Goal: Task Accomplishment & Management: Manage account settings

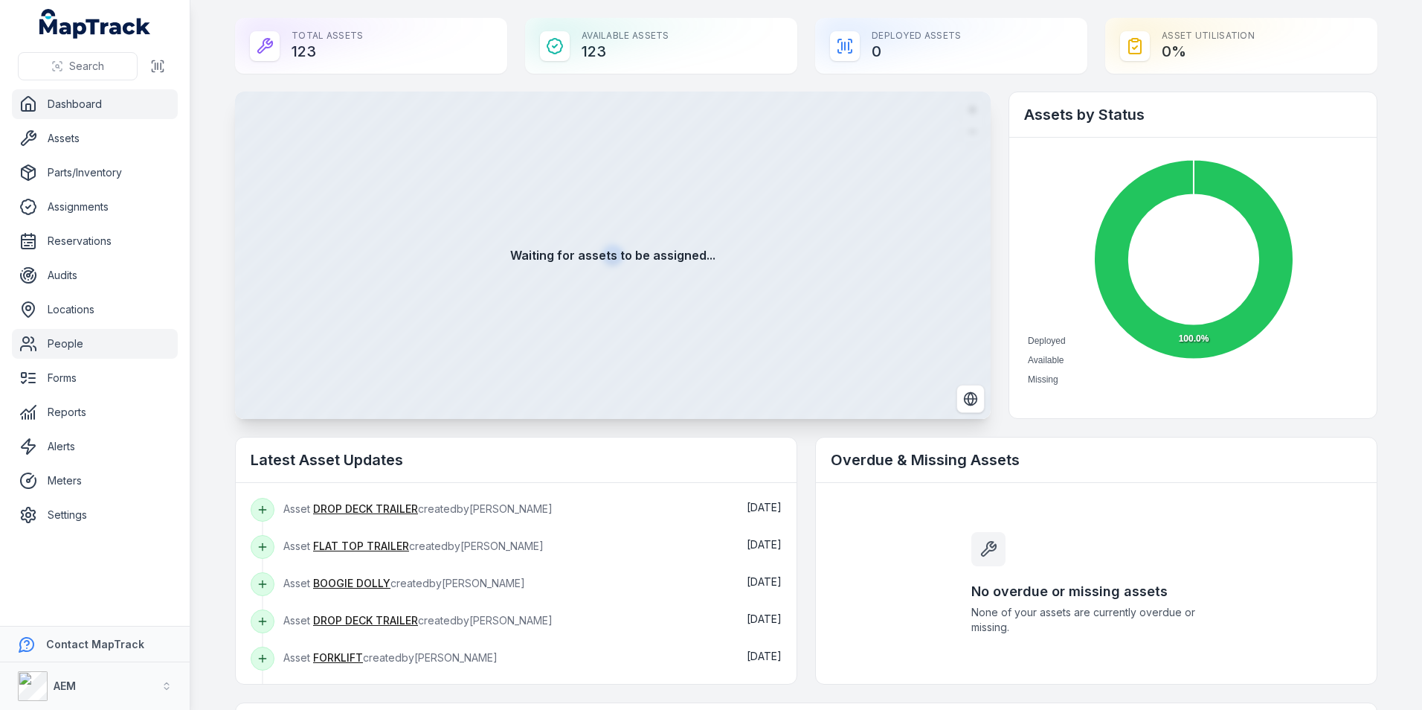
click at [84, 334] on link "People" at bounding box center [95, 344] width 166 height 30
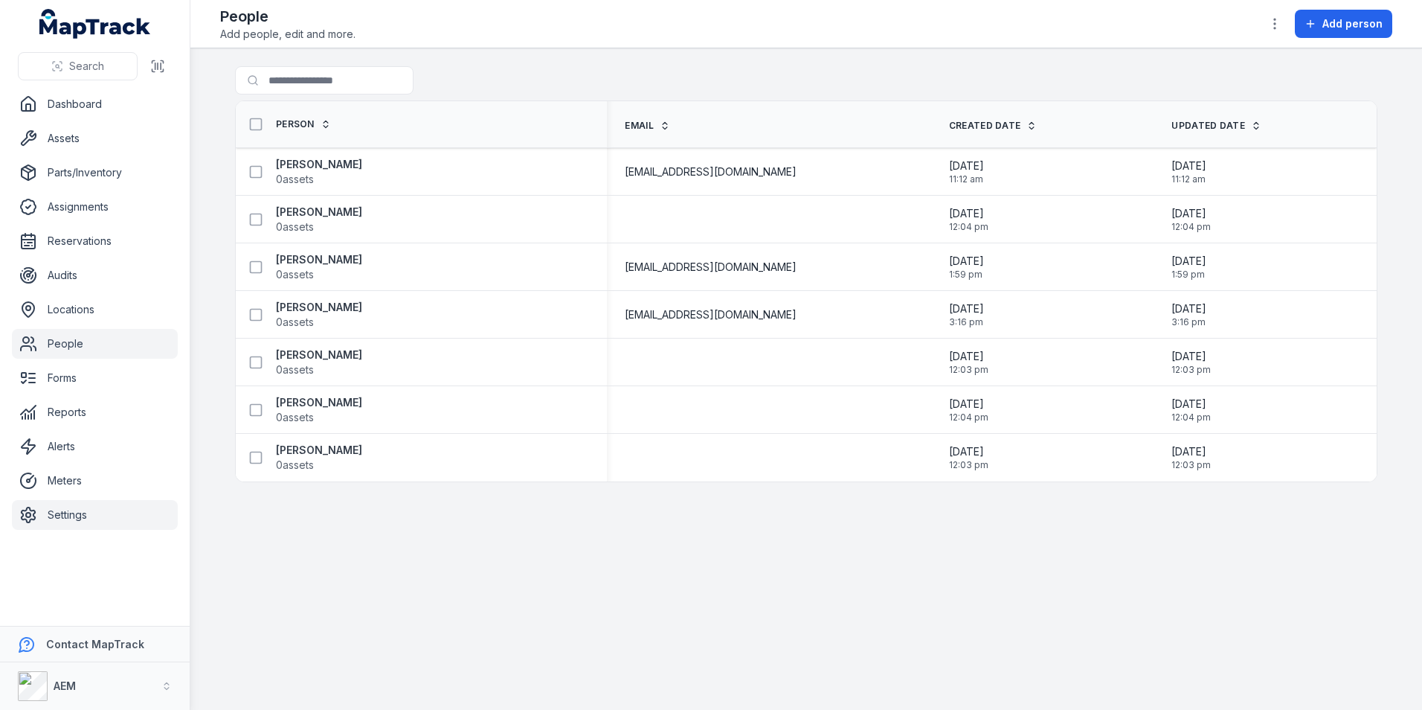
click at [40, 508] on link "Settings" at bounding box center [95, 515] width 166 height 30
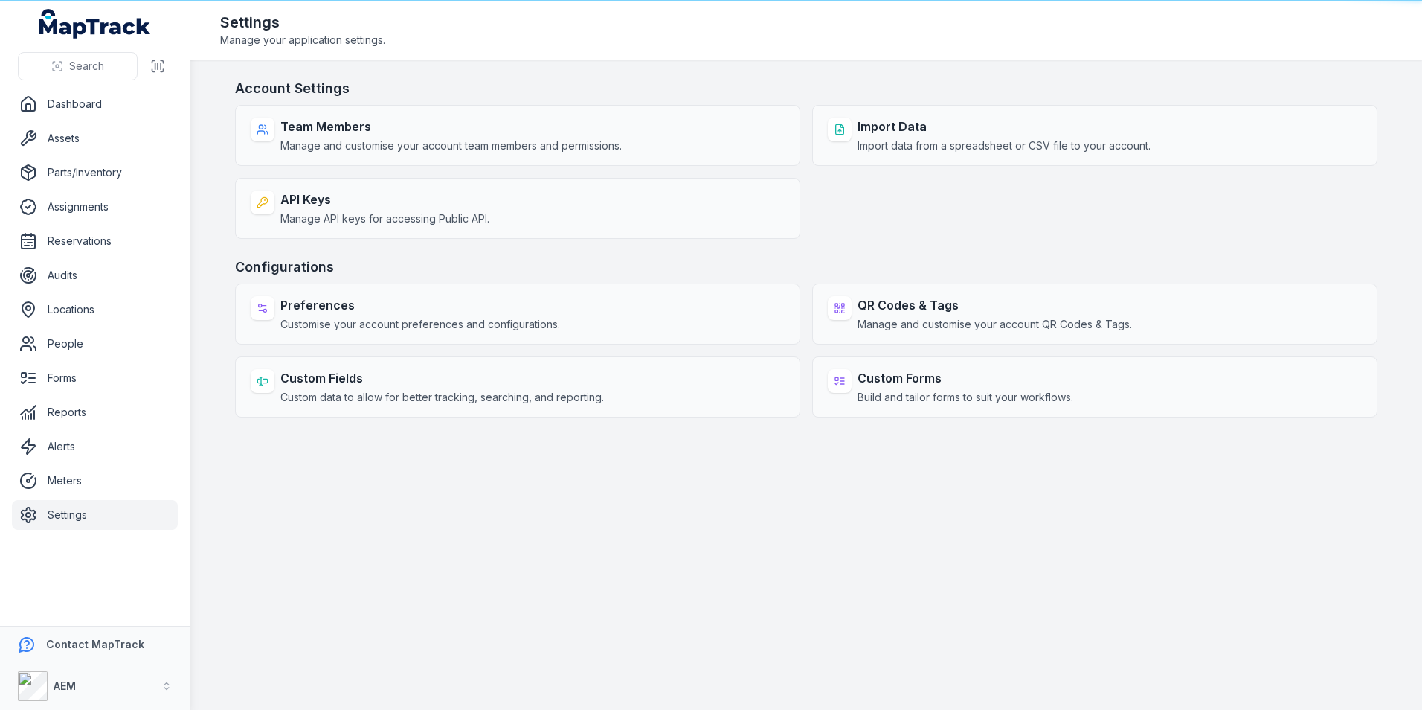
click at [355, 167] on div "Team Members Manage and customise your account team members and permissions. Im…" at bounding box center [806, 172] width 1143 height 134
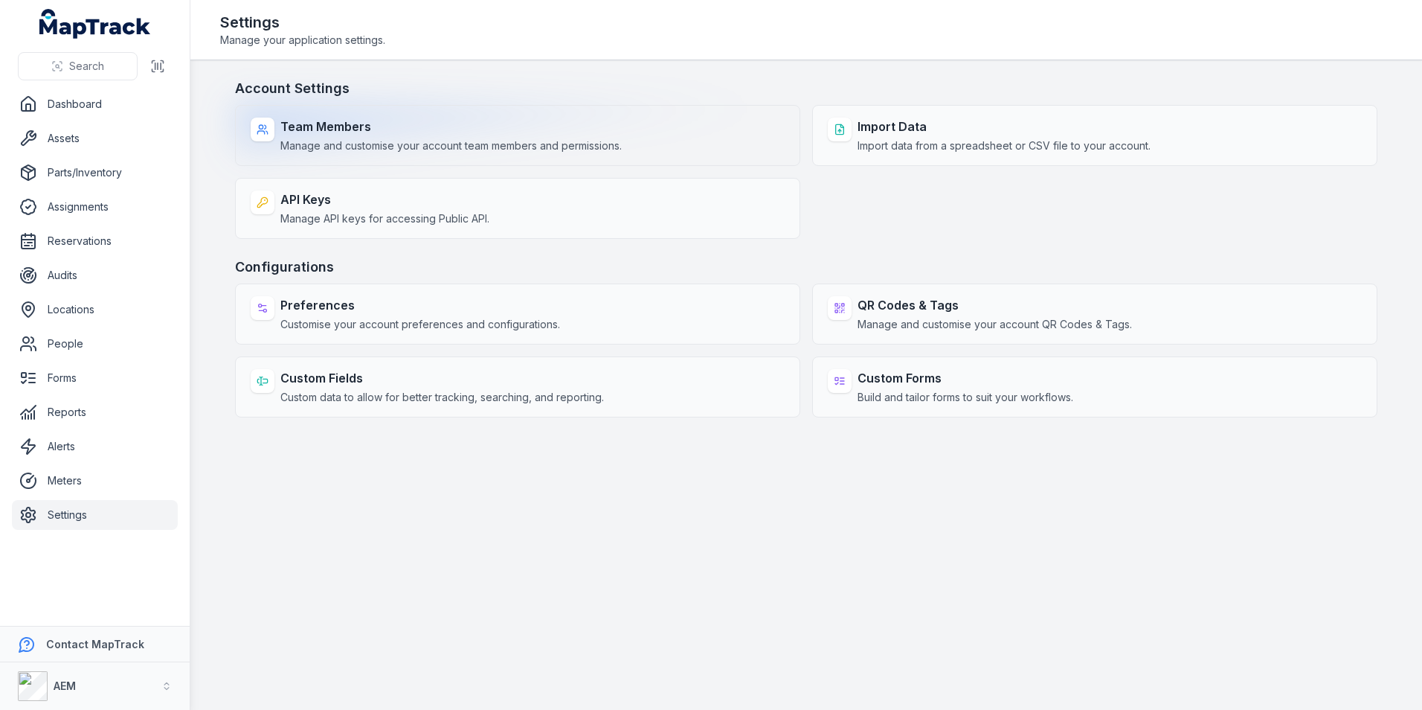
click at [359, 155] on div "Team Members Manage and customise your account team members and permissions." at bounding box center [517, 135] width 565 height 61
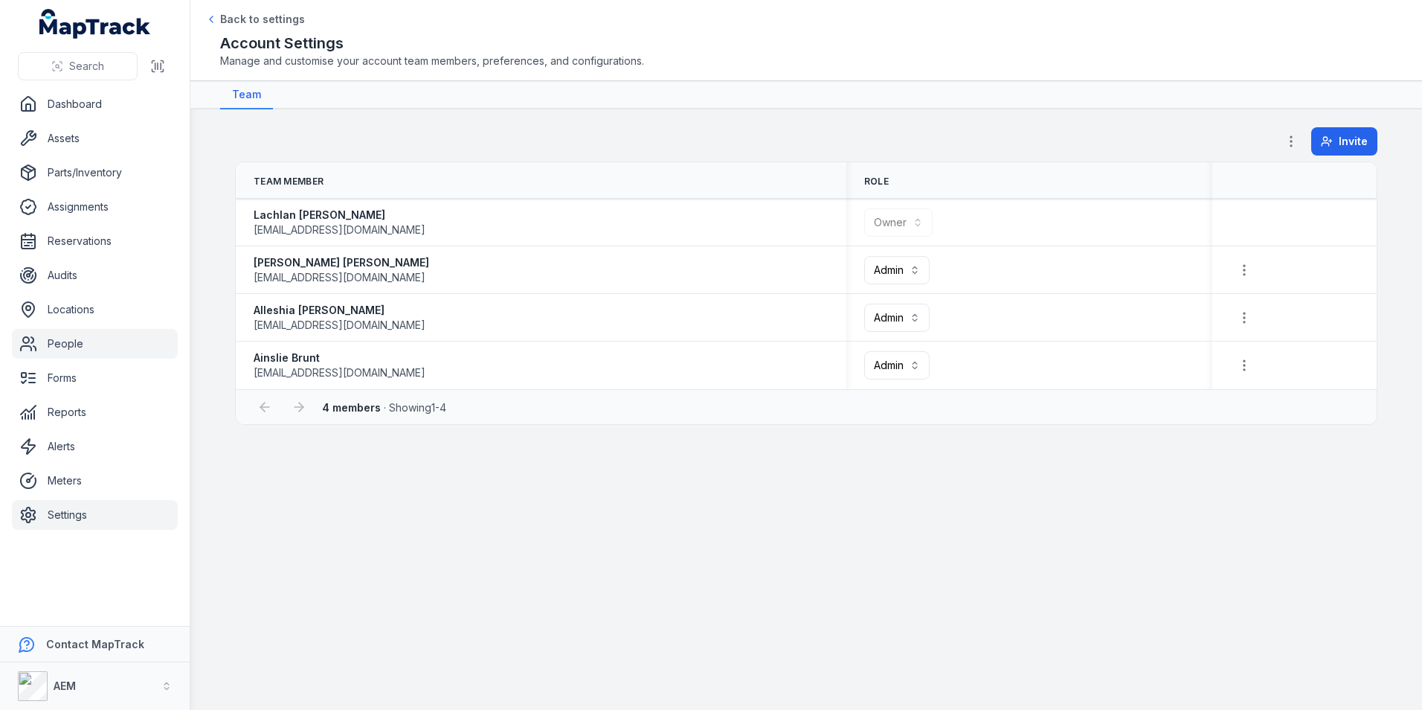
click at [99, 353] on link "People" at bounding box center [95, 344] width 166 height 30
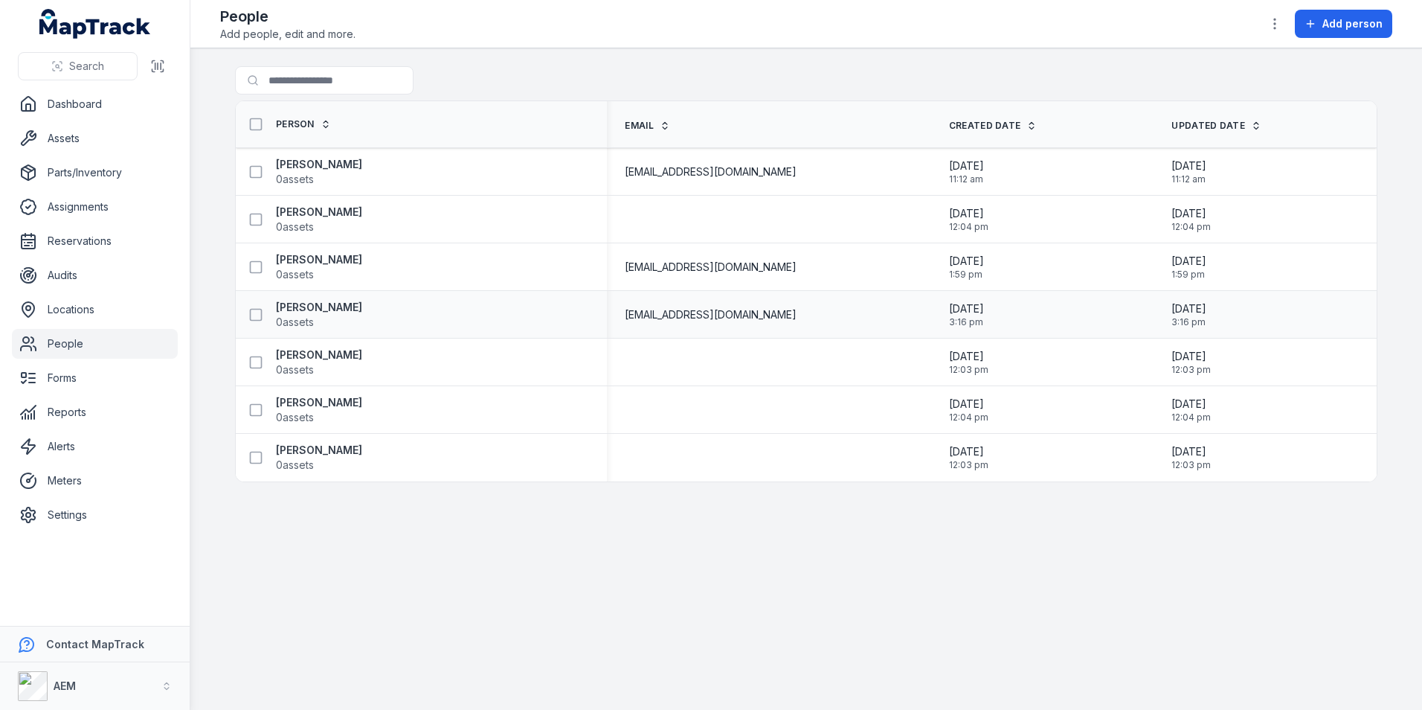
click at [984, 322] on span "3:16 pm" at bounding box center [966, 322] width 35 height 12
click at [334, 304] on strong "[PERSON_NAME]" at bounding box center [319, 307] width 86 height 15
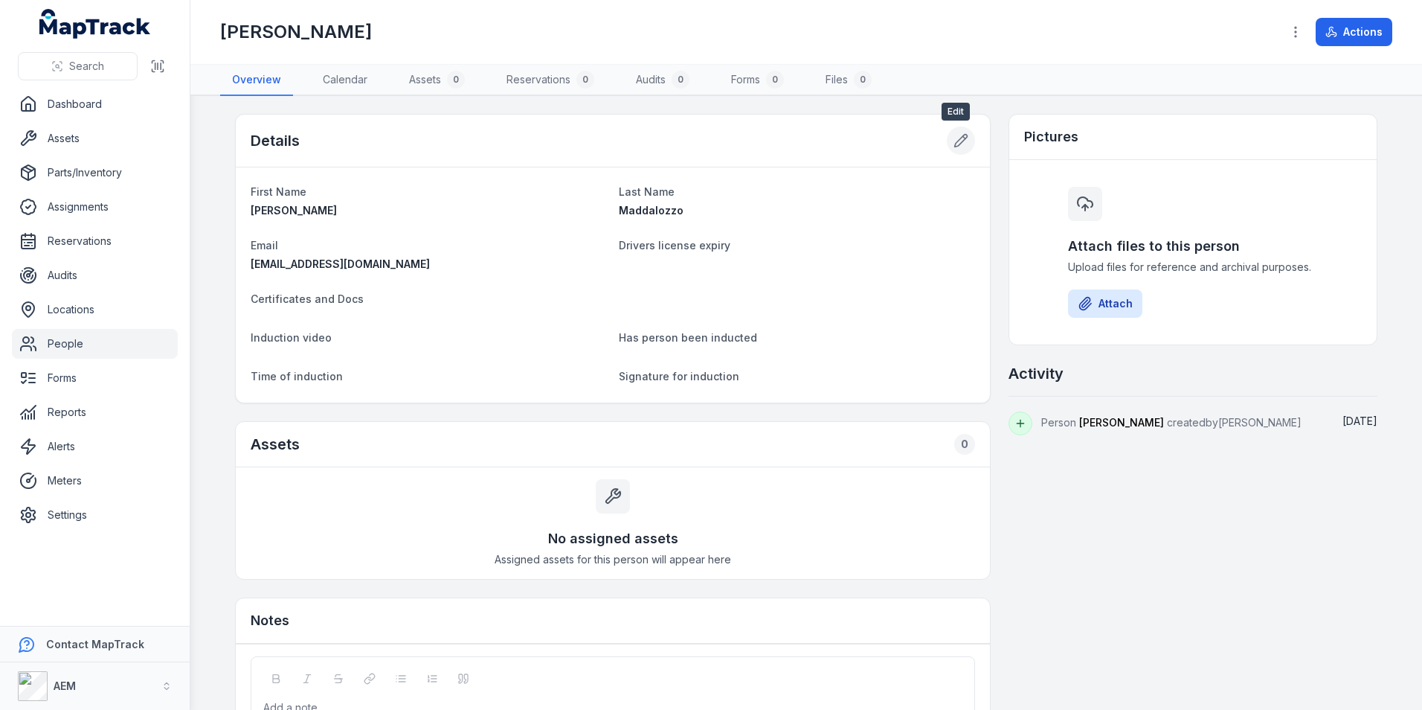
click at [955, 145] on icon at bounding box center [961, 140] width 15 height 15
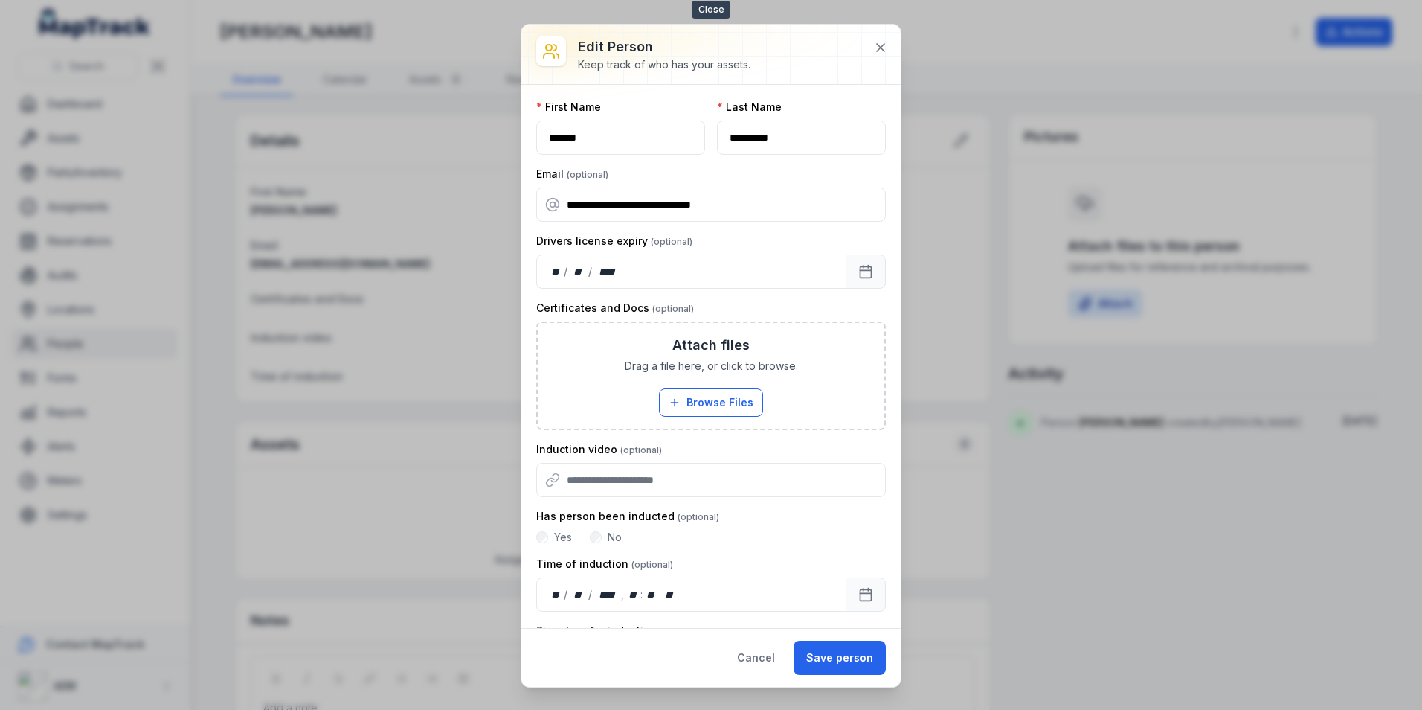
drag, startPoint x: 880, startPoint y: 50, endPoint x: 860, endPoint y: 59, distance: 22.0
click at [880, 51] on icon at bounding box center [880, 47] width 15 height 15
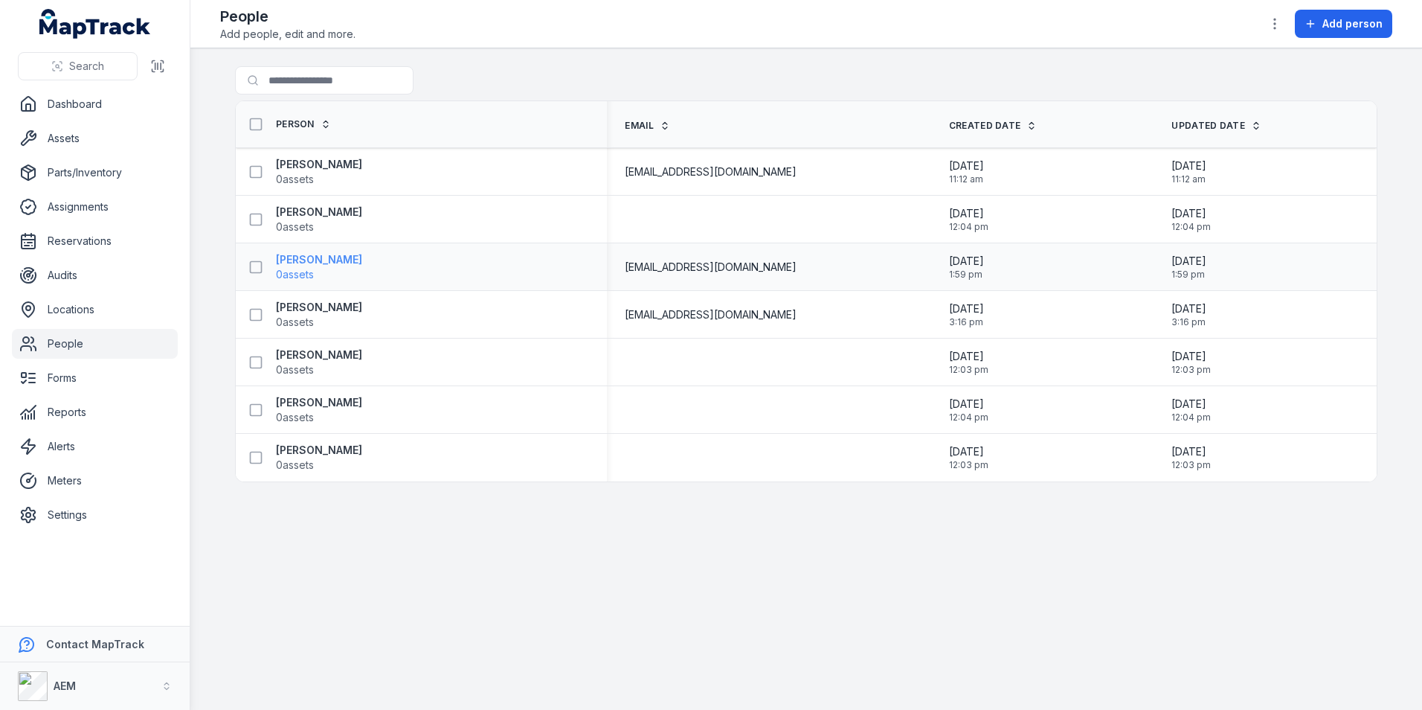
click at [318, 255] on strong "[PERSON_NAME]" at bounding box center [319, 259] width 86 height 15
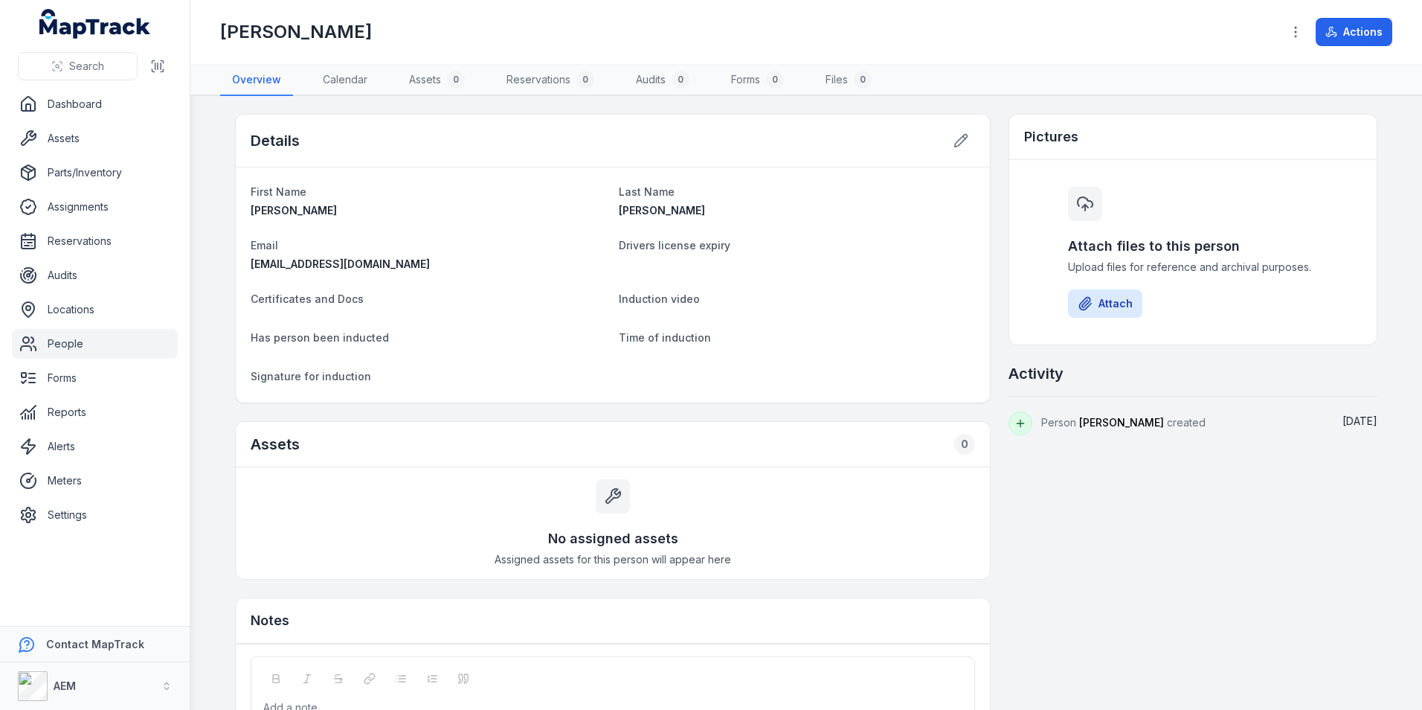
click at [972, 145] on div "Details" at bounding box center [613, 141] width 754 height 53
click at [960, 144] on icon at bounding box center [961, 140] width 15 height 15
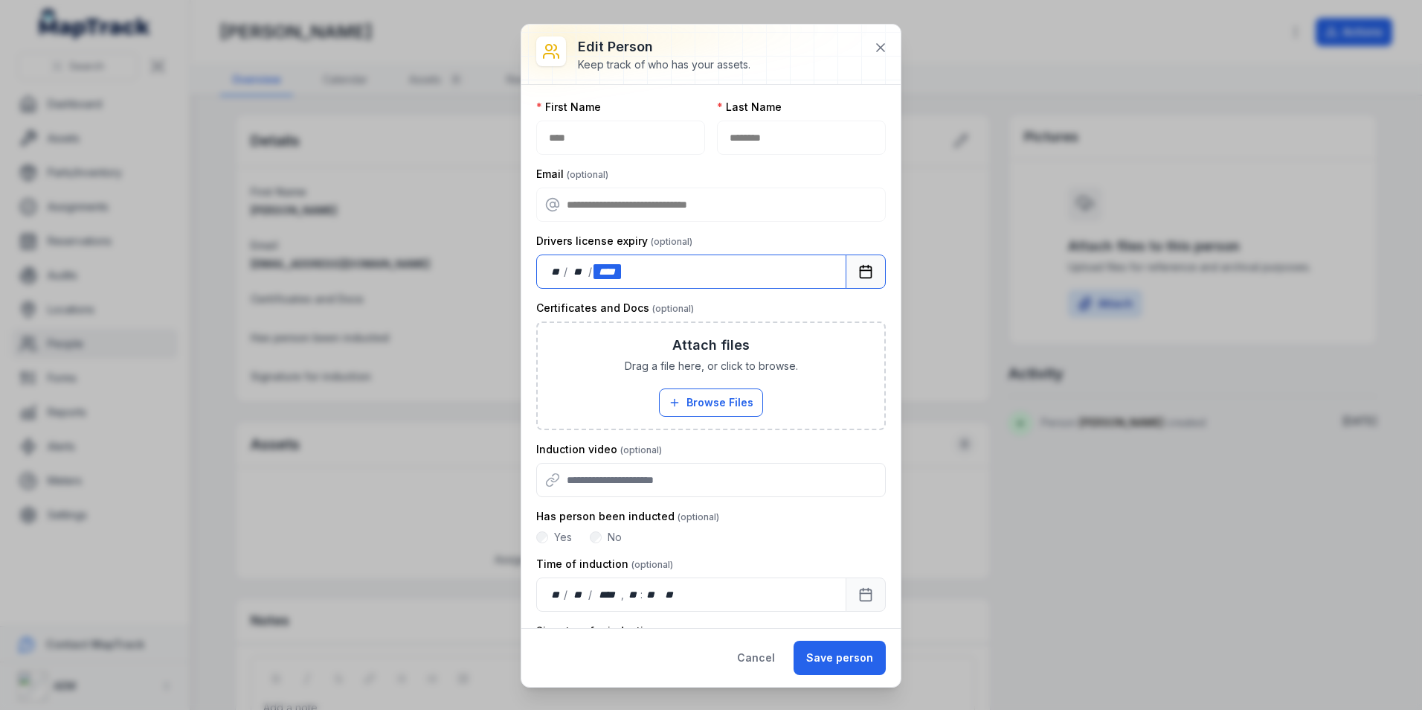
click at [617, 272] on div "****" at bounding box center [608, 271] width 28 height 15
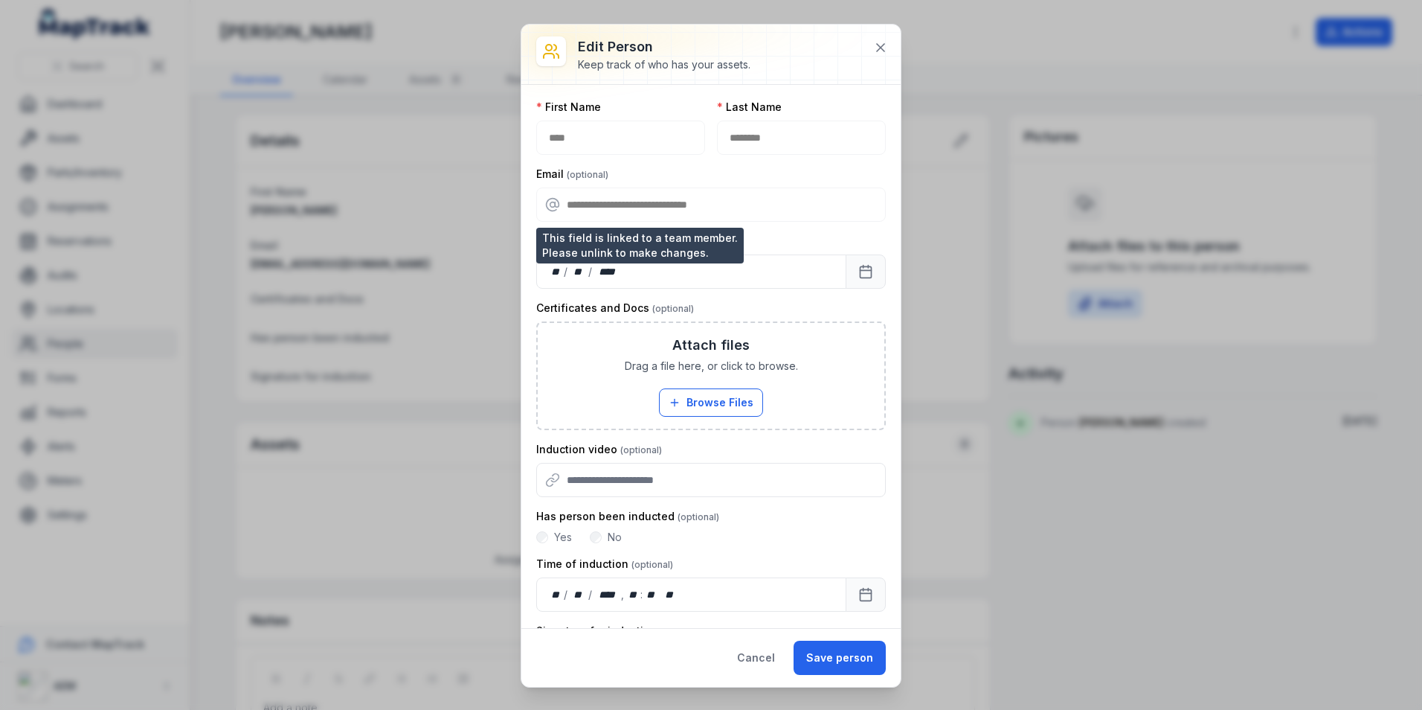
click at [620, 208] on div "**********" at bounding box center [711, 204] width 350 height 34
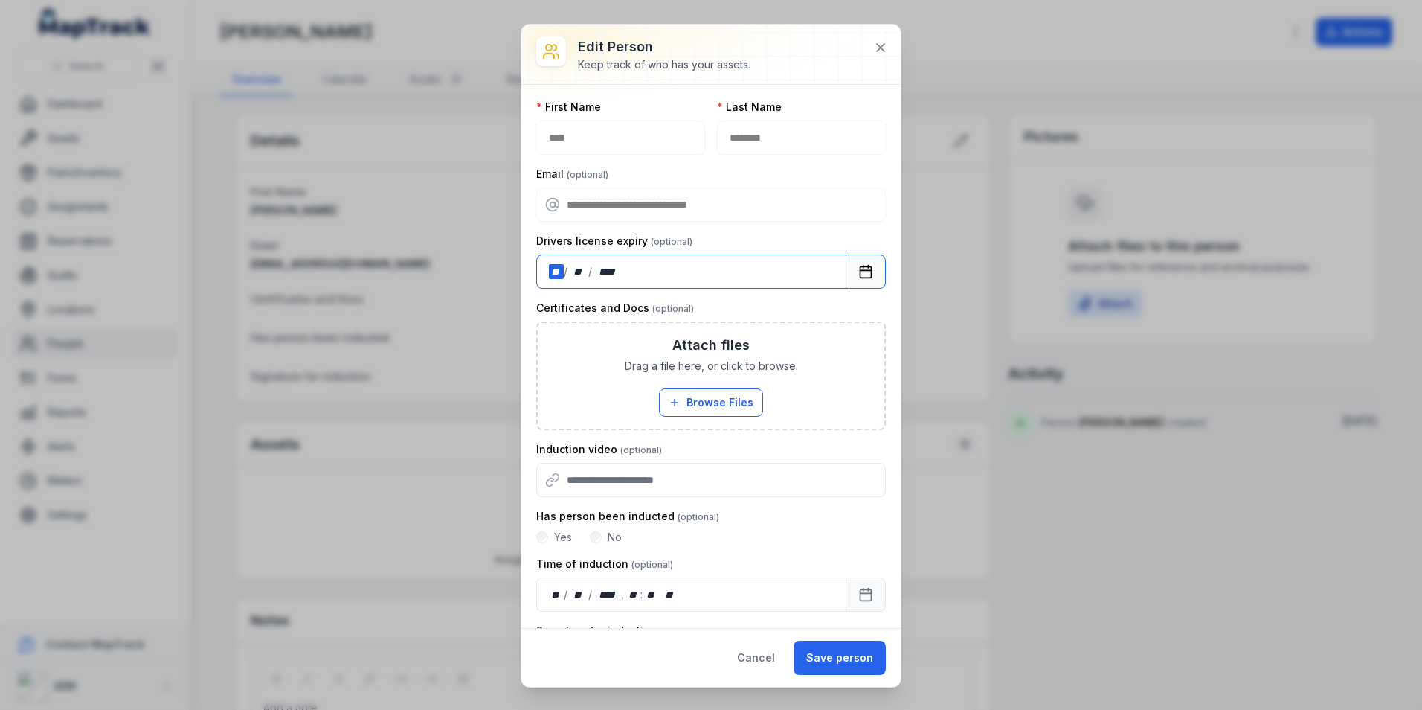
click at [760, 280] on div "** / ** / ****" at bounding box center [691, 271] width 310 height 34
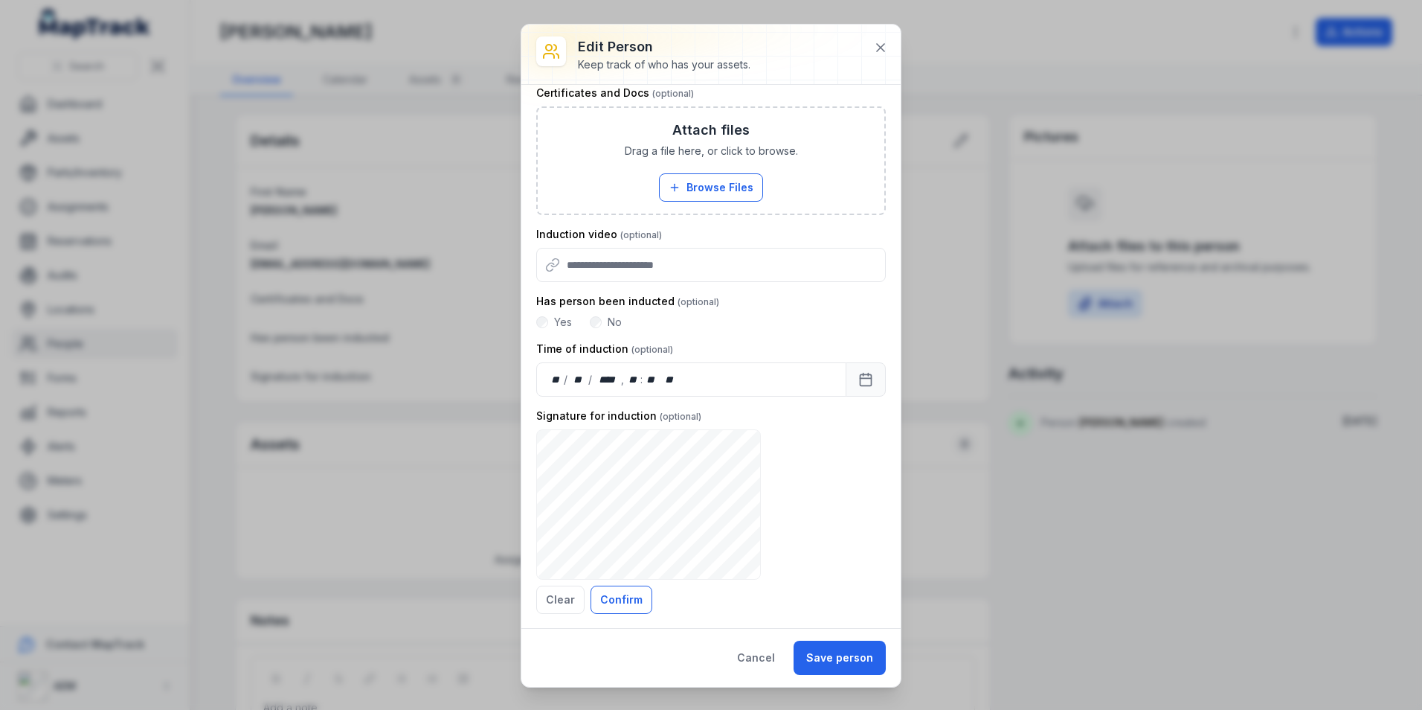
scroll to position [216, 0]
click at [881, 47] on icon at bounding box center [880, 47] width 7 height 7
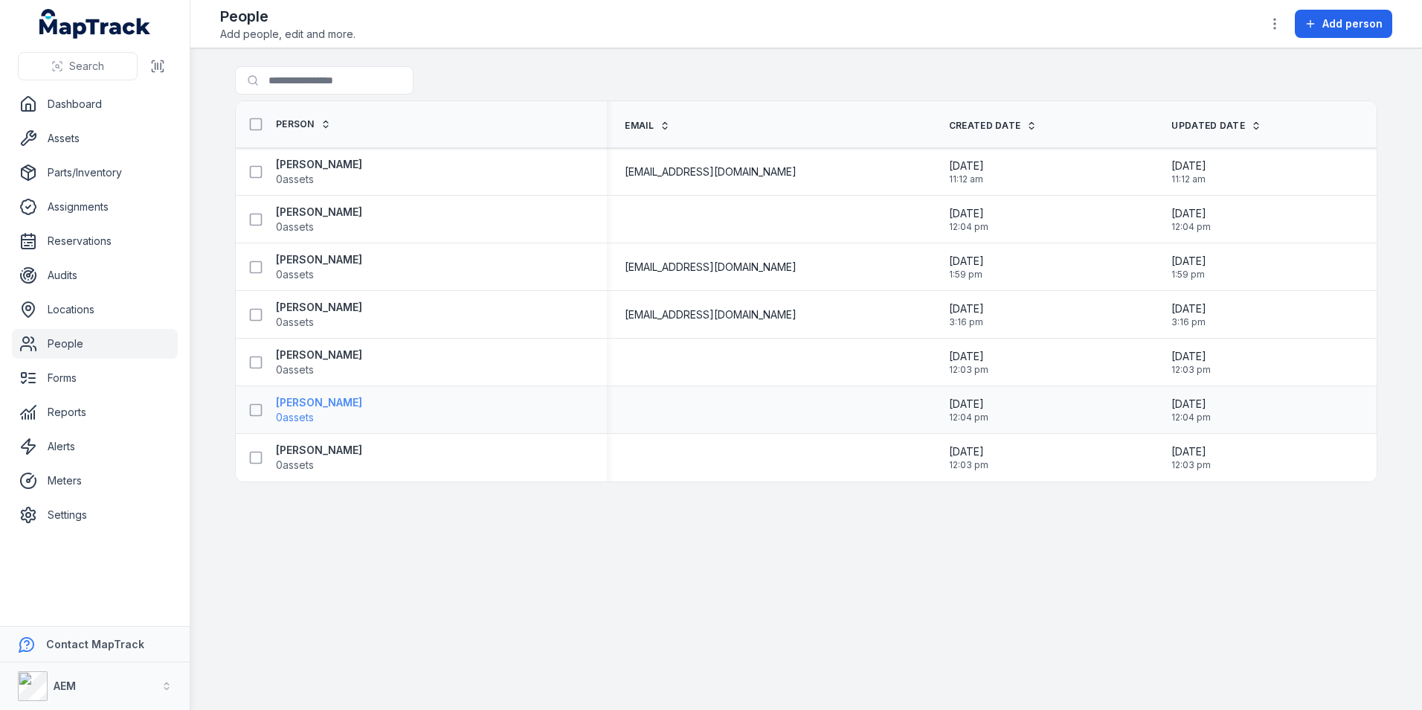
click at [315, 404] on strong "[PERSON_NAME]" at bounding box center [319, 402] width 86 height 15
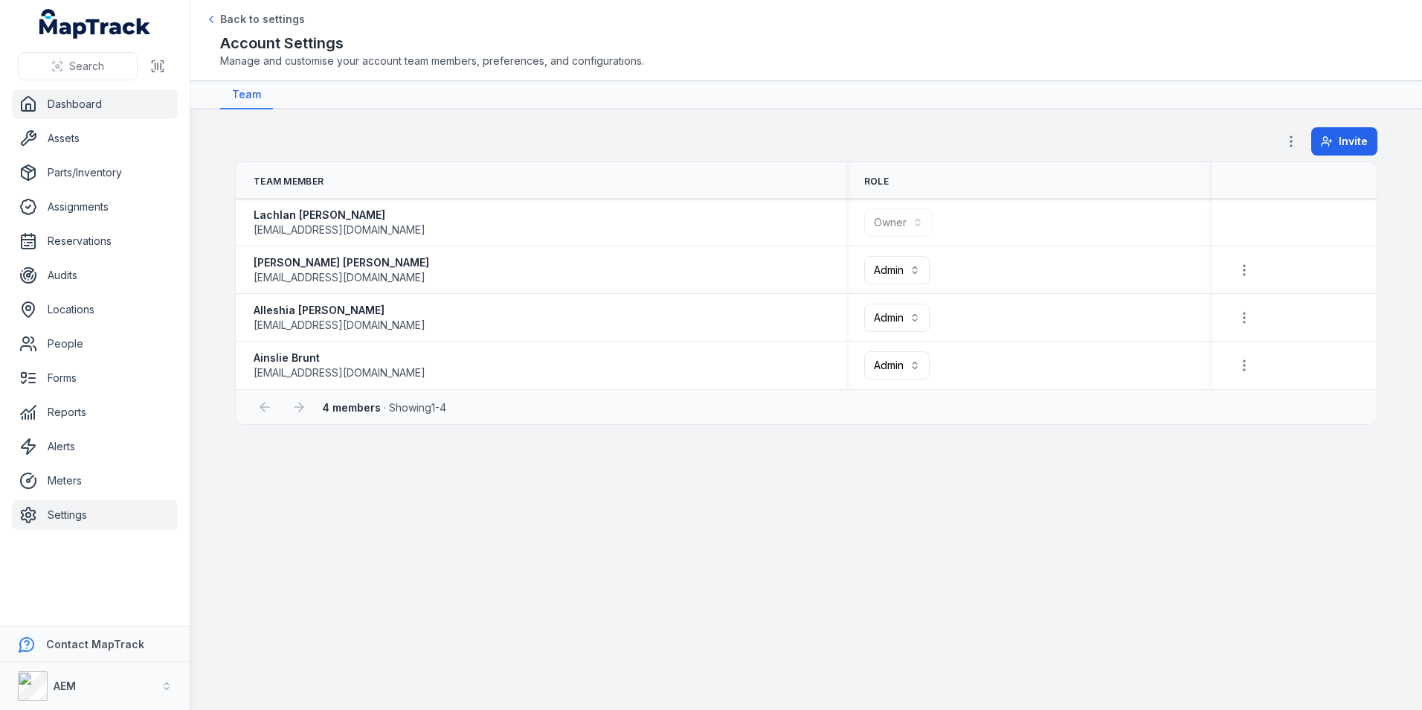
click at [94, 114] on link "Dashboard" at bounding box center [95, 104] width 166 height 30
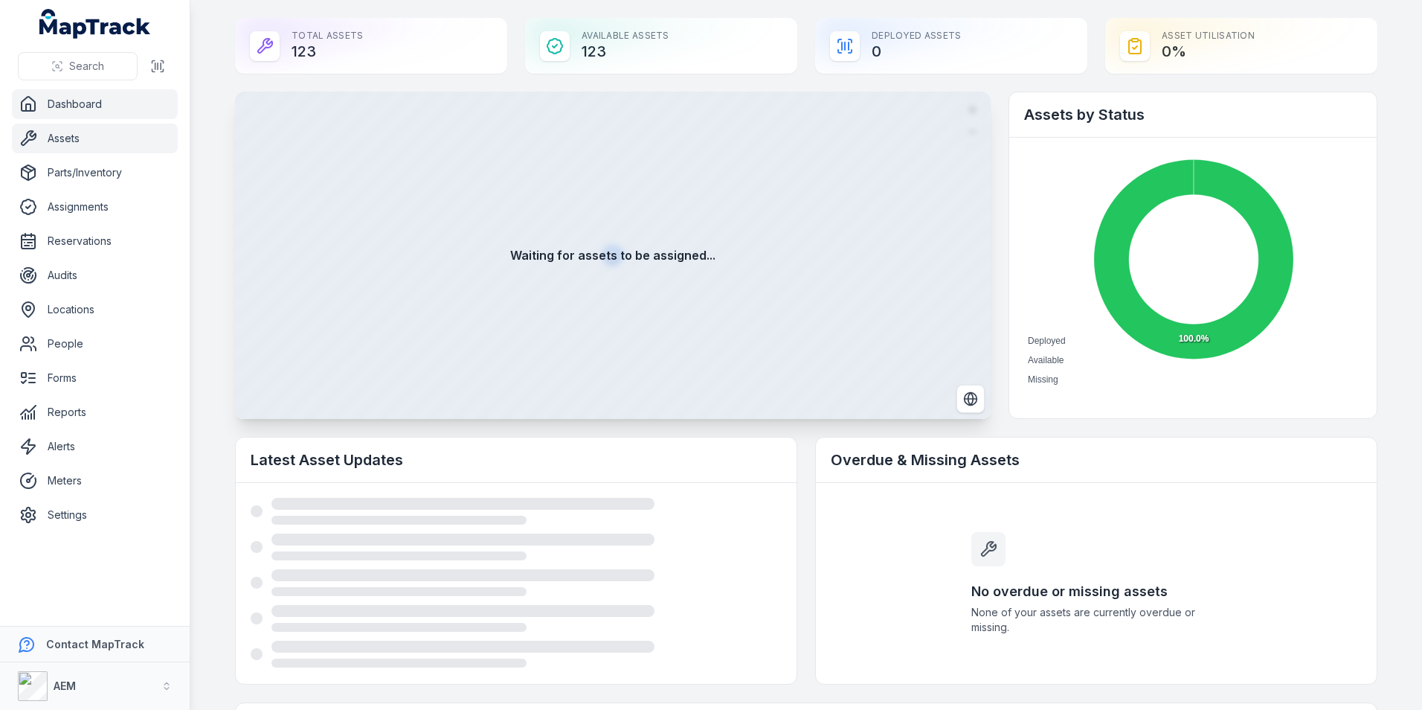
click at [116, 126] on link "Assets" at bounding box center [95, 138] width 166 height 30
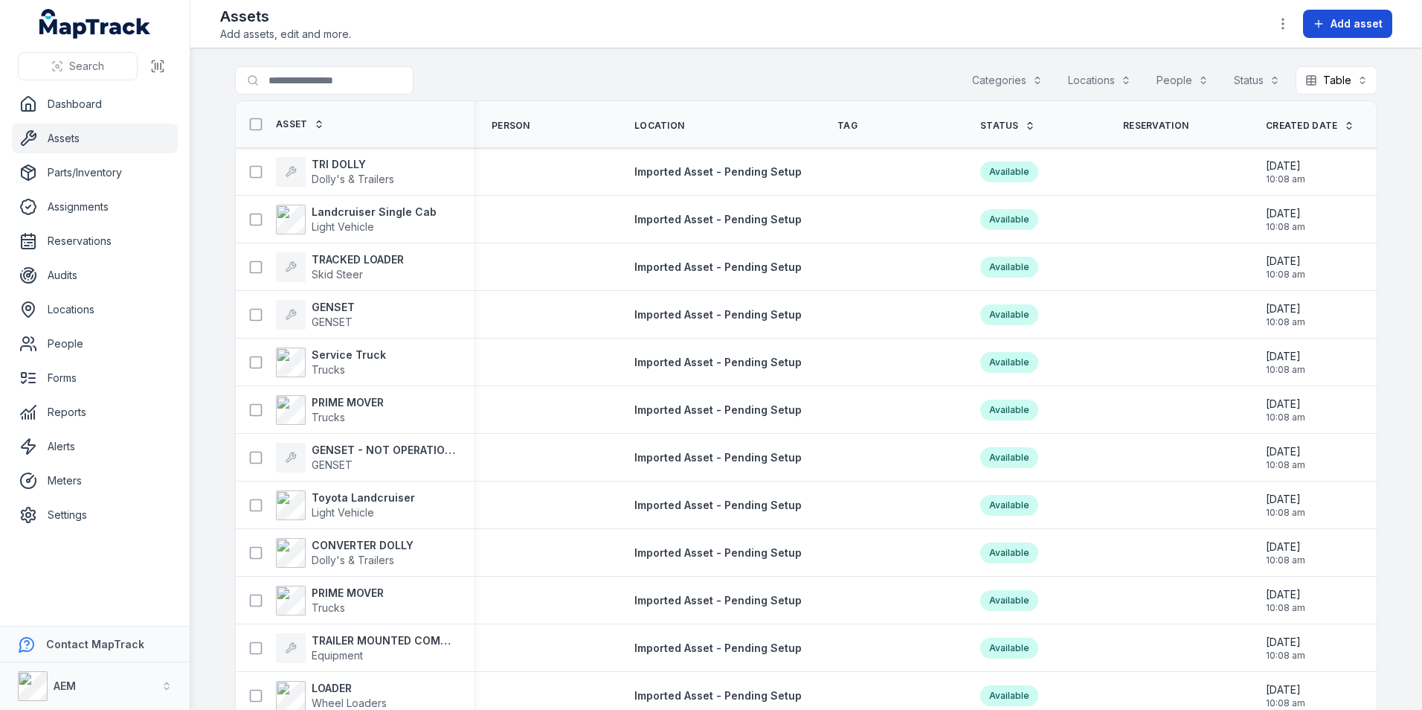
click at [1364, 28] on span "Add asset" at bounding box center [1357, 23] width 52 height 15
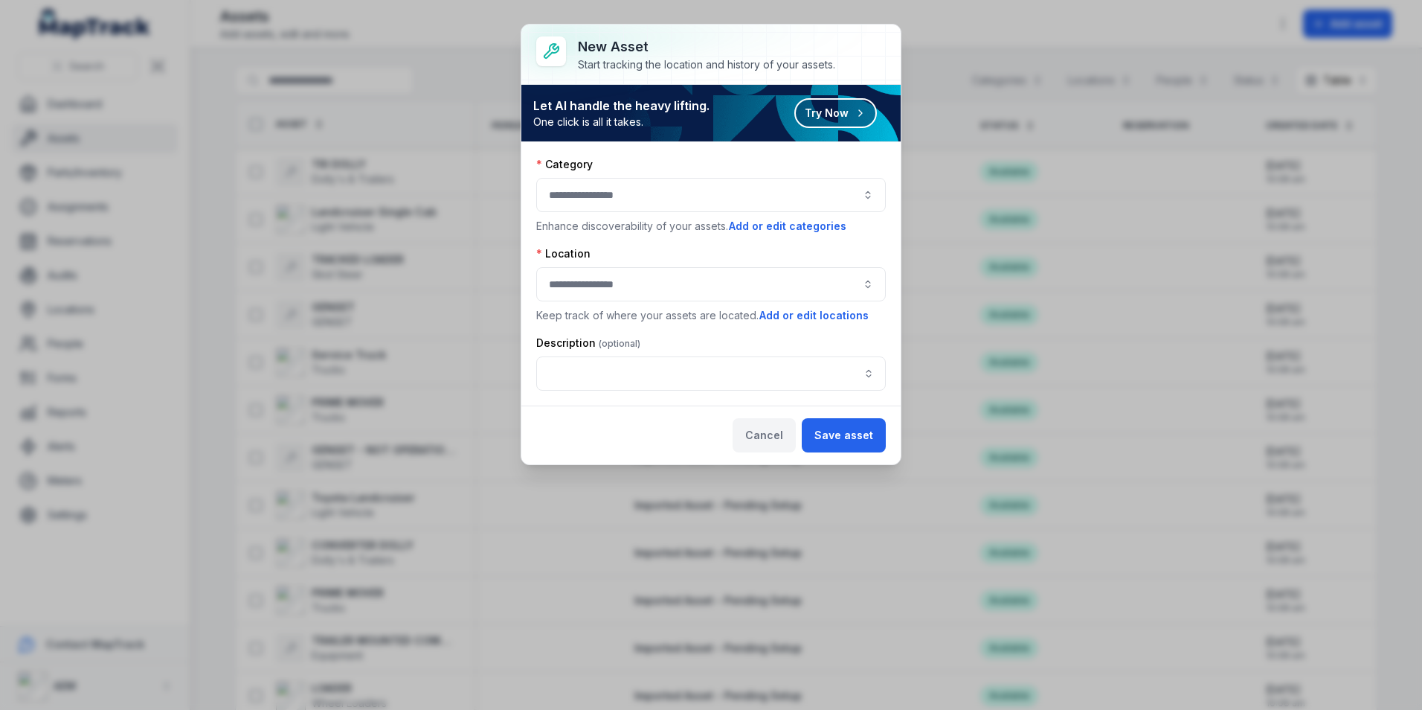
click at [777, 426] on button "Cancel" at bounding box center [764, 435] width 63 height 34
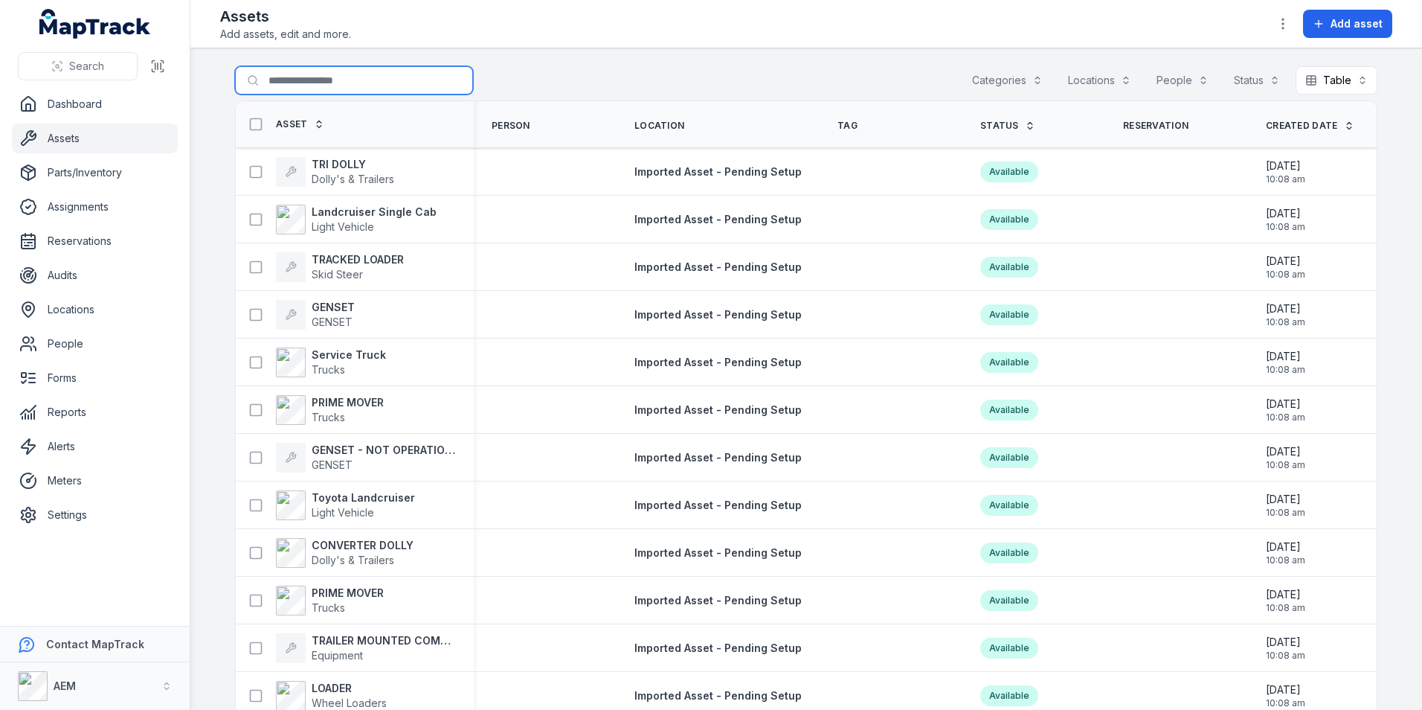
click at [289, 89] on input "Search for assets" at bounding box center [354, 80] width 238 height 28
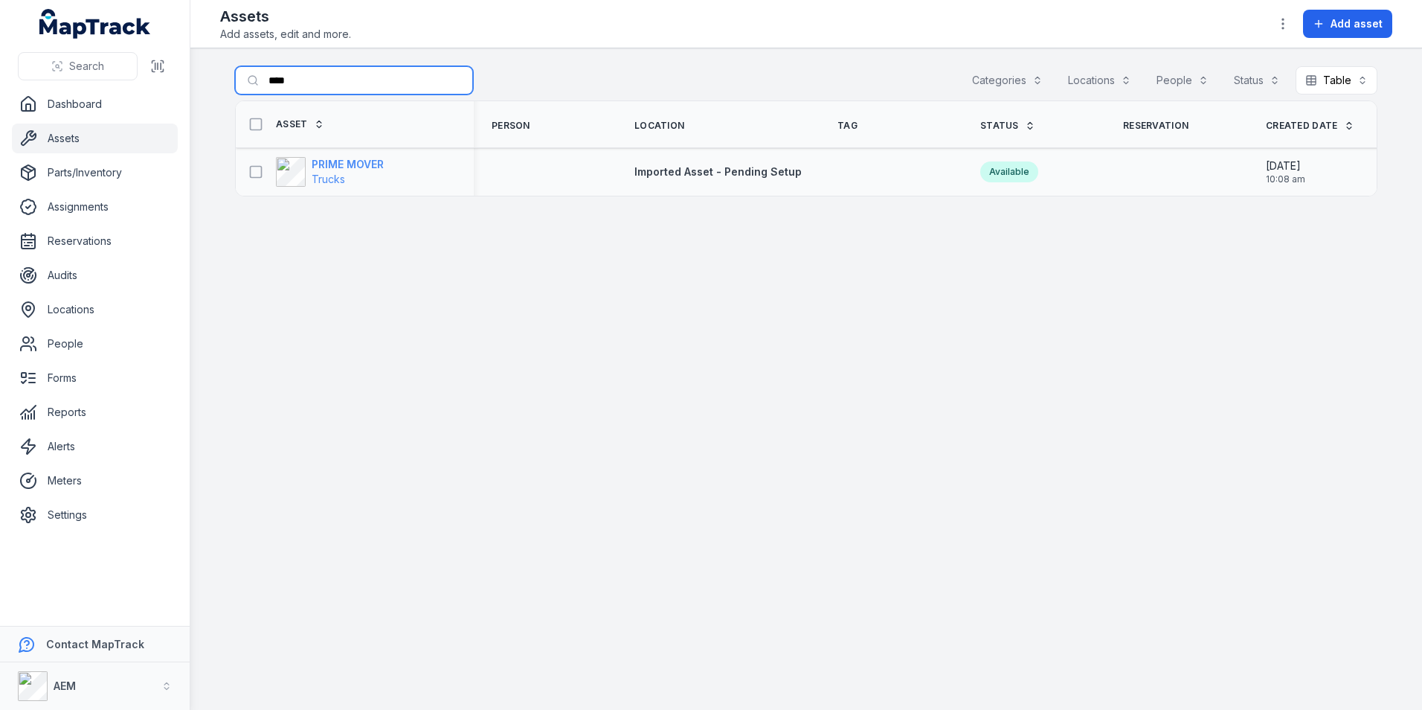
type input "****"
click at [344, 161] on strong "PRIME MOVER" at bounding box center [348, 164] width 72 height 15
click at [1338, 8] on div "Assets Add assets, edit and more. Add asset" at bounding box center [806, 24] width 1172 height 36
click at [1338, 23] on span "Add asset" at bounding box center [1357, 23] width 52 height 15
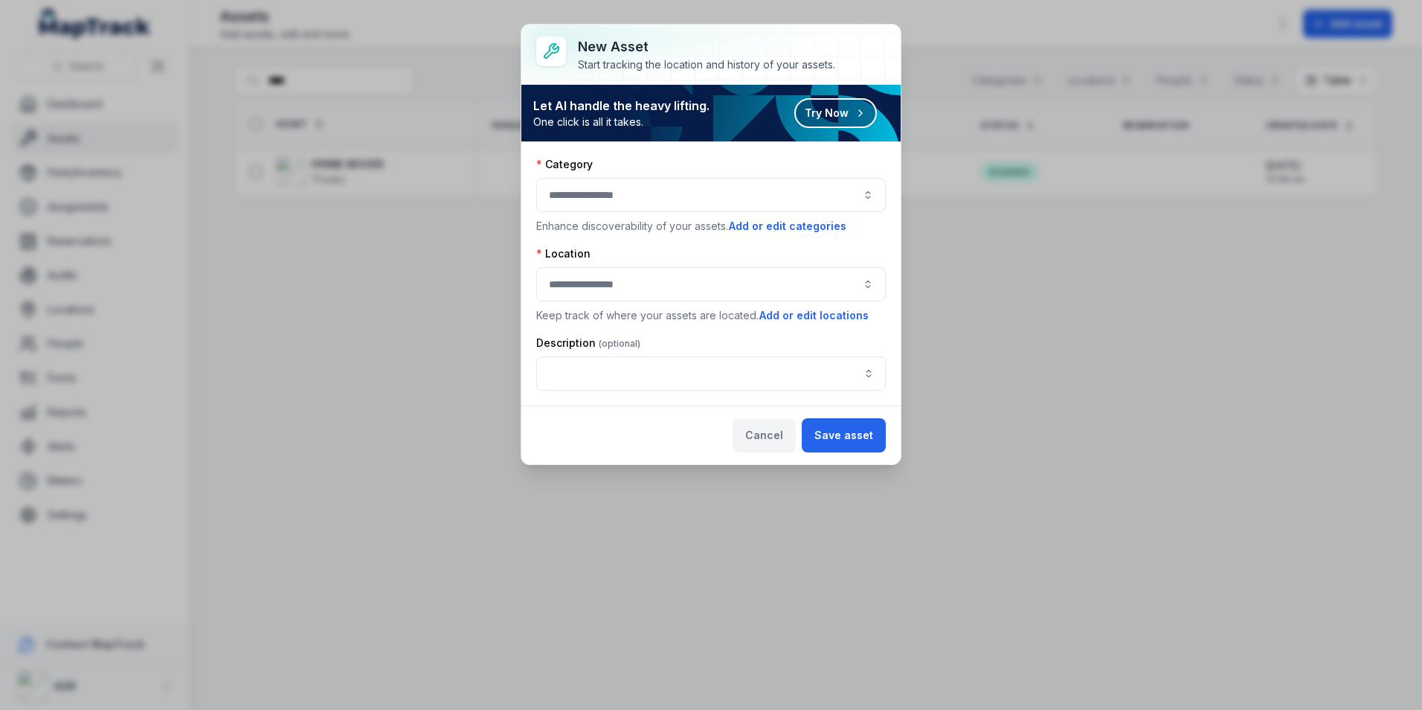
click at [773, 437] on button "Cancel" at bounding box center [764, 435] width 63 height 34
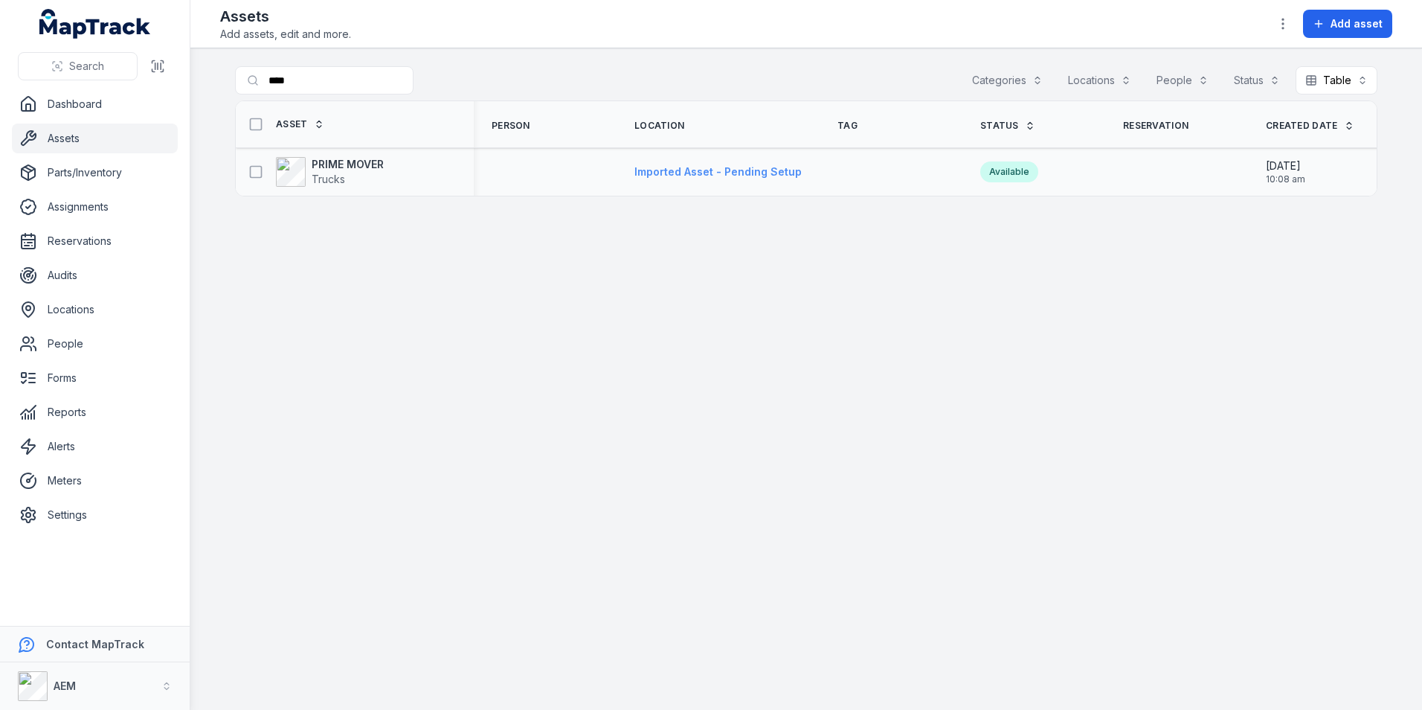
click at [760, 170] on span "Imported Asset - Pending Setup" at bounding box center [718, 171] width 167 height 13
drag, startPoint x: 324, startPoint y: 89, endPoint x: 250, endPoint y: 86, distance: 73.7
click at [250, 86] on input "****" at bounding box center [354, 80] width 238 height 28
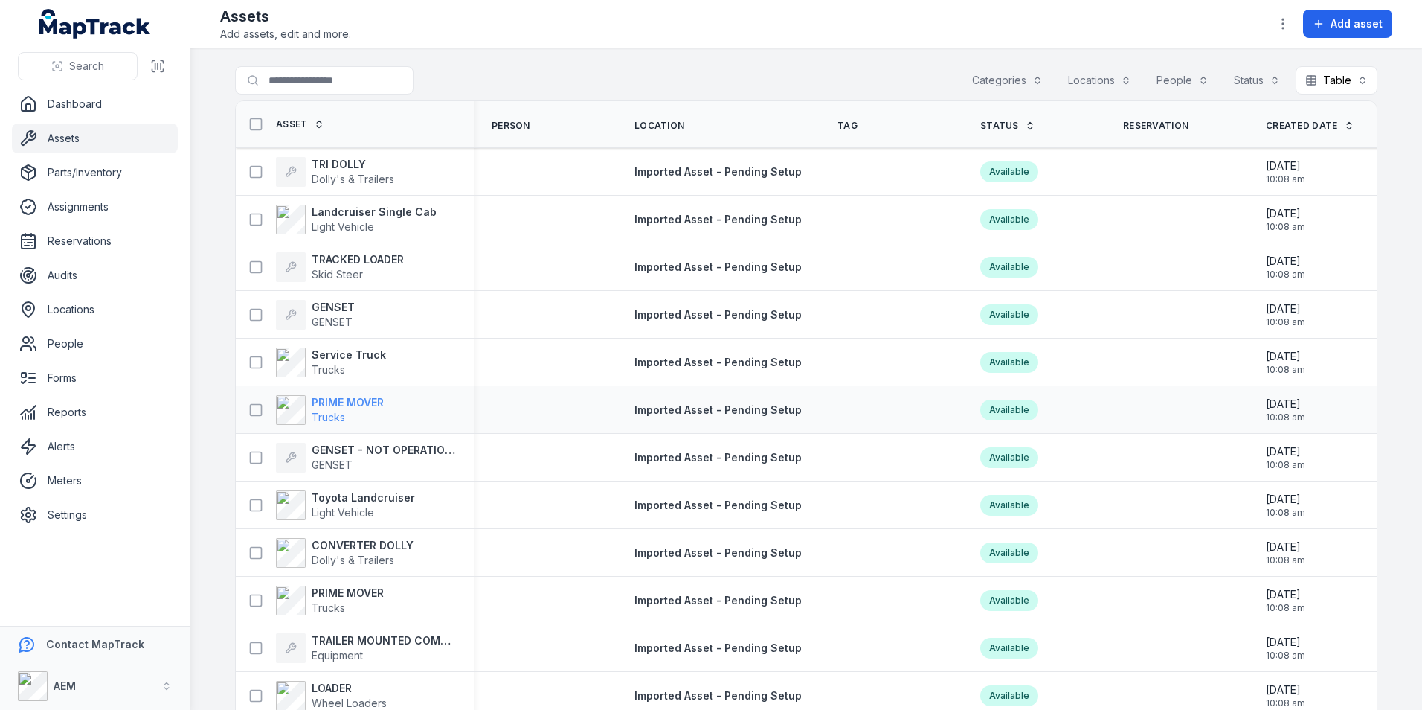
click at [373, 405] on strong "PRIME MOVER" at bounding box center [348, 402] width 72 height 15
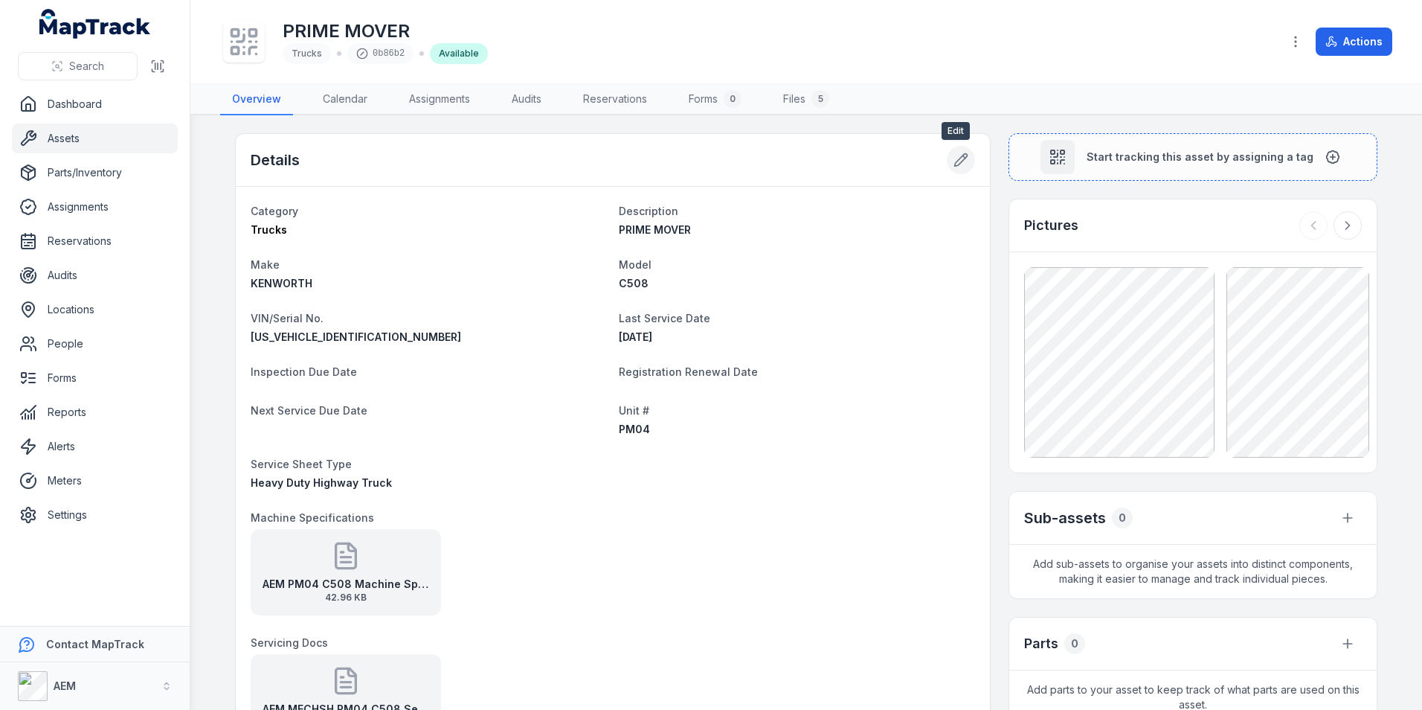
click at [954, 152] on icon at bounding box center [961, 159] width 15 height 15
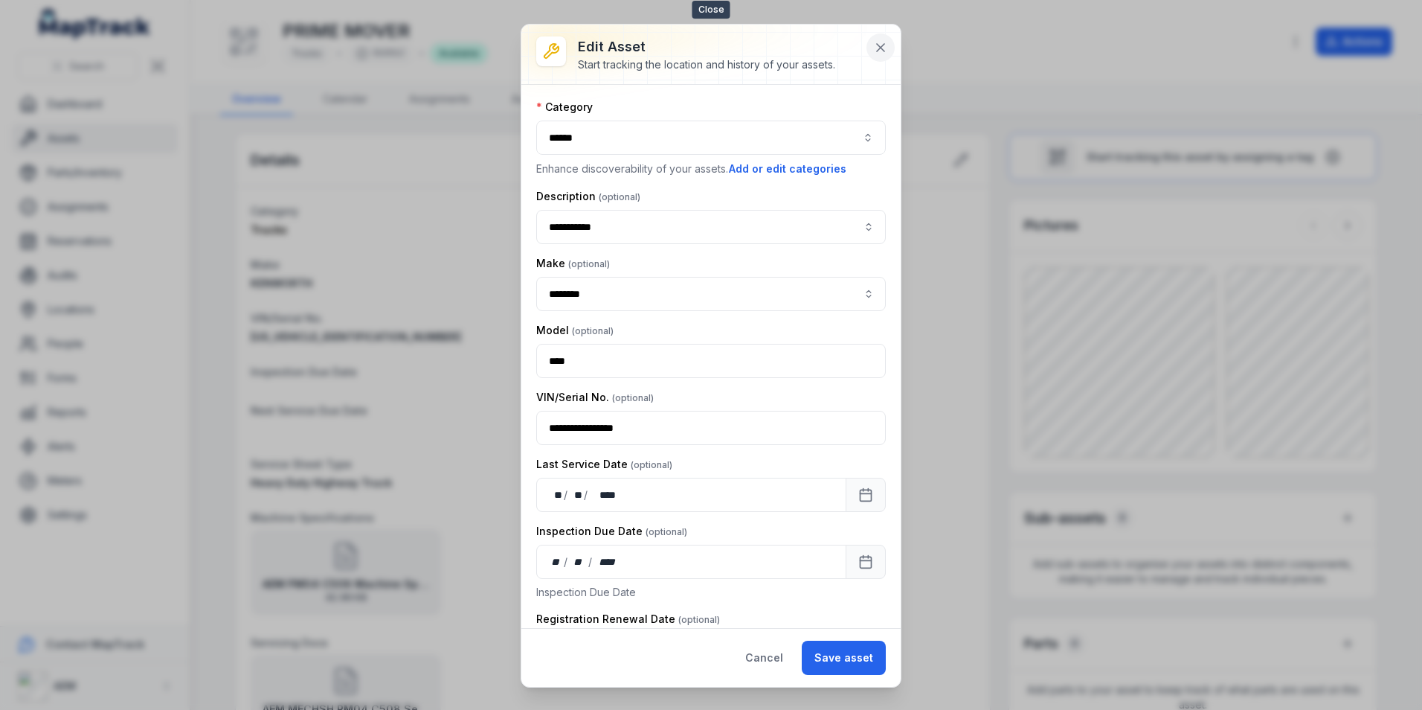
click at [877, 47] on icon at bounding box center [880, 47] width 15 height 15
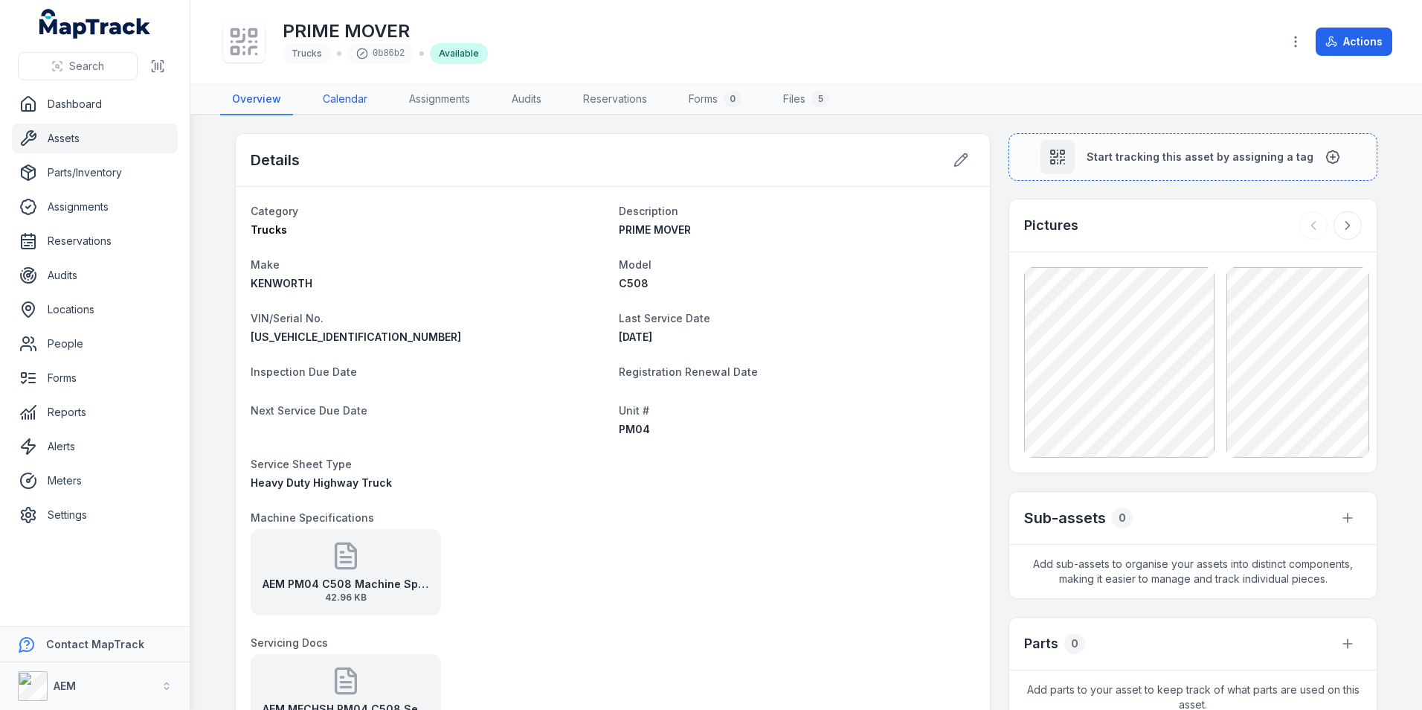
click at [326, 89] on link "Calendar" at bounding box center [345, 99] width 68 height 31
click at [437, 100] on link "Assignments" at bounding box center [439, 99] width 85 height 31
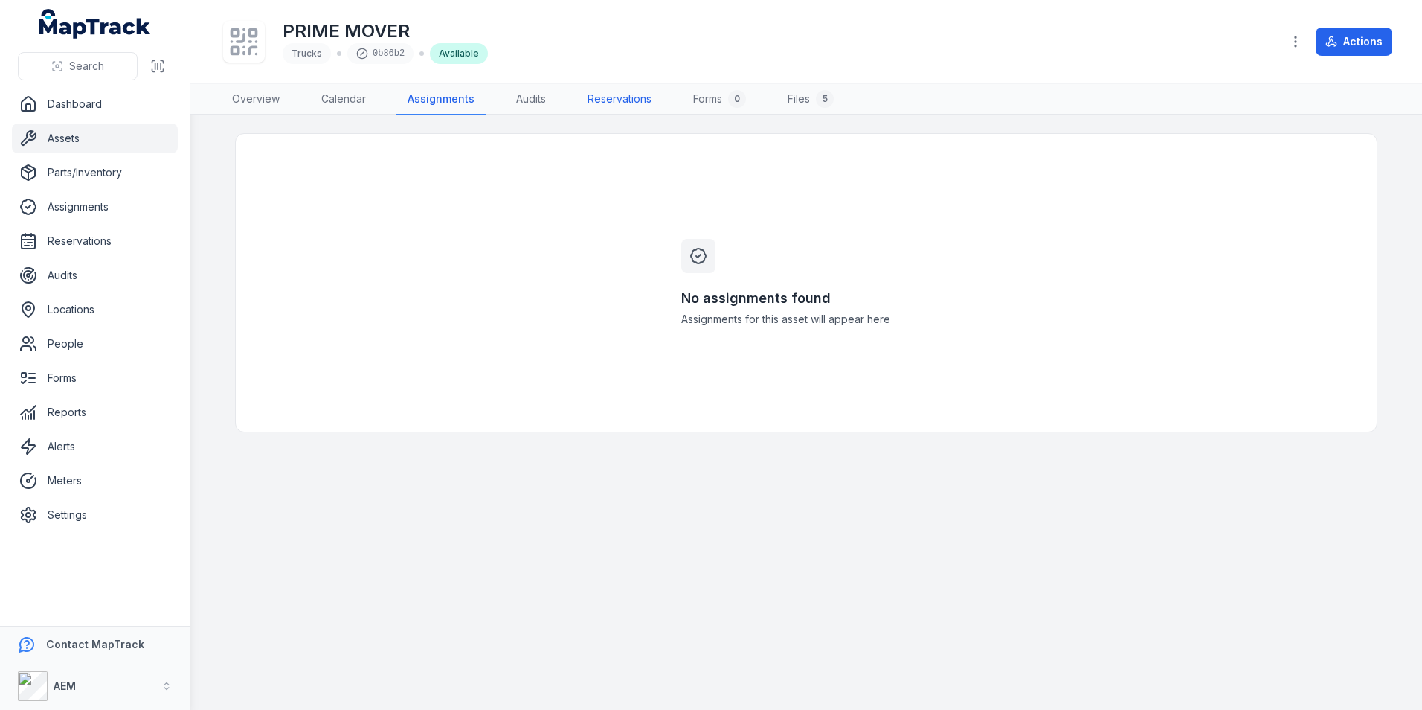
click at [598, 101] on link "Reservations" at bounding box center [620, 99] width 88 height 31
click at [514, 95] on link "Audits" at bounding box center [525, 99] width 54 height 31
click at [721, 106] on link "Forms 0" at bounding box center [716, 99] width 77 height 31
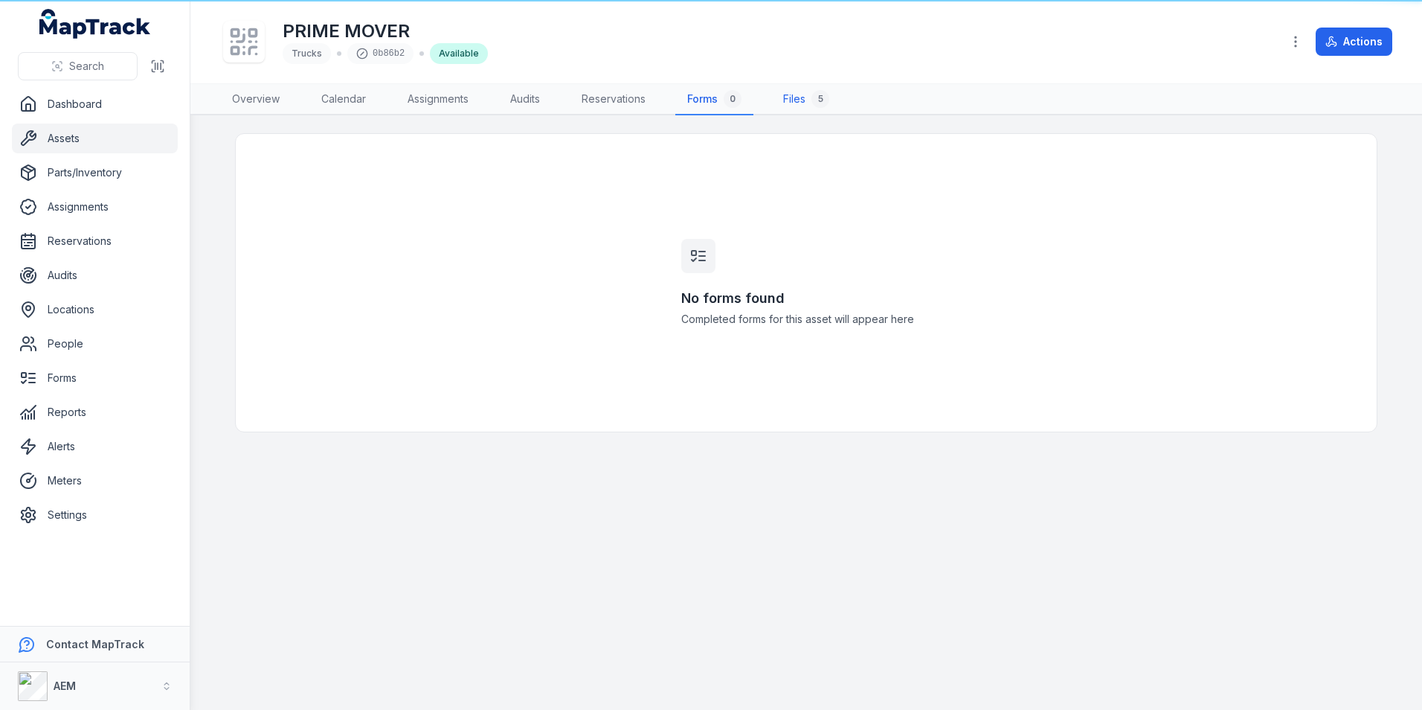
click at [797, 103] on link "Files 5" at bounding box center [806, 99] width 70 height 31
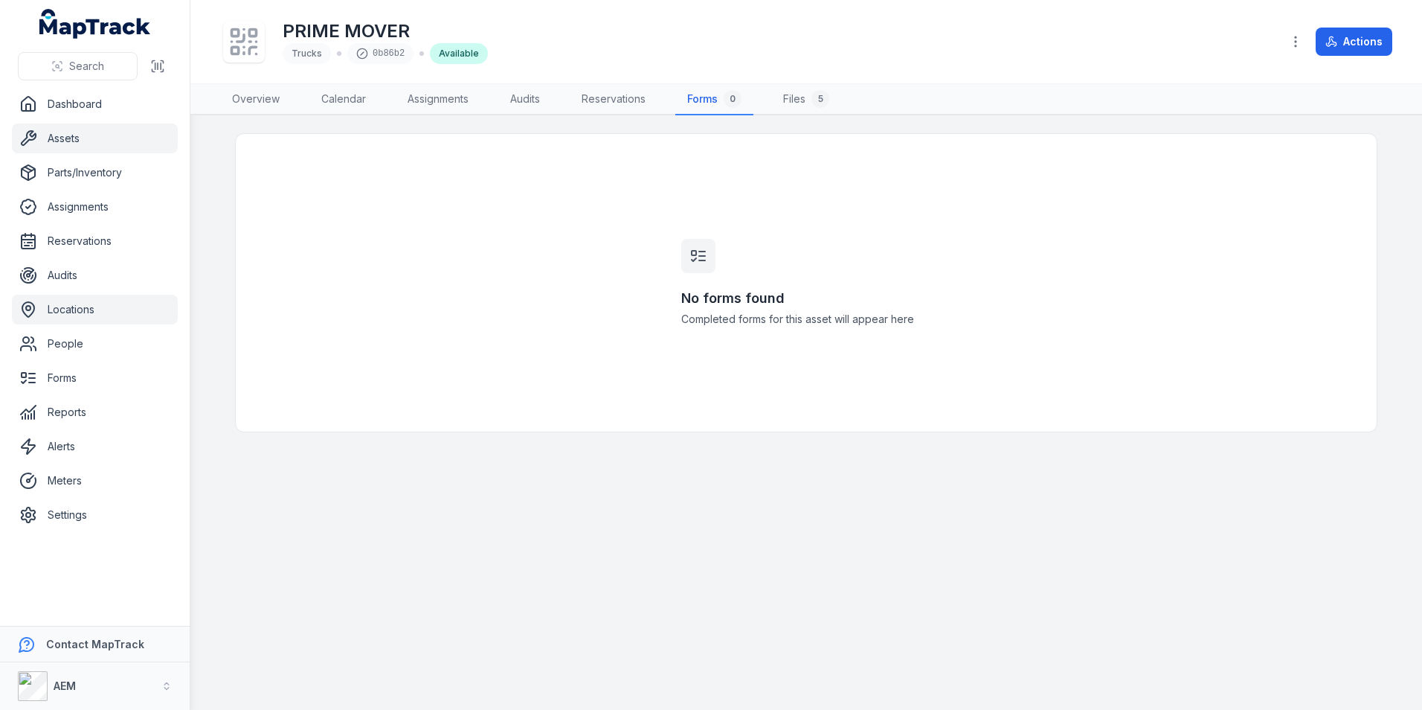
click at [80, 319] on link "Locations" at bounding box center [95, 310] width 166 height 30
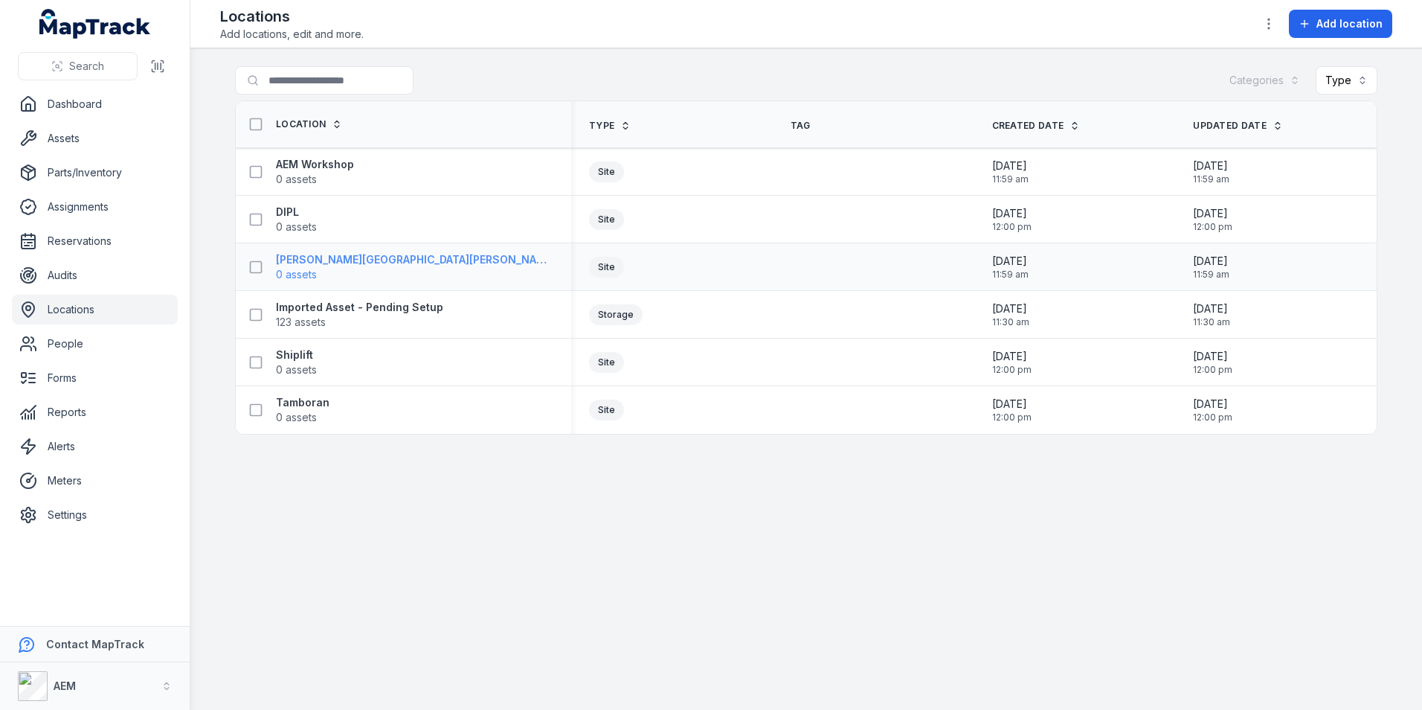
click at [287, 257] on strong "[PERSON_NAME][GEOGRAPHIC_DATA][PERSON_NAME]" at bounding box center [414, 259] width 277 height 15
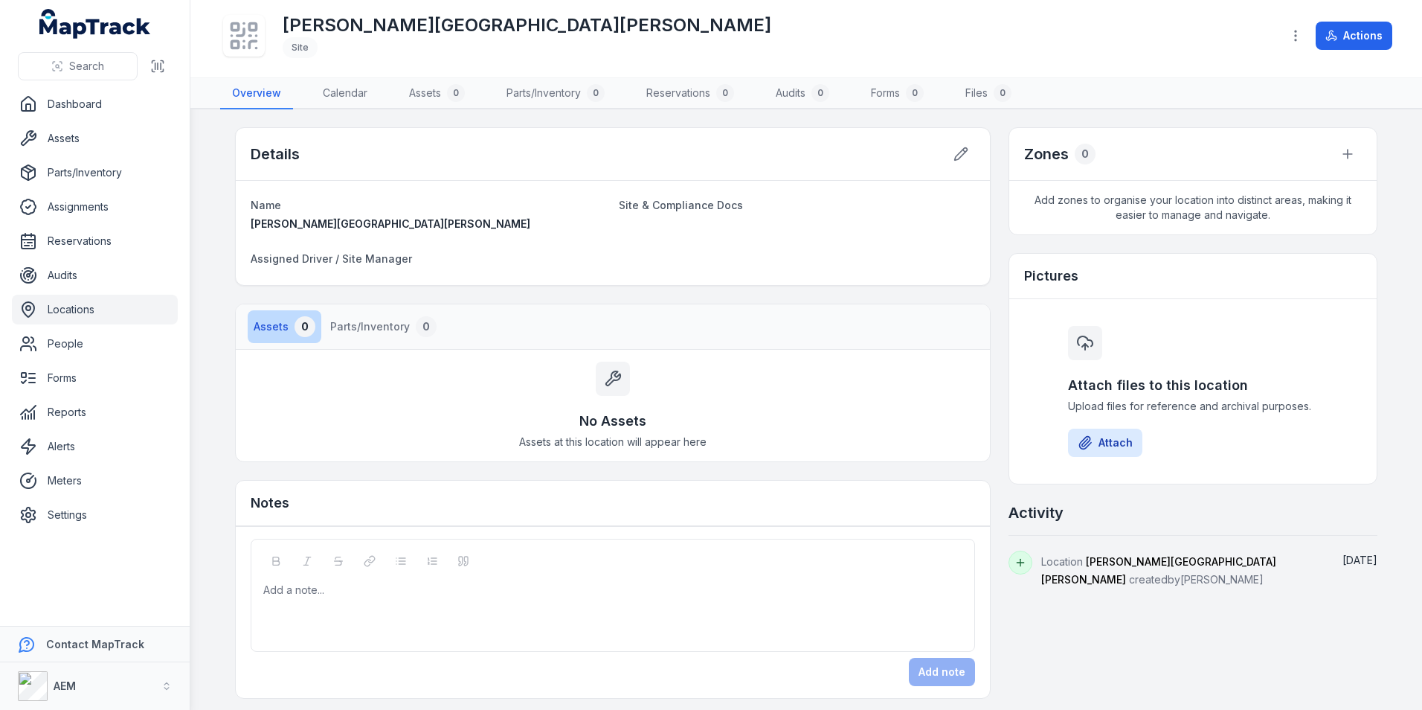
click at [272, 327] on button "Assets 0" at bounding box center [285, 326] width 74 height 33
click at [954, 151] on icon at bounding box center [961, 154] width 15 height 15
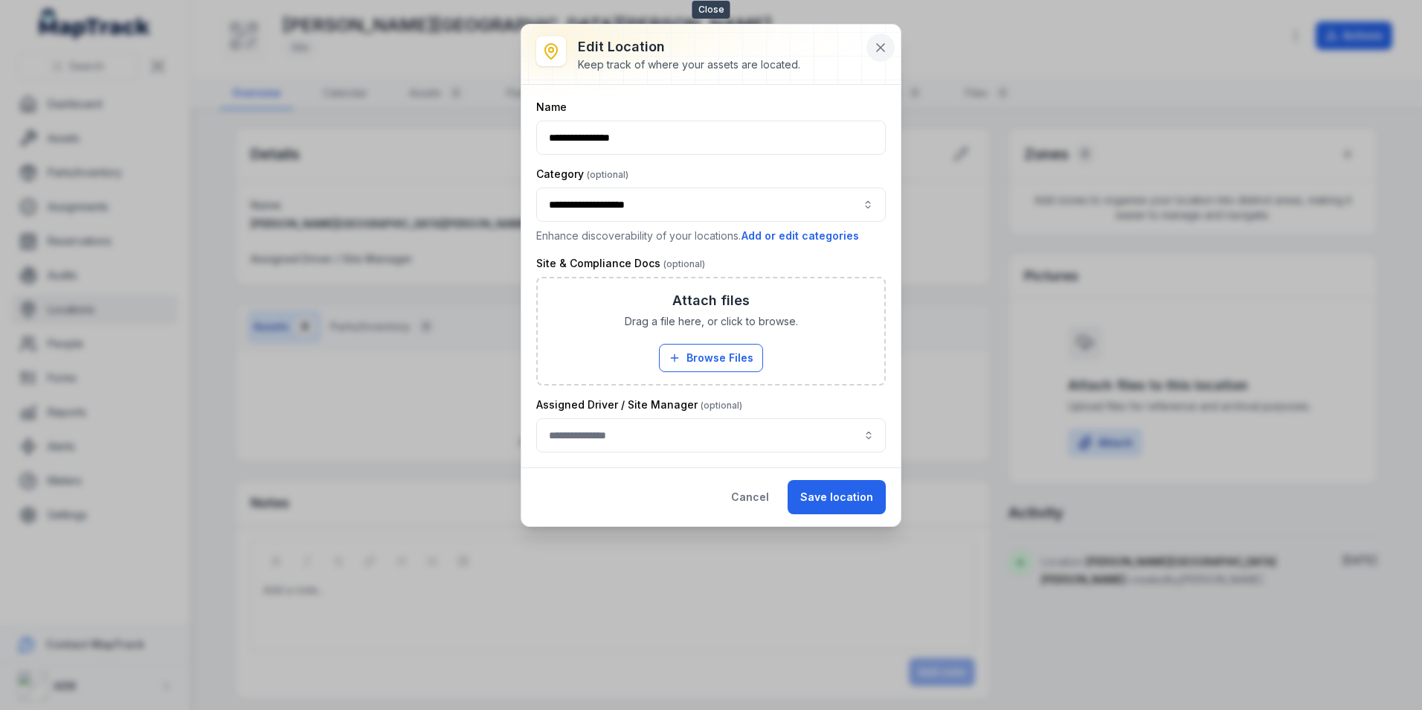
click at [885, 51] on icon at bounding box center [880, 47] width 15 height 15
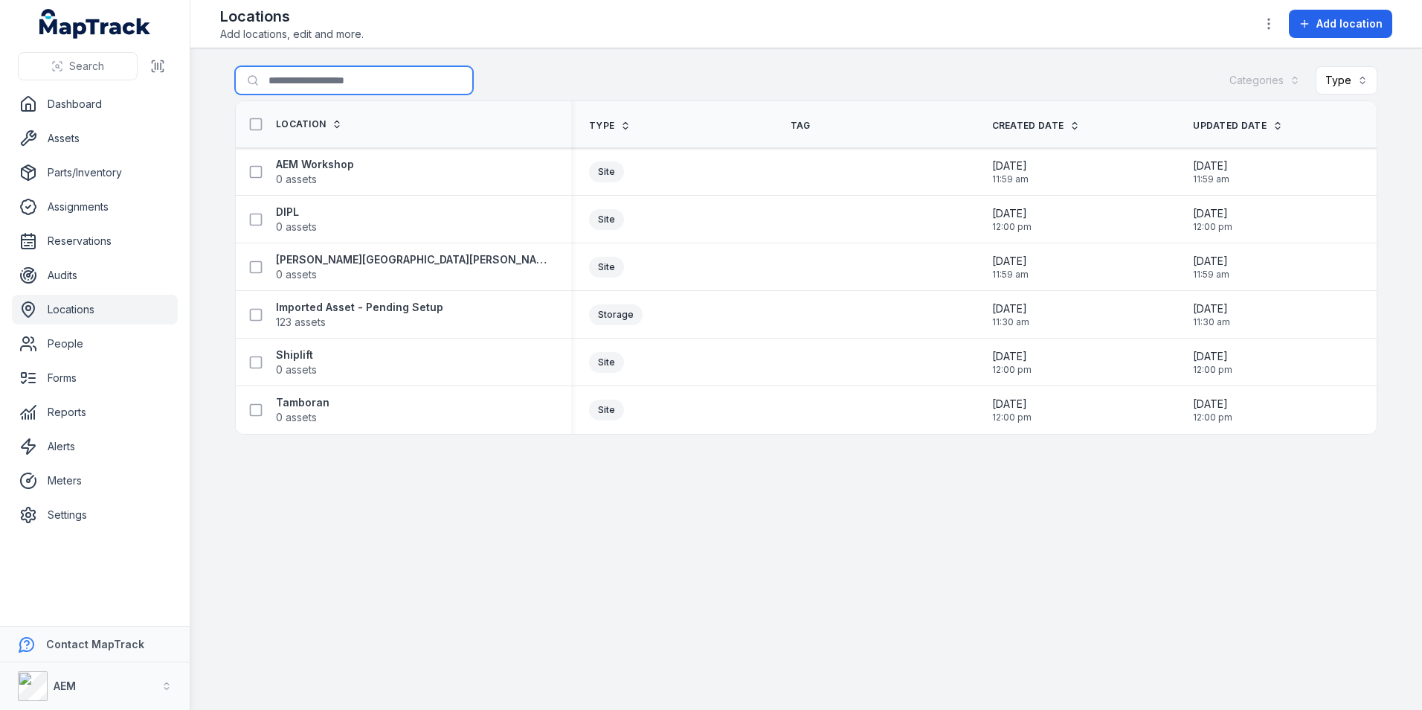
drag, startPoint x: 312, startPoint y: 83, endPoint x: 304, endPoint y: 81, distance: 9.0
click at [309, 83] on input "Search for locations" at bounding box center [354, 80] width 238 height 28
click at [63, 108] on link "Dashboard" at bounding box center [95, 104] width 166 height 30
click at [74, 128] on link "Assets" at bounding box center [95, 138] width 166 height 30
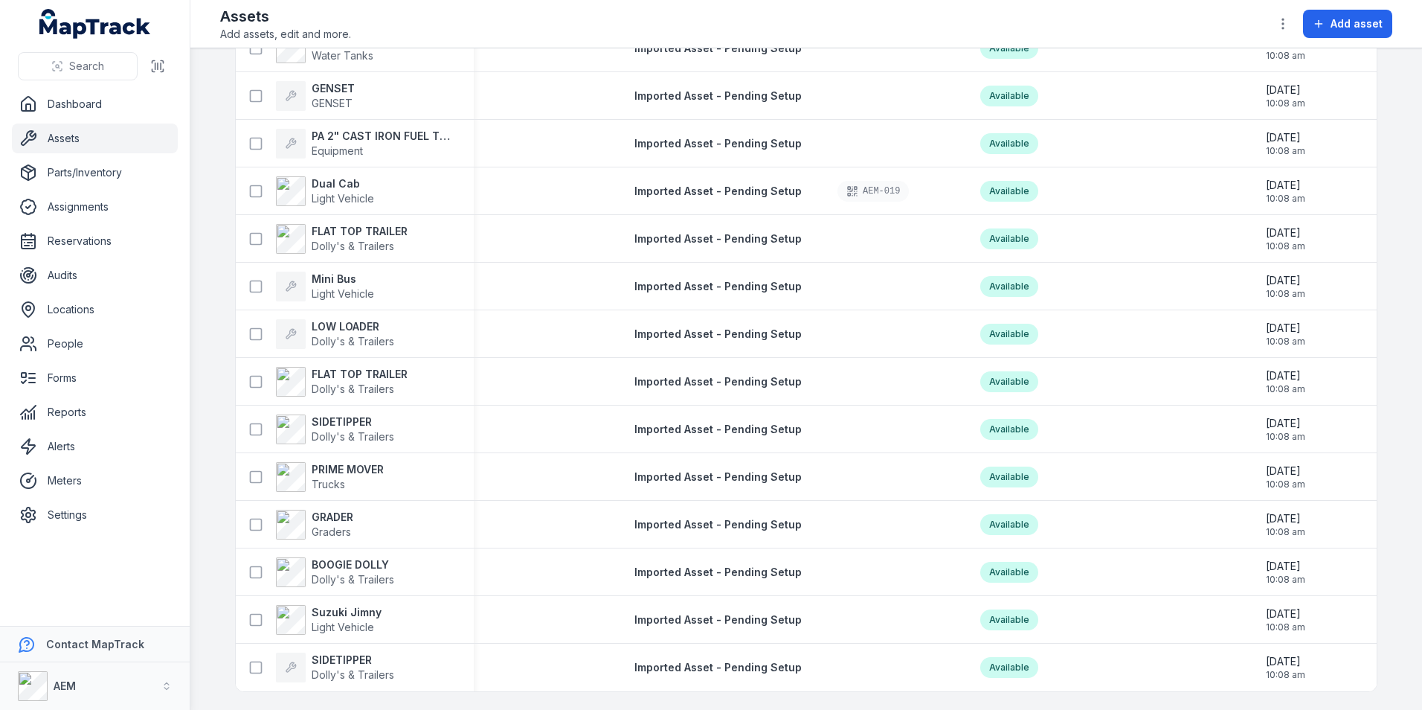
scroll to position [5319, 0]
click at [706, 188] on span "Imported Asset - Pending Setup" at bounding box center [718, 190] width 167 height 13
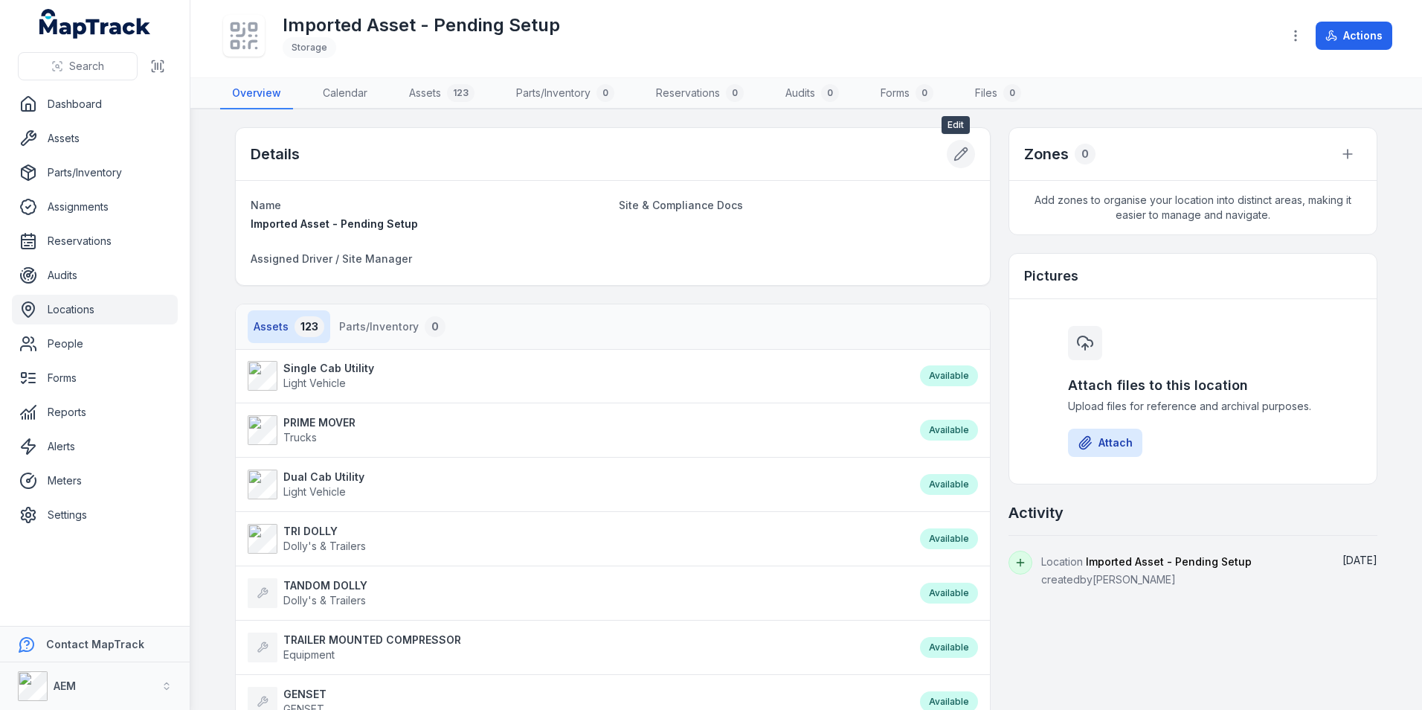
click at [947, 155] on button at bounding box center [961, 154] width 28 height 28
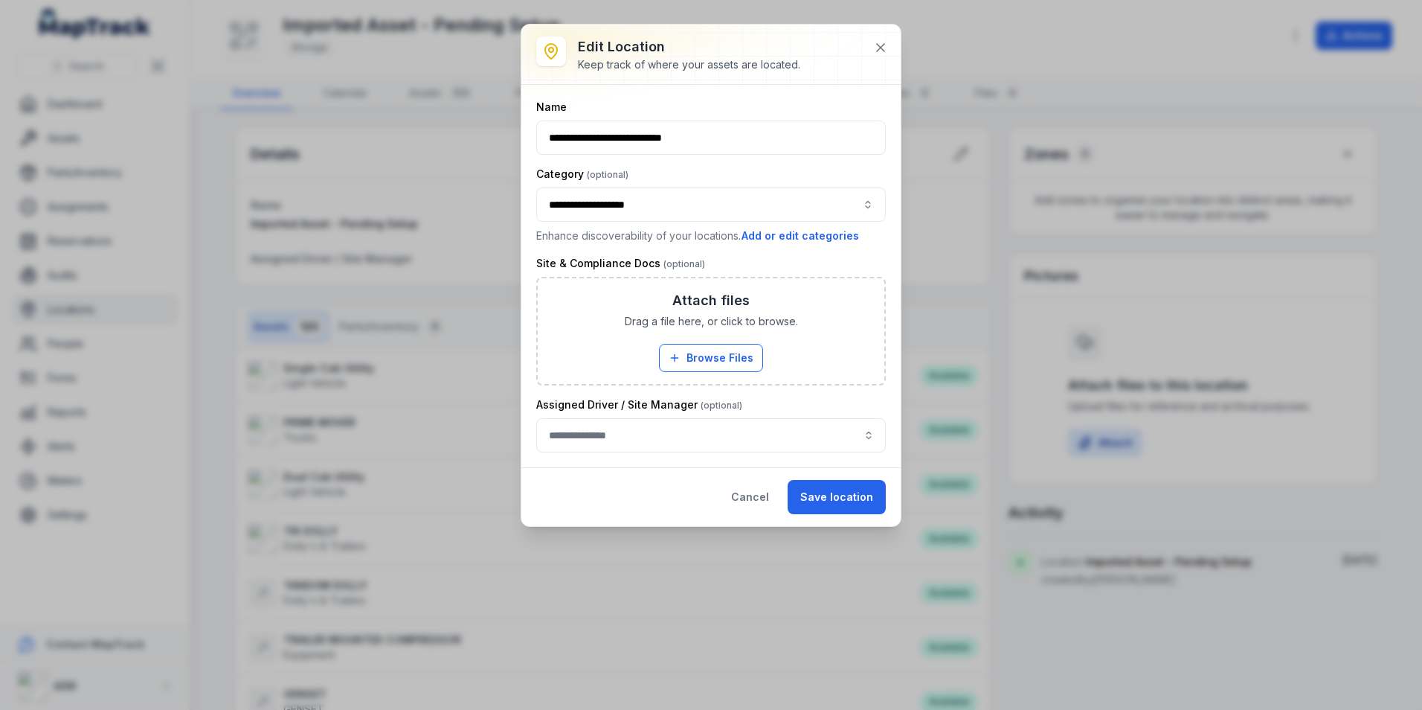
click at [896, 54] on div at bounding box center [710, 55] width 379 height 60
click at [879, 50] on icon at bounding box center [880, 47] width 7 height 7
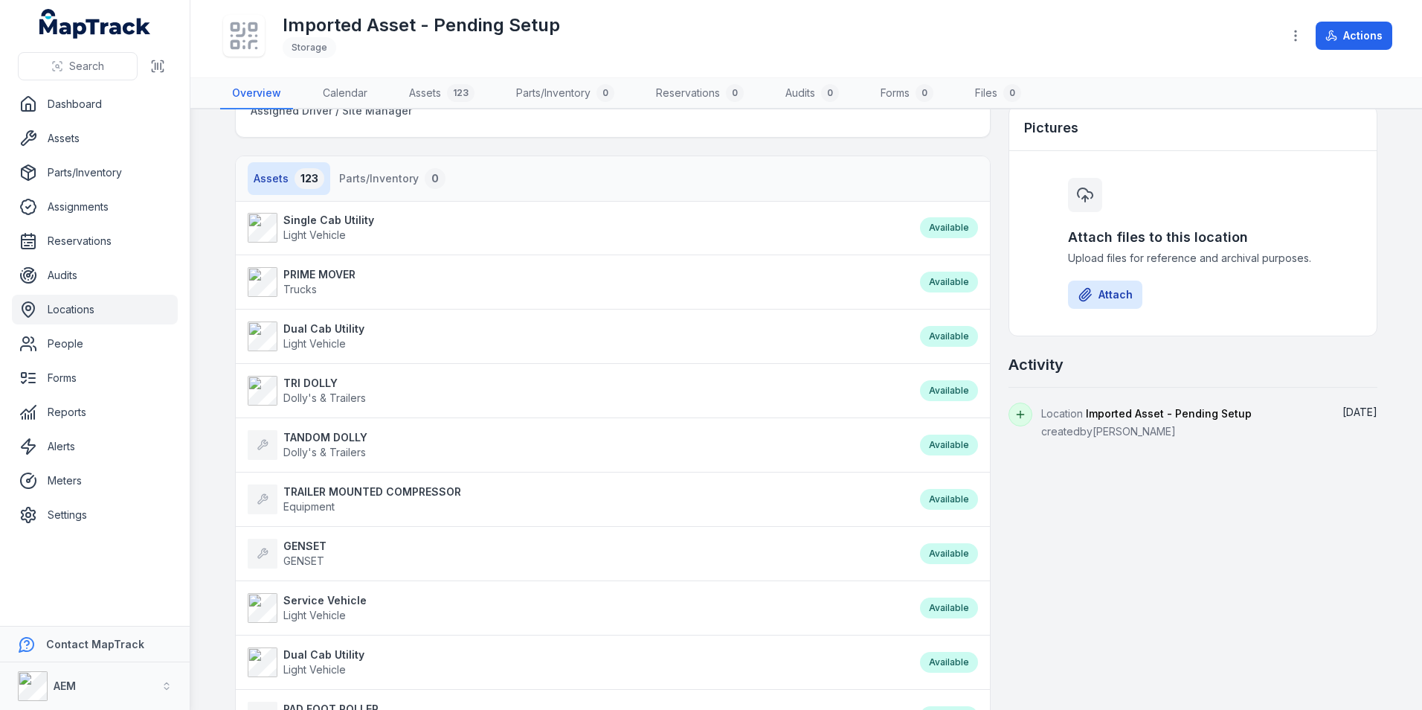
scroll to position [149, 0]
click at [327, 216] on strong "Single Cab Utility" at bounding box center [328, 219] width 91 height 15
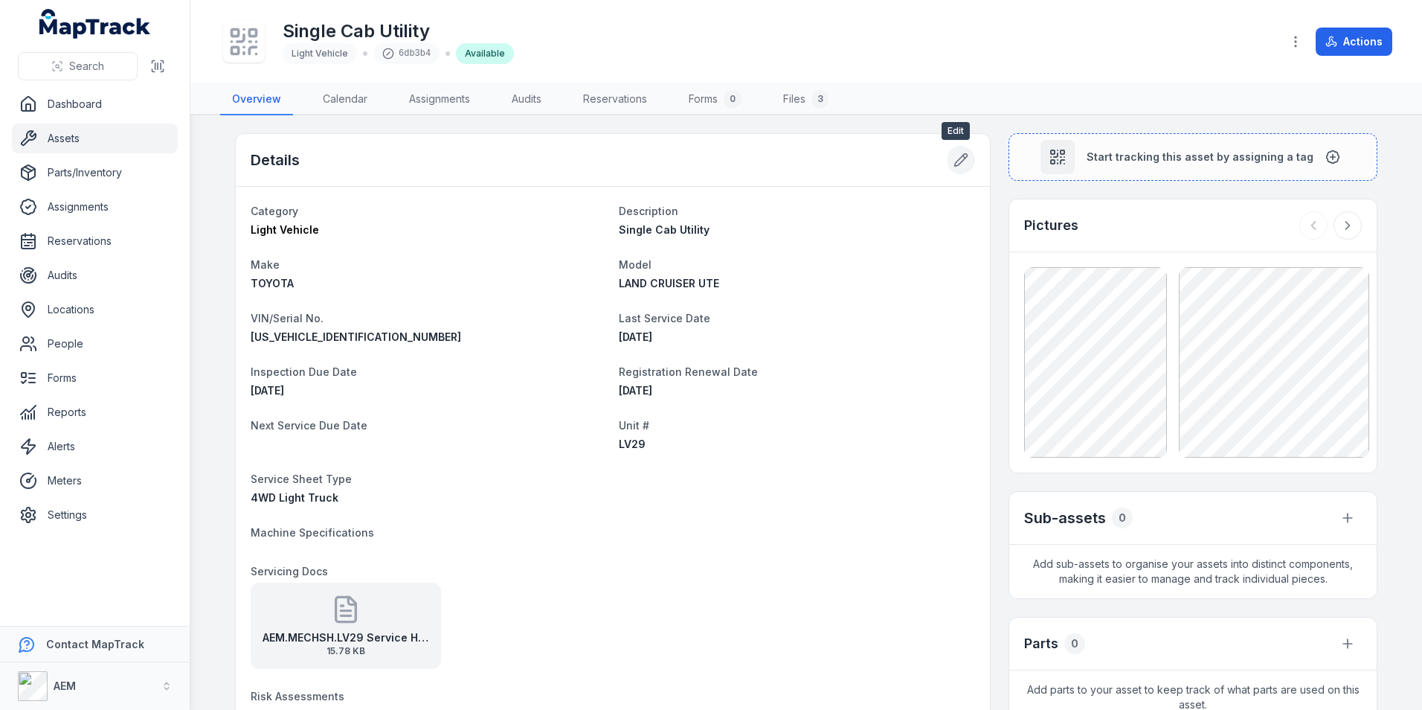
click at [954, 163] on icon at bounding box center [961, 159] width 15 height 15
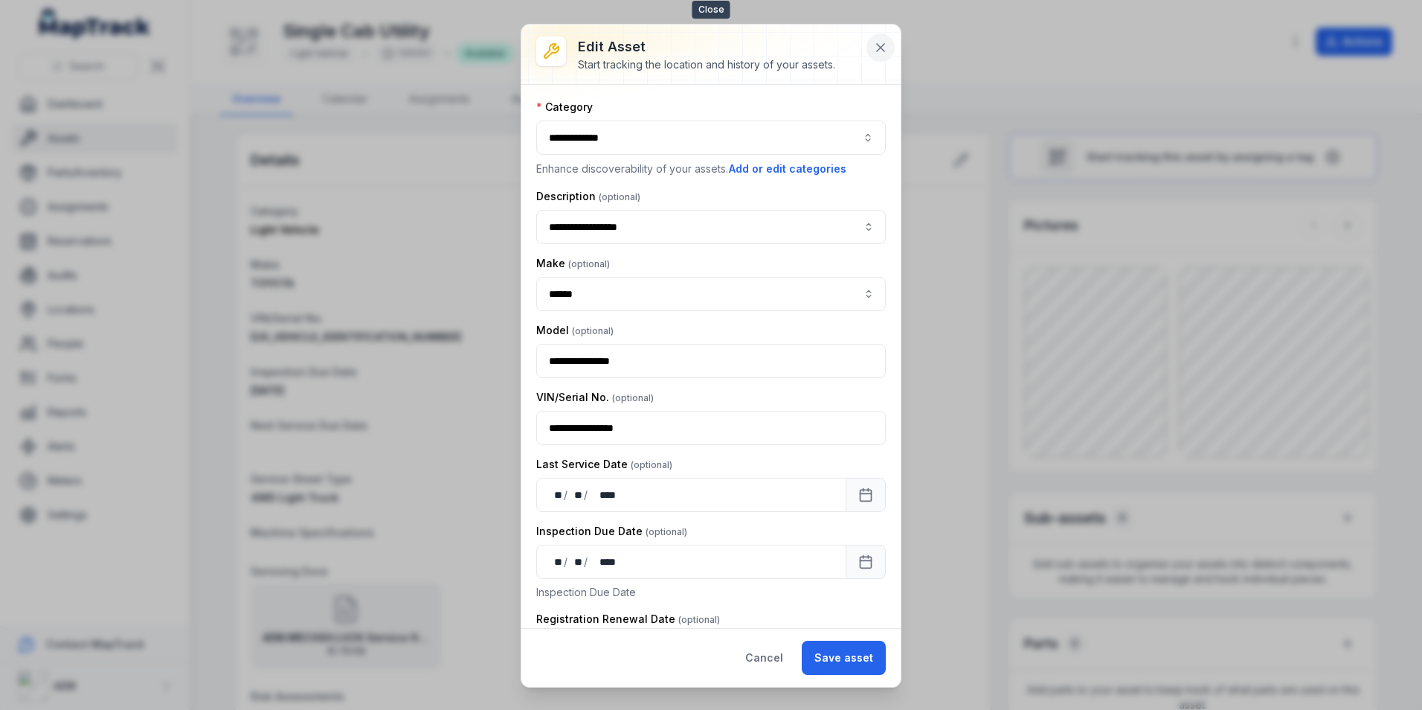
click at [873, 45] on icon at bounding box center [880, 47] width 15 height 15
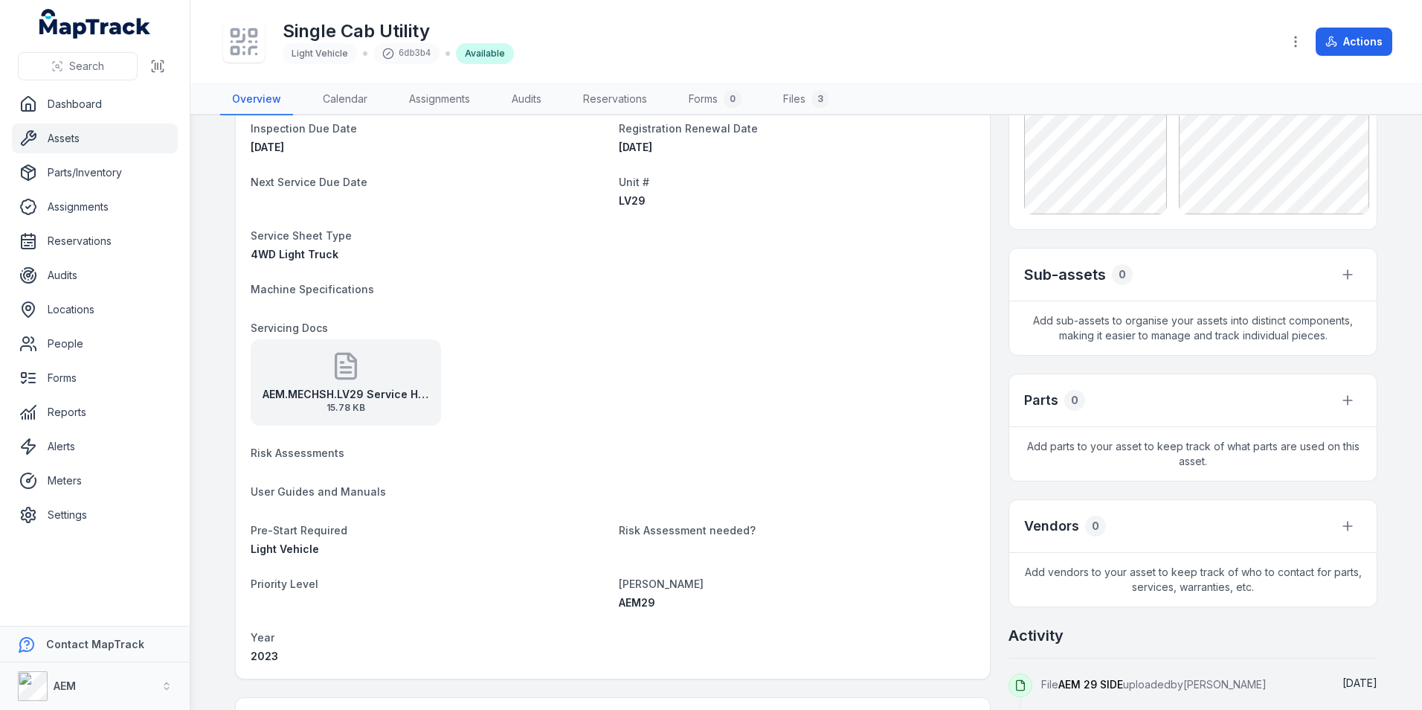
scroll to position [21, 0]
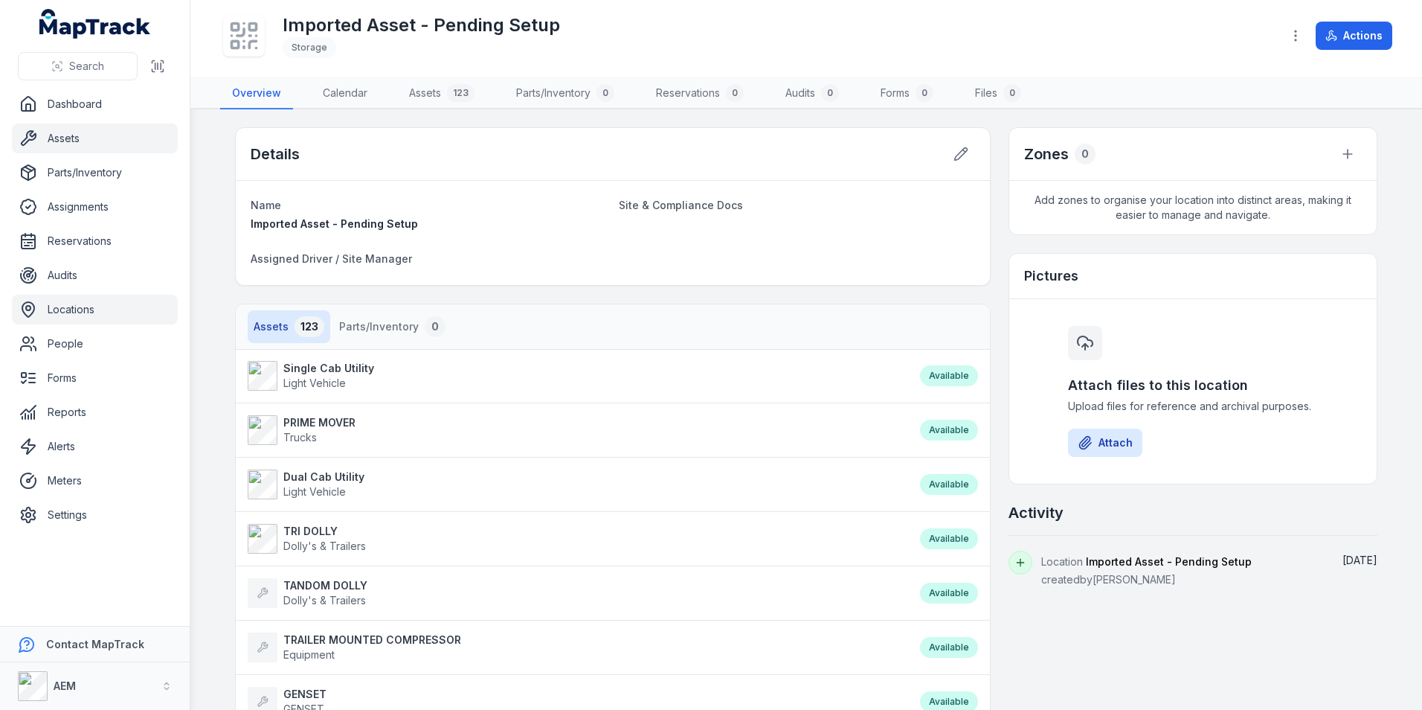
click at [99, 126] on link "Assets" at bounding box center [95, 138] width 166 height 30
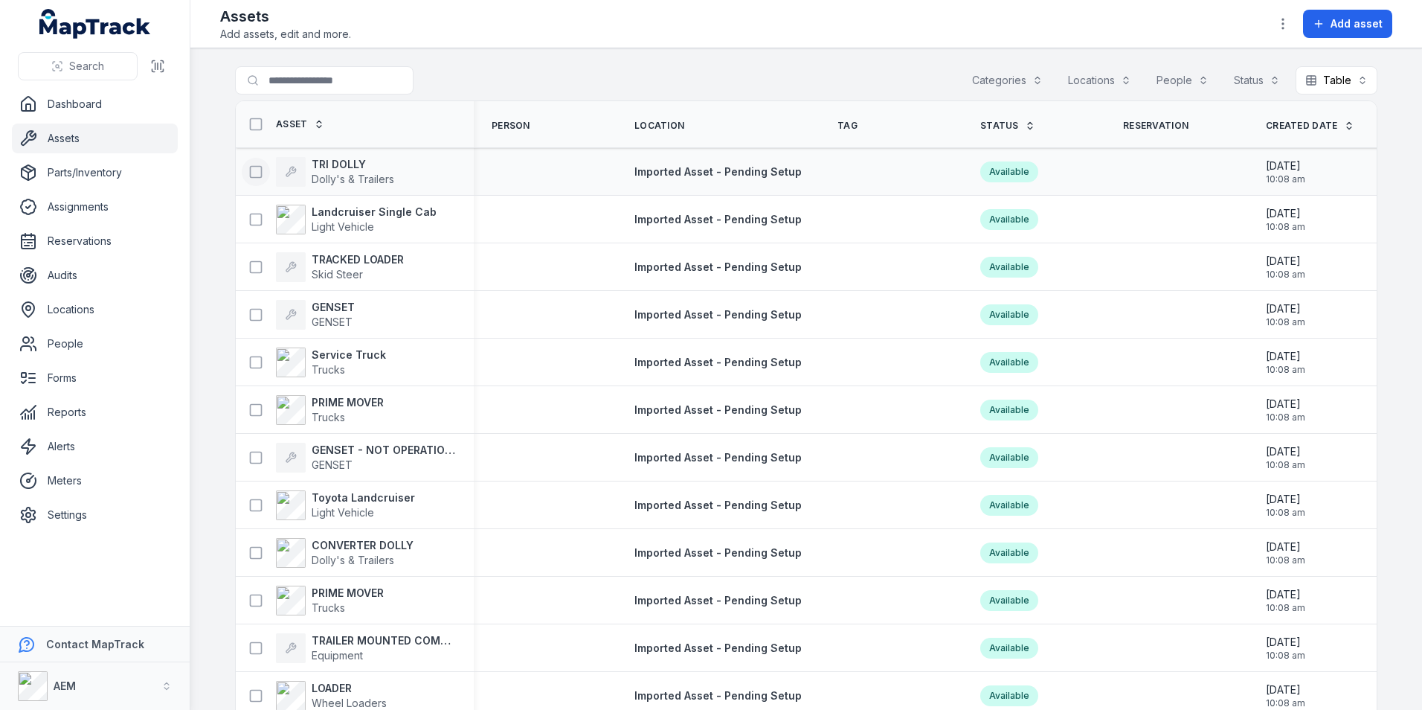
click at [260, 170] on button at bounding box center [256, 172] width 28 height 28
click at [248, 216] on icon at bounding box center [255, 219] width 15 height 15
click at [251, 262] on icon at bounding box center [255, 267] width 15 height 15
drag, startPoint x: 404, startPoint y: 172, endPoint x: 526, endPoint y: 60, distance: 165.8
click at [526, 60] on main "Search for assets Categories Locations People Status Table ***** Asset Person L…" at bounding box center [806, 378] width 1232 height 661
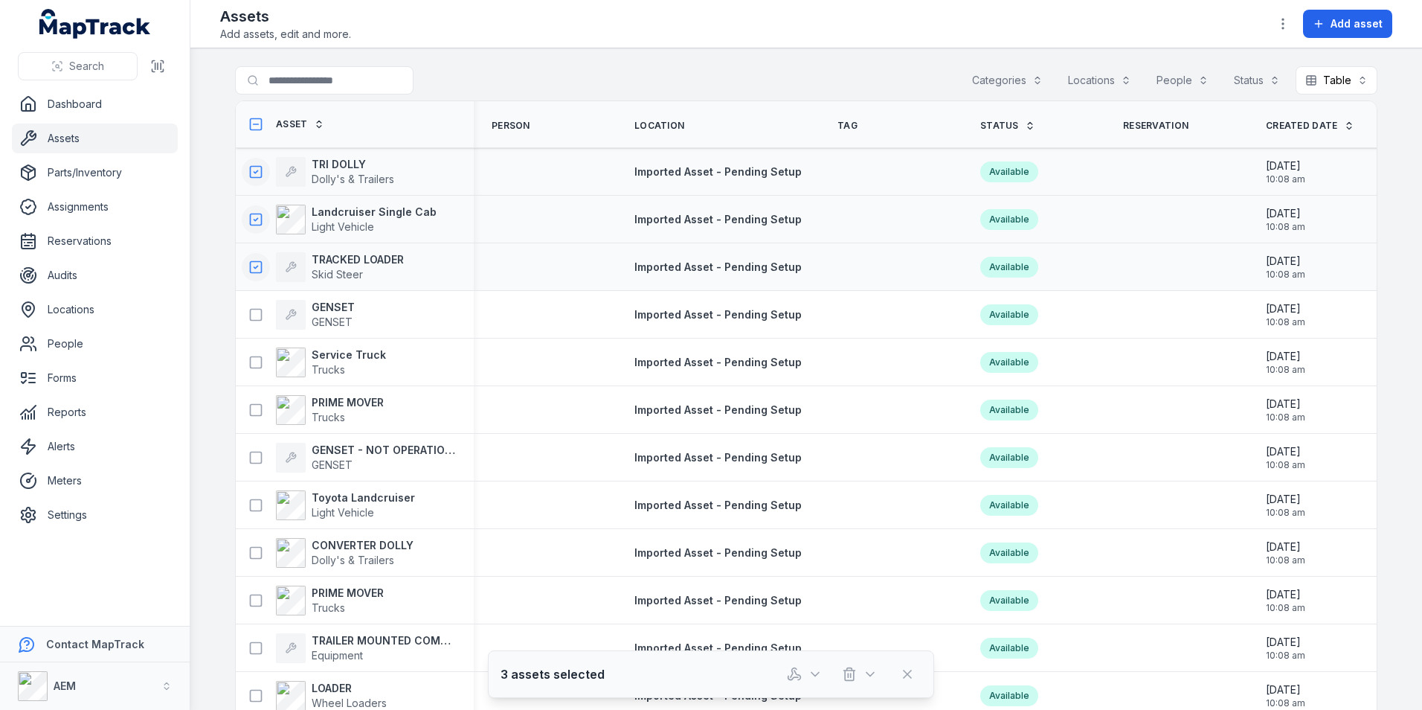
click at [252, 172] on icon at bounding box center [255, 171] width 15 height 15
click at [254, 209] on button at bounding box center [256, 219] width 28 height 28
click at [249, 266] on icon at bounding box center [255, 267] width 15 height 15
click at [1248, 182] on div "[DATE] 10:08 am" at bounding box center [1319, 171] width 143 height 39
click at [1285, 172] on time "[DATE] 10:08 am" at bounding box center [1285, 171] width 39 height 27
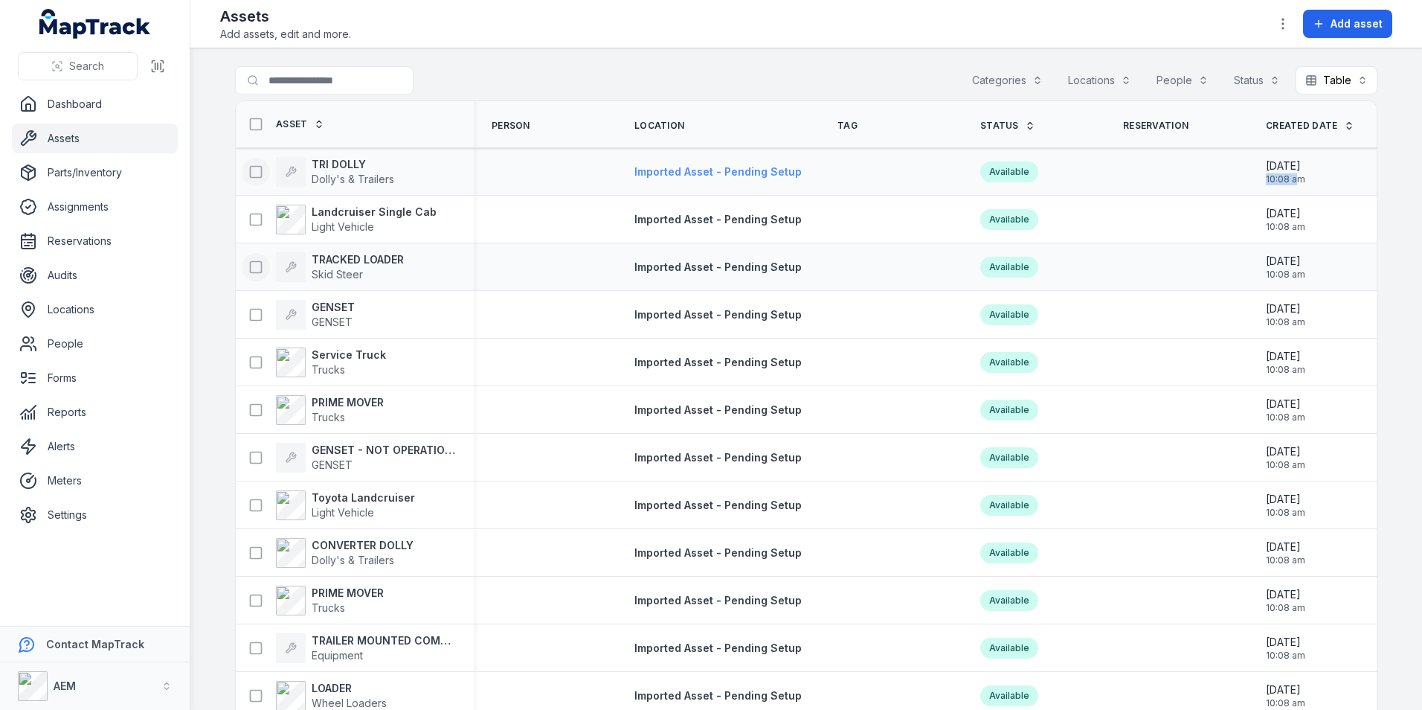
click at [703, 168] on span "Imported Asset - Pending Setup" at bounding box center [718, 171] width 167 height 13
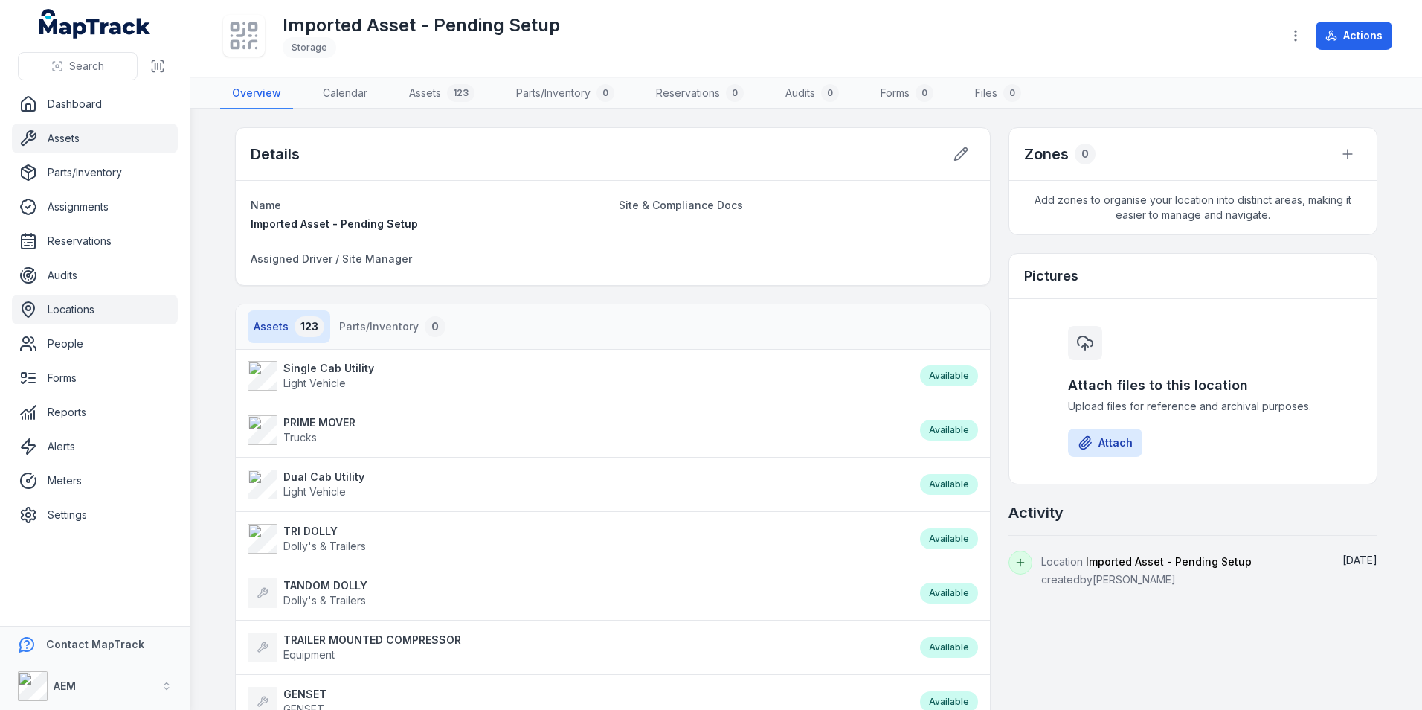
click at [87, 131] on link "Assets" at bounding box center [95, 138] width 166 height 30
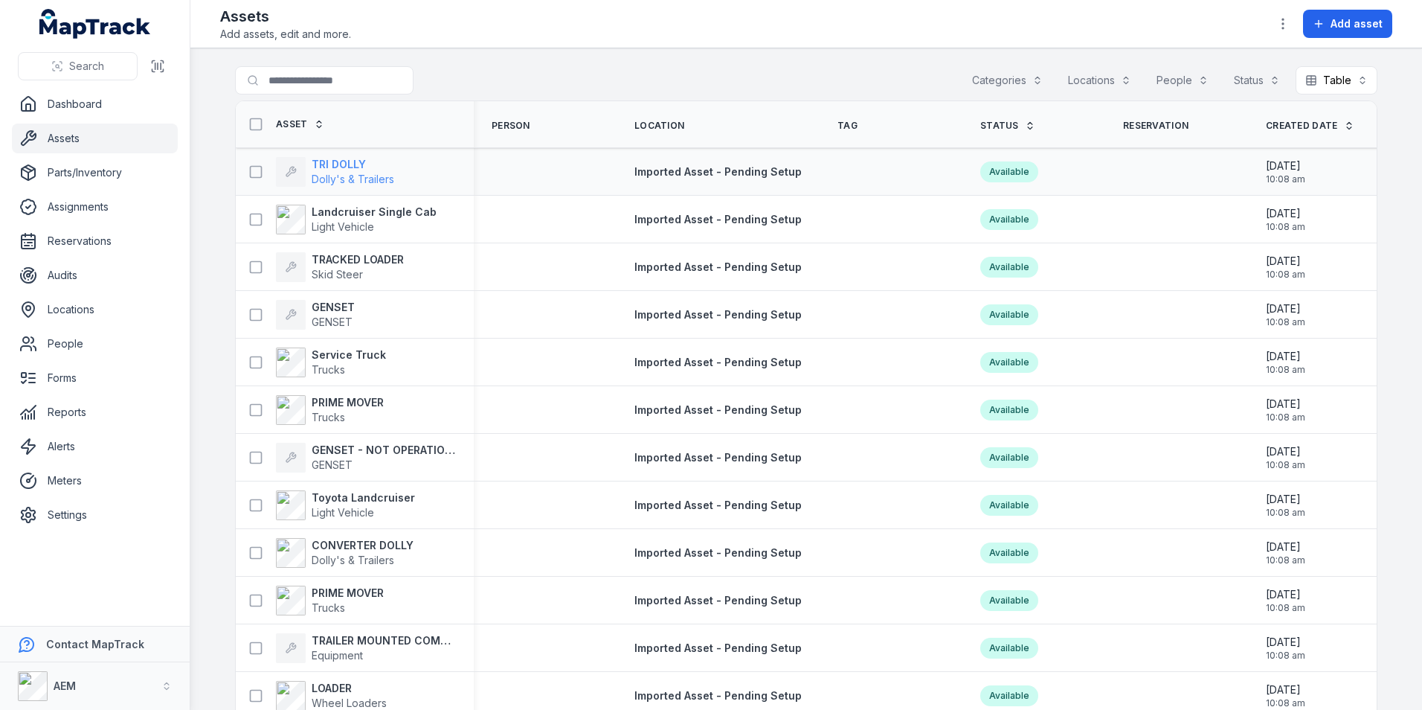
click at [329, 170] on strong "TRI DOLLY" at bounding box center [353, 164] width 83 height 15
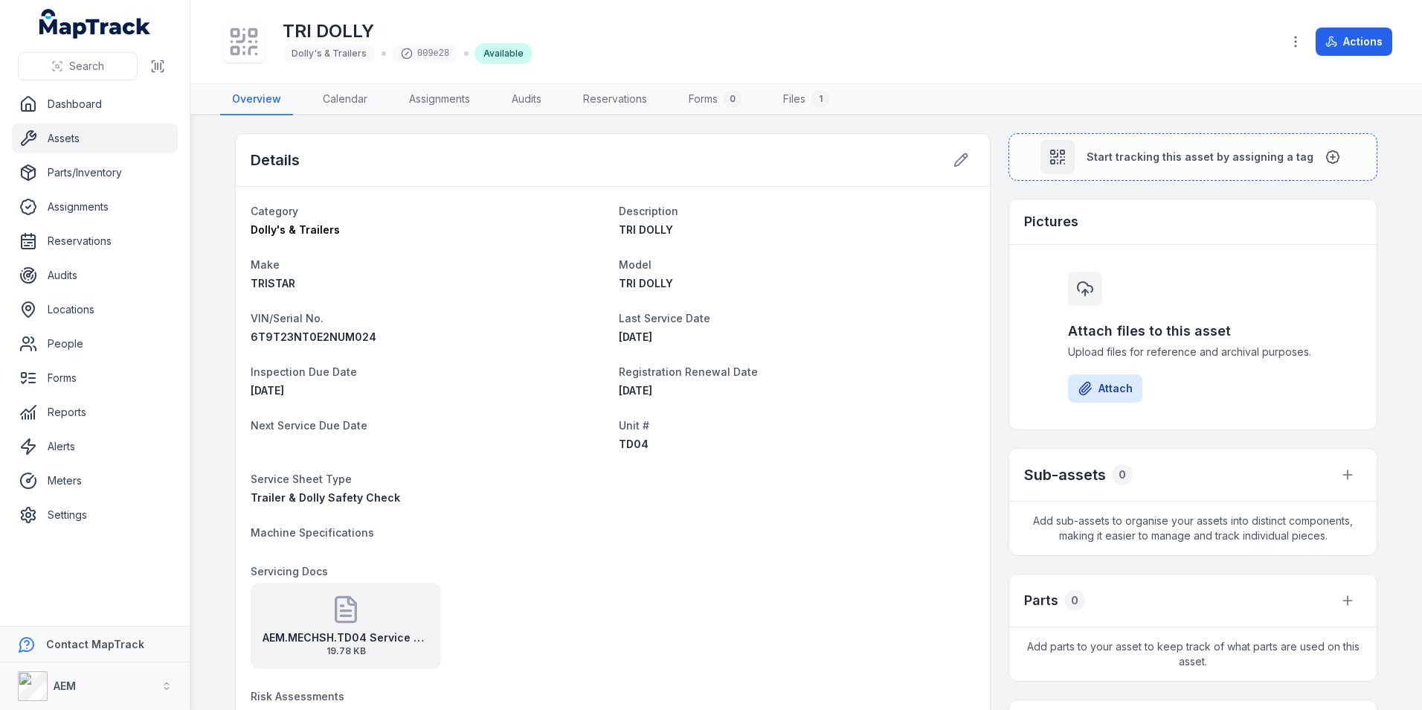
click at [498, 55] on div "Available" at bounding box center [504, 53] width 58 height 21
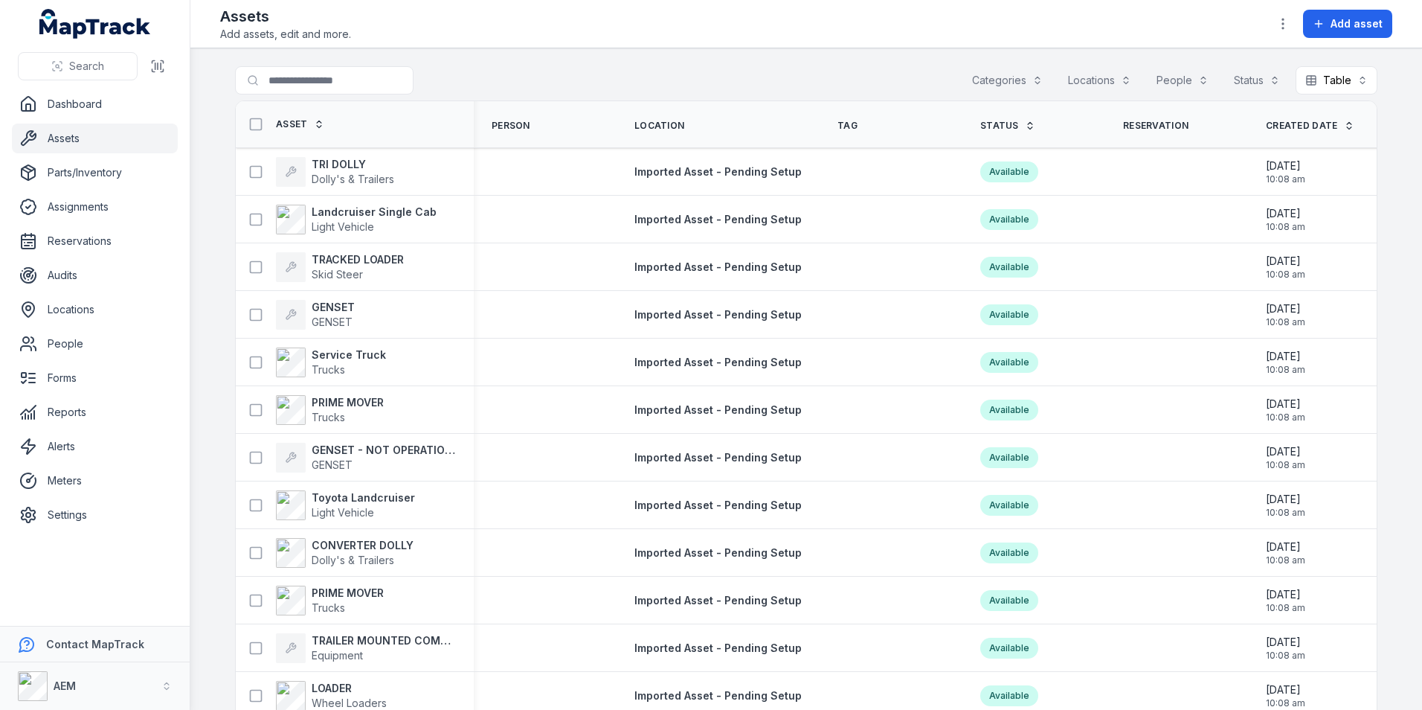
click at [1098, 85] on div "Locations" at bounding box center [1100, 80] width 83 height 28
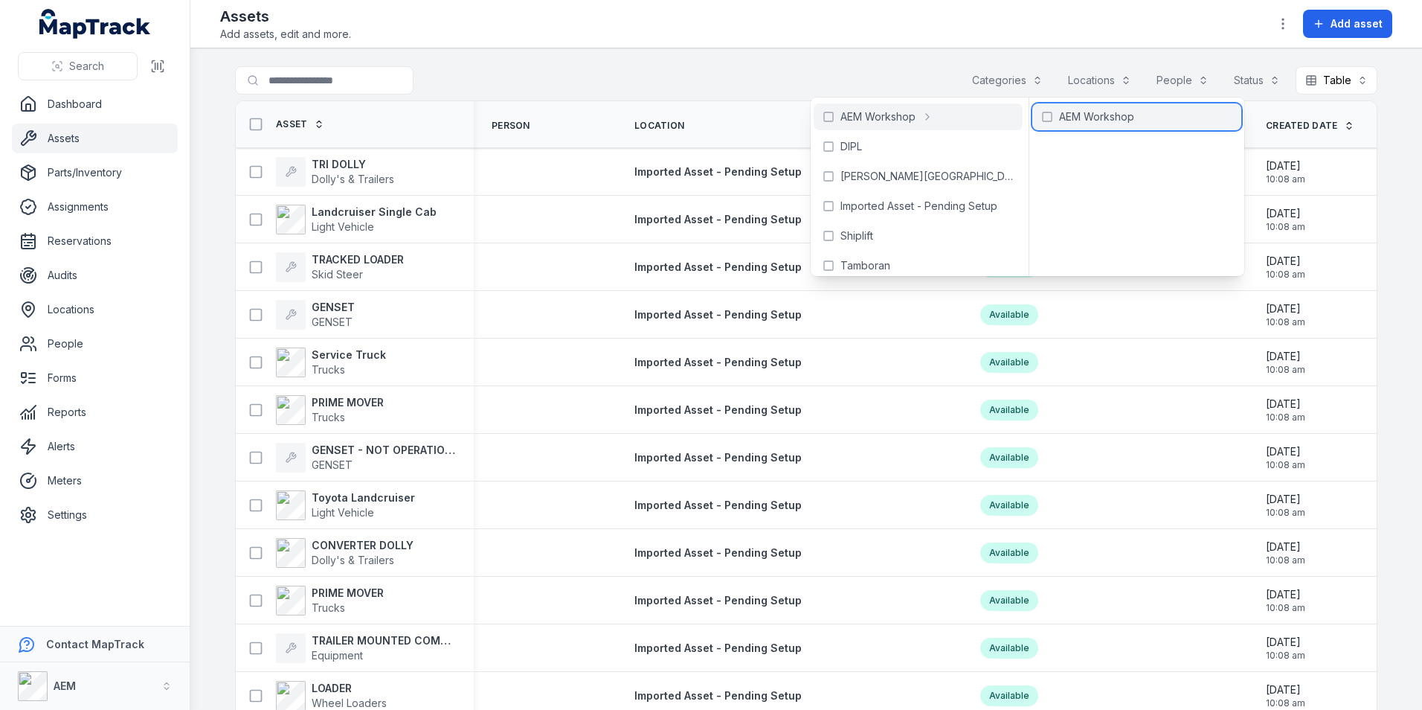
click at [1059, 114] on span "AEM Workshop" at bounding box center [1096, 116] width 75 height 15
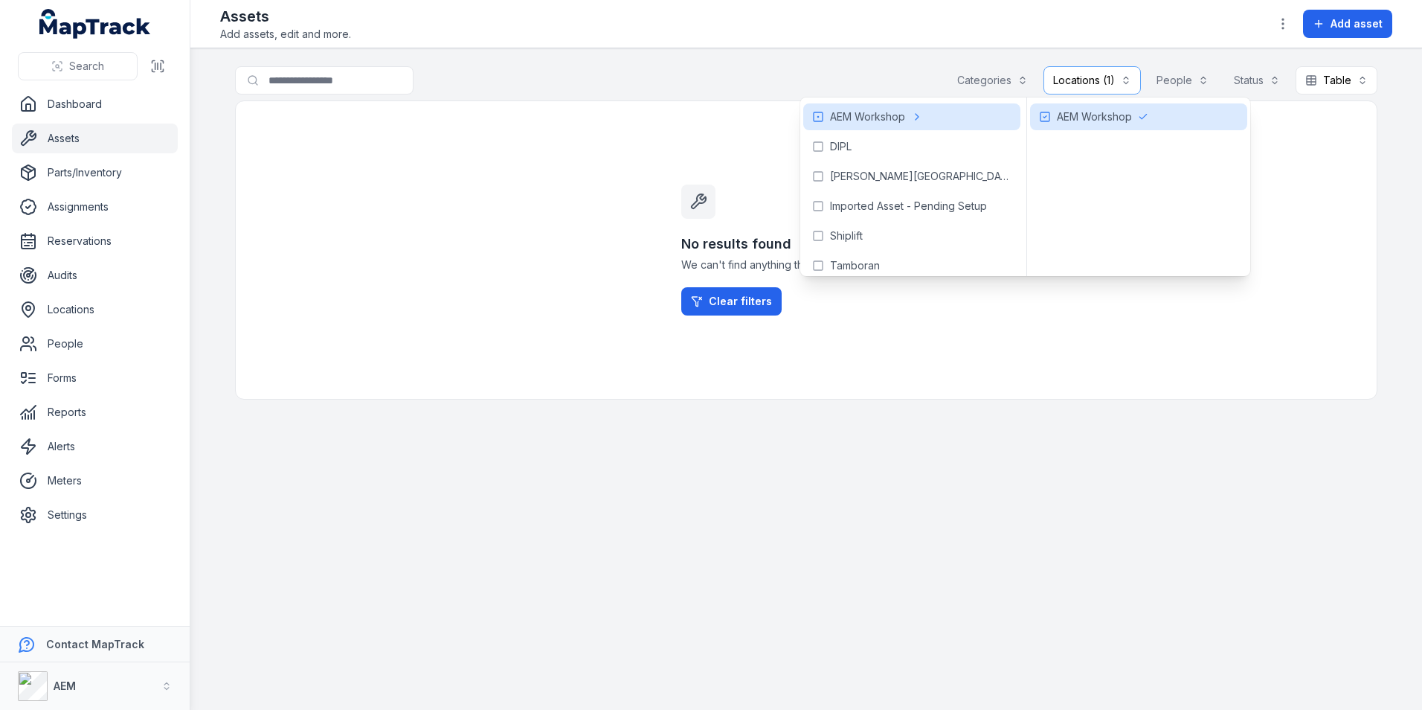
click at [493, 148] on div "No results found We can't find anything that matches your search. Clear filters" at bounding box center [806, 249] width 1143 height 299
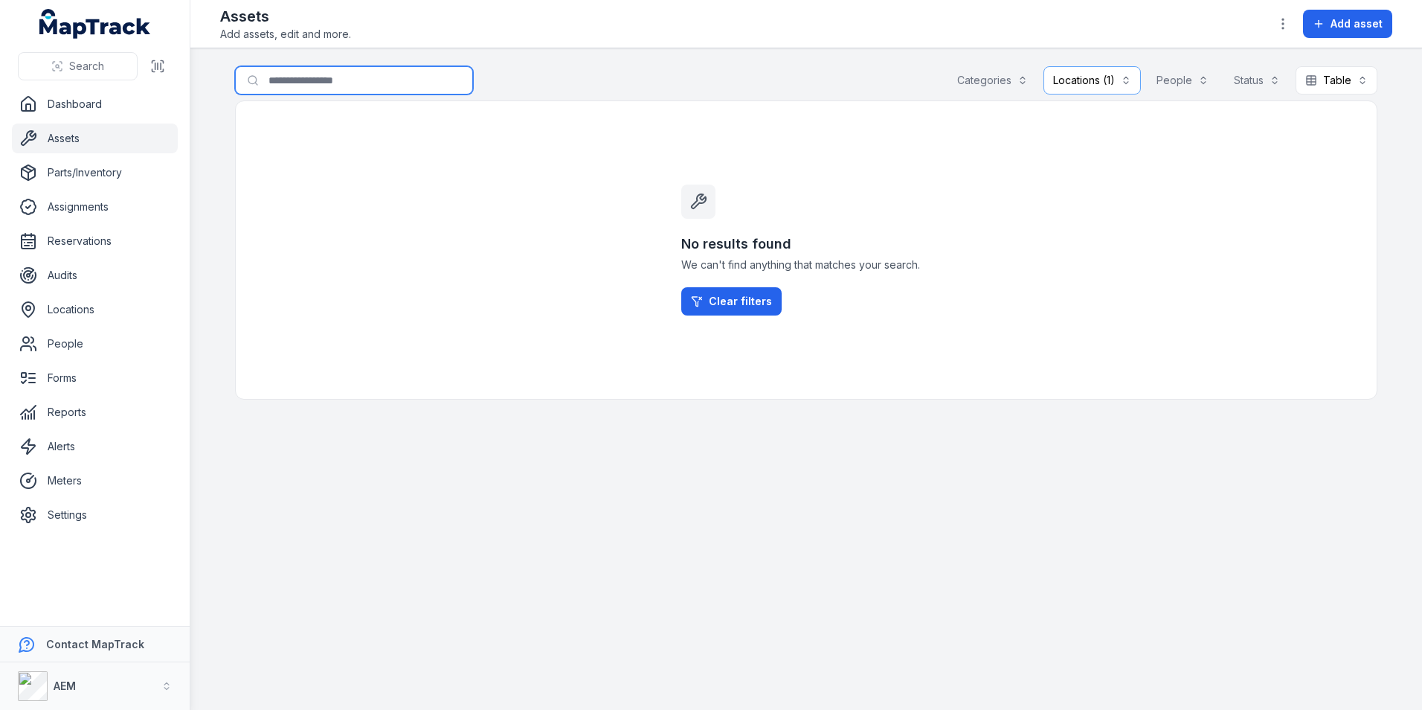
click at [357, 85] on input "Search for assets" at bounding box center [354, 80] width 238 height 28
click at [1079, 80] on div "Locations (1)" at bounding box center [1092, 80] width 97 height 28
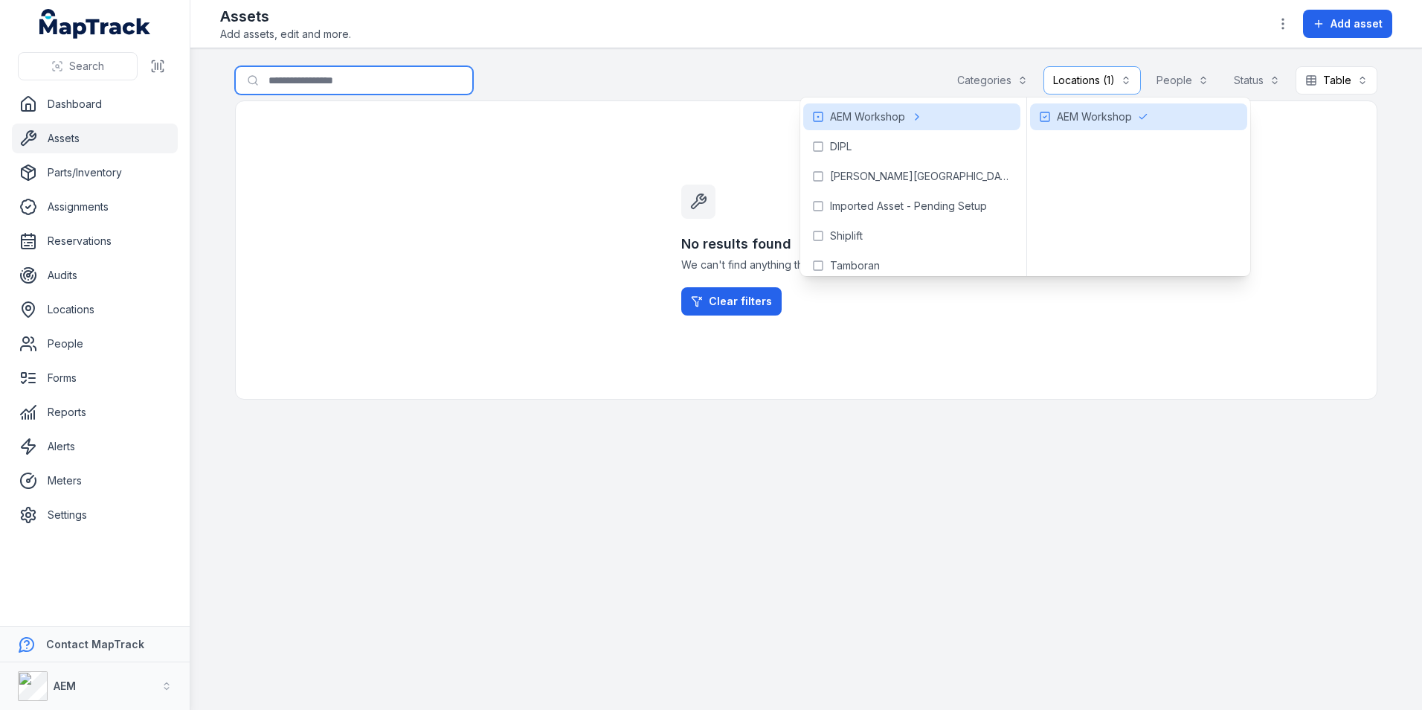
click at [977, 80] on div "Categories" at bounding box center [993, 80] width 90 height 28
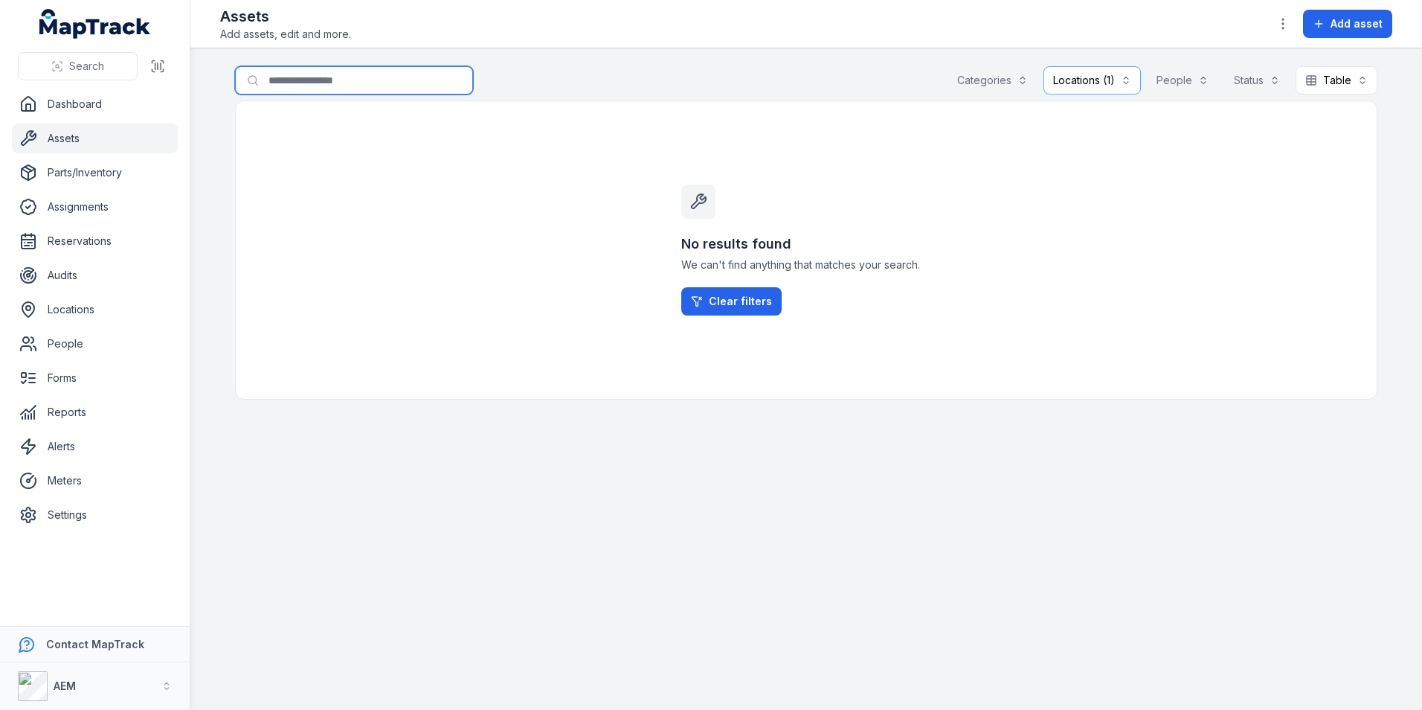
click at [977, 80] on div "Categories" at bounding box center [993, 80] width 90 height 28
click at [1102, 81] on div "Locations (1)" at bounding box center [1092, 80] width 97 height 28
click at [1131, 83] on div "Locations (1)" at bounding box center [1092, 80] width 97 height 28
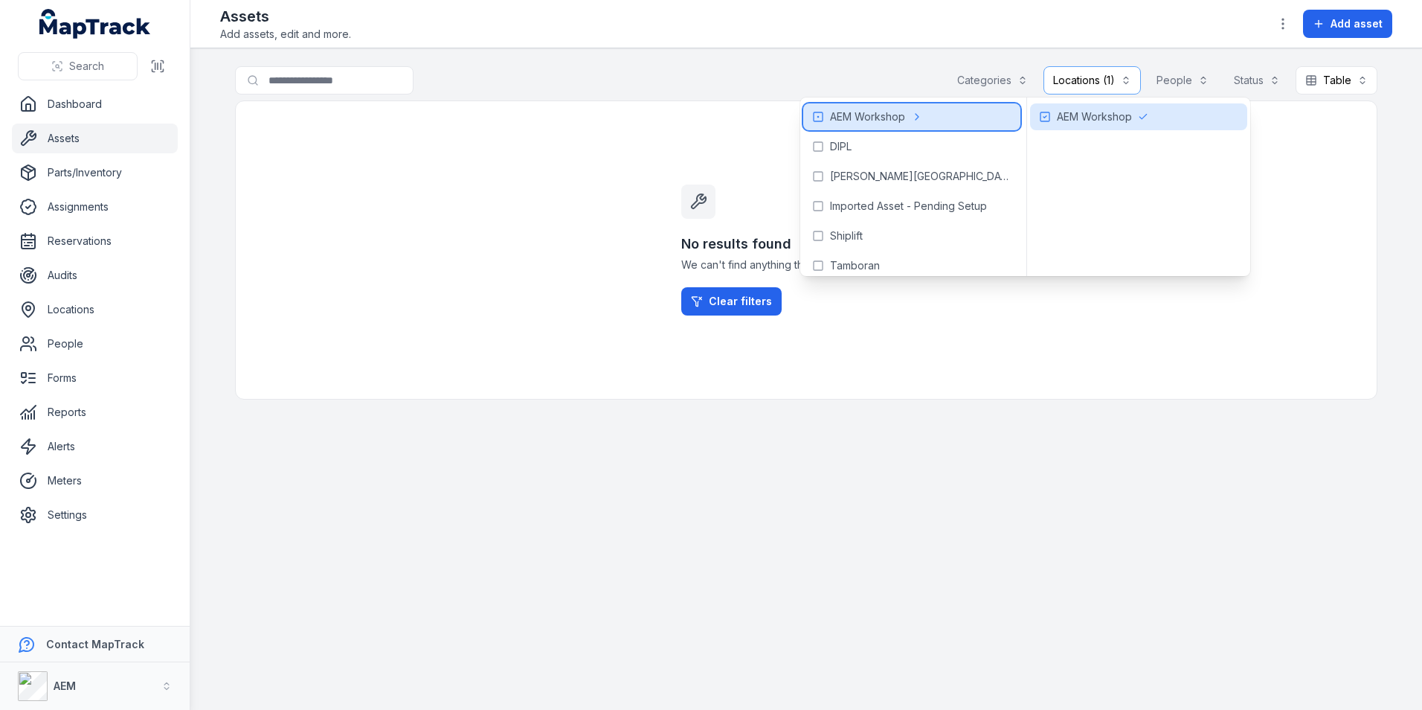
click at [823, 120] on icon at bounding box center [818, 117] width 12 height 12
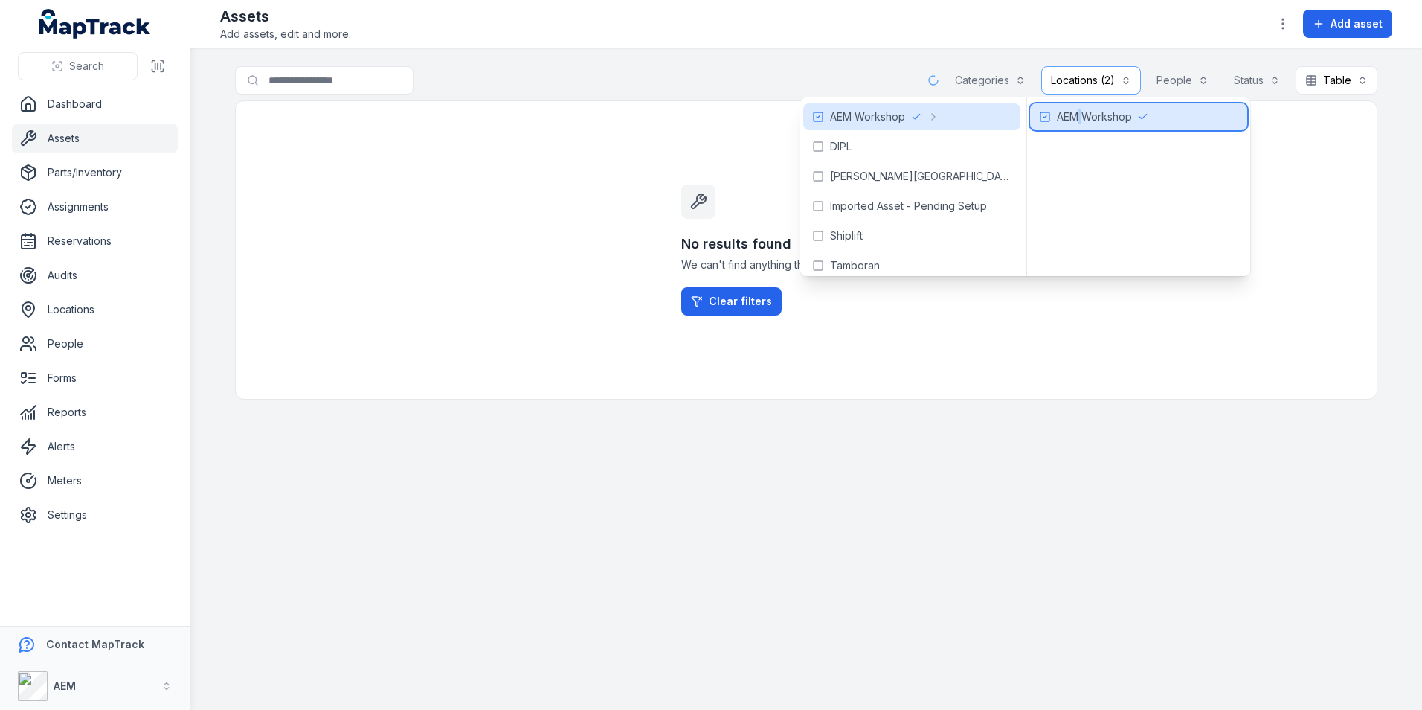
click at [1057, 112] on span "AEM Workshop" at bounding box center [1094, 116] width 75 height 15
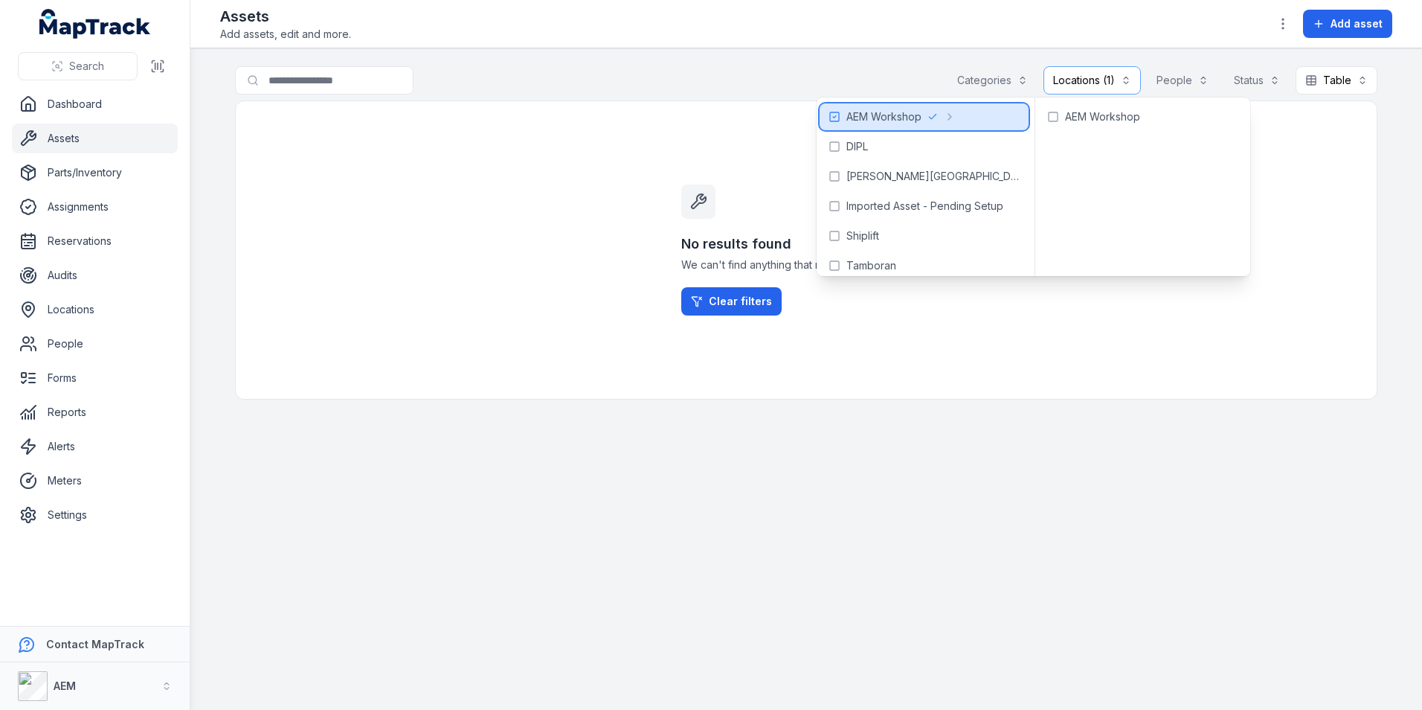
click at [922, 114] on div "AEM Workshop" at bounding box center [924, 116] width 209 height 27
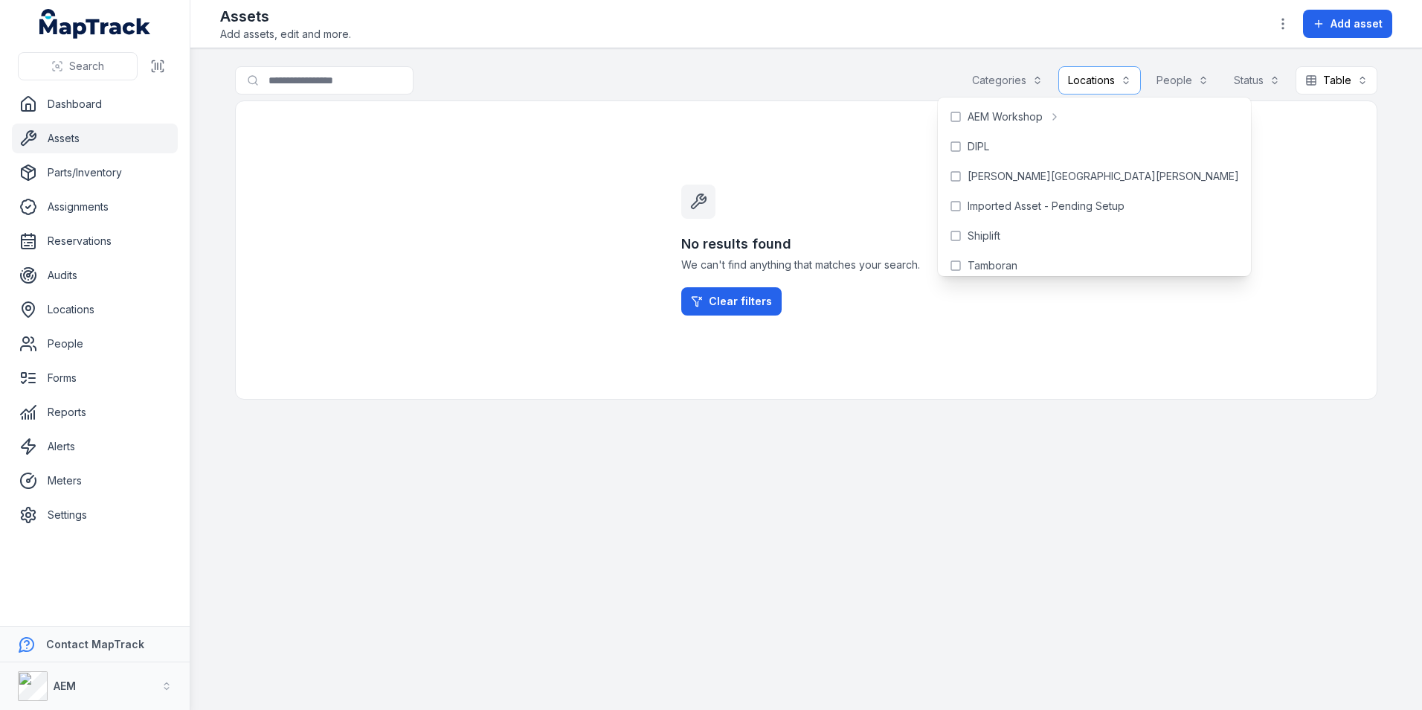
click at [928, 118] on div "No results found We can't find anything that matches your search. Clear filters" at bounding box center [807, 250] width 286 height 298
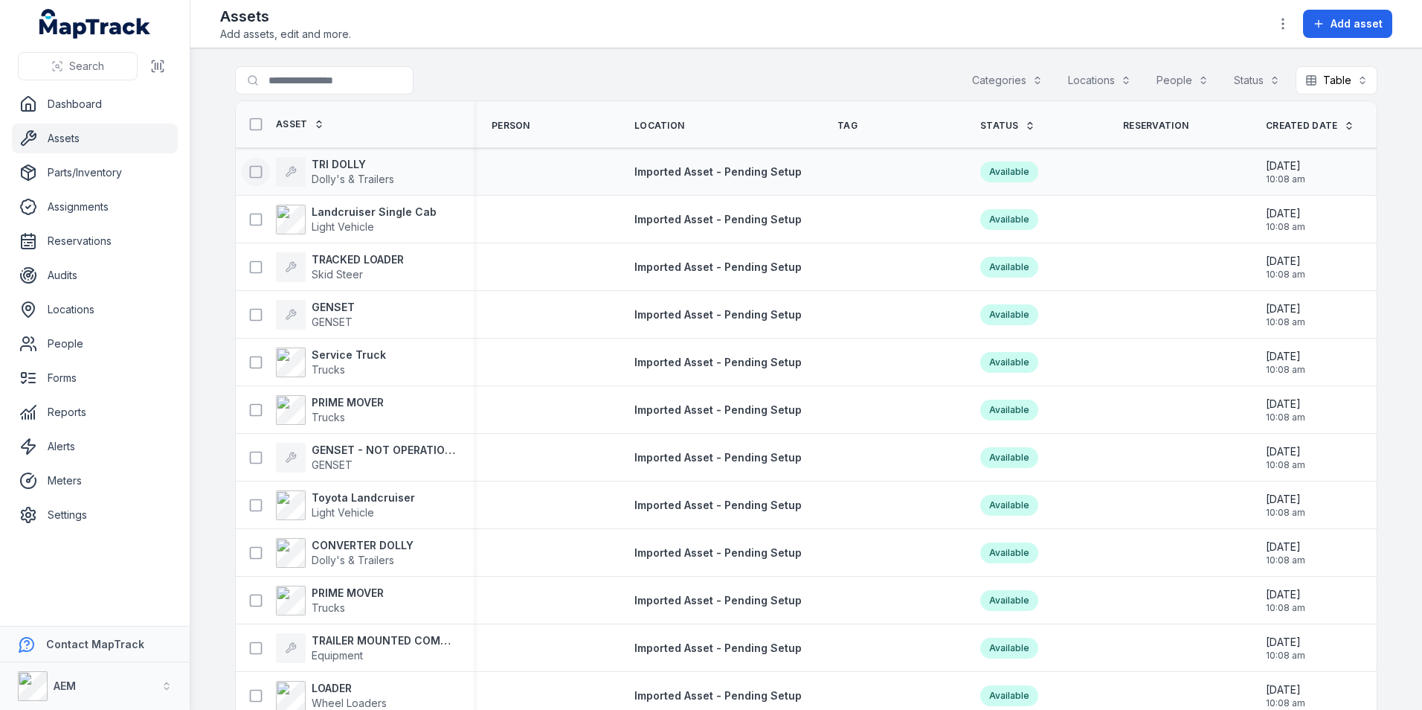
click at [254, 167] on icon at bounding box center [255, 171] width 15 height 15
click at [256, 207] on button at bounding box center [256, 219] width 28 height 28
click at [805, 674] on button "button" at bounding box center [804, 674] width 49 height 28
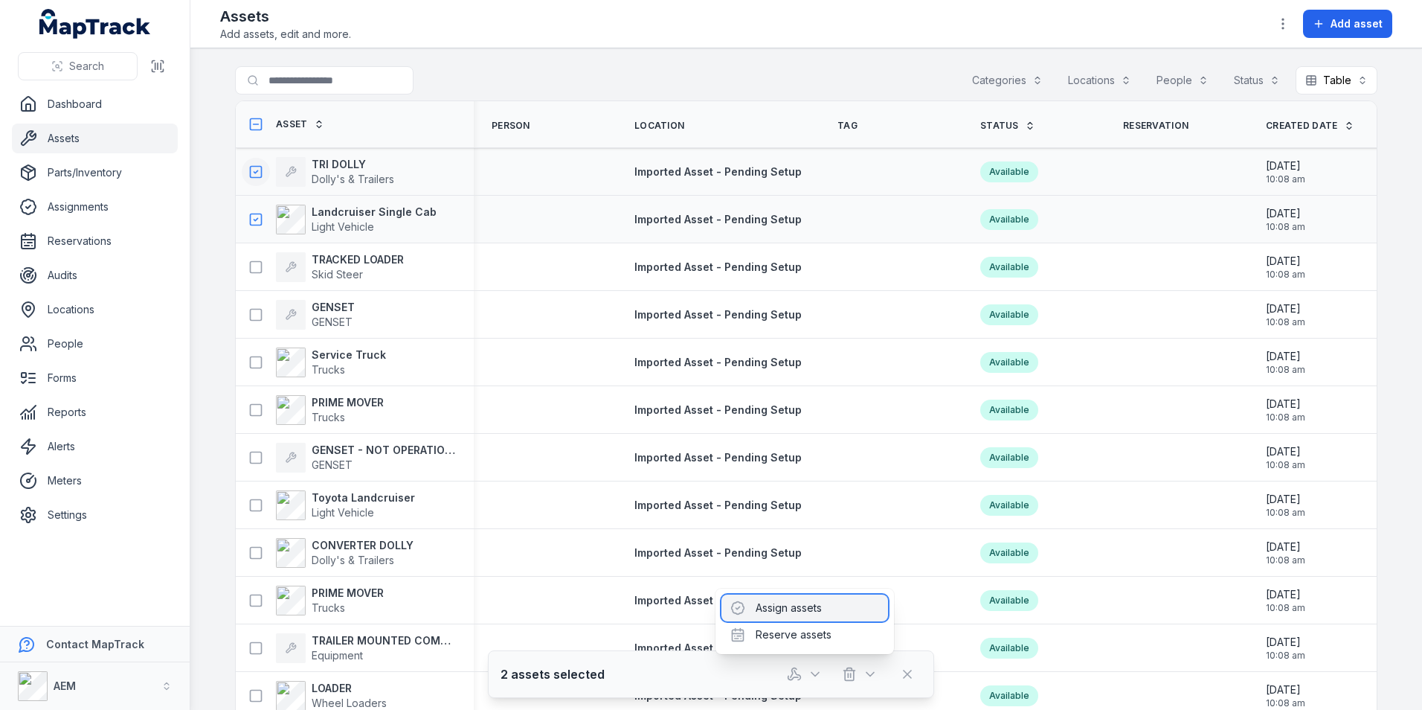
click at [810, 614] on div "Assign assets" at bounding box center [805, 607] width 167 height 27
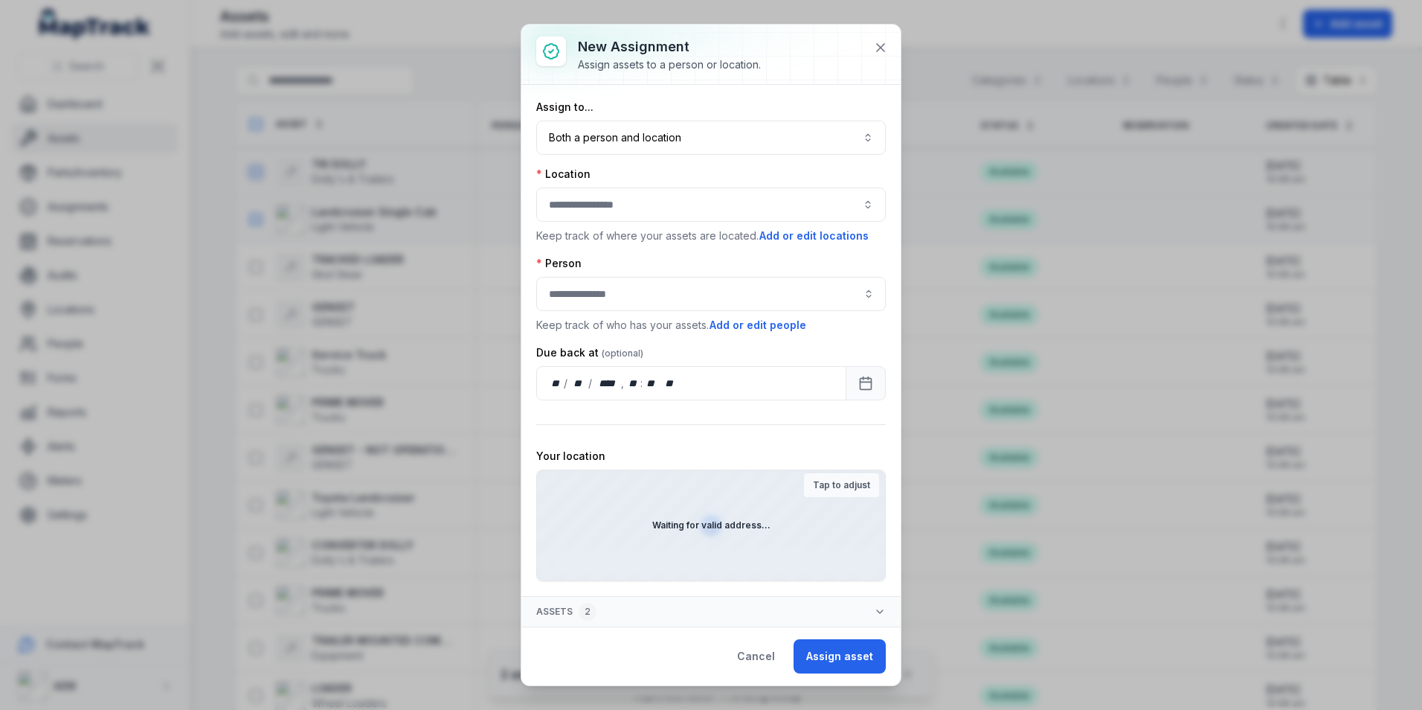
click at [620, 205] on div at bounding box center [711, 204] width 350 height 34
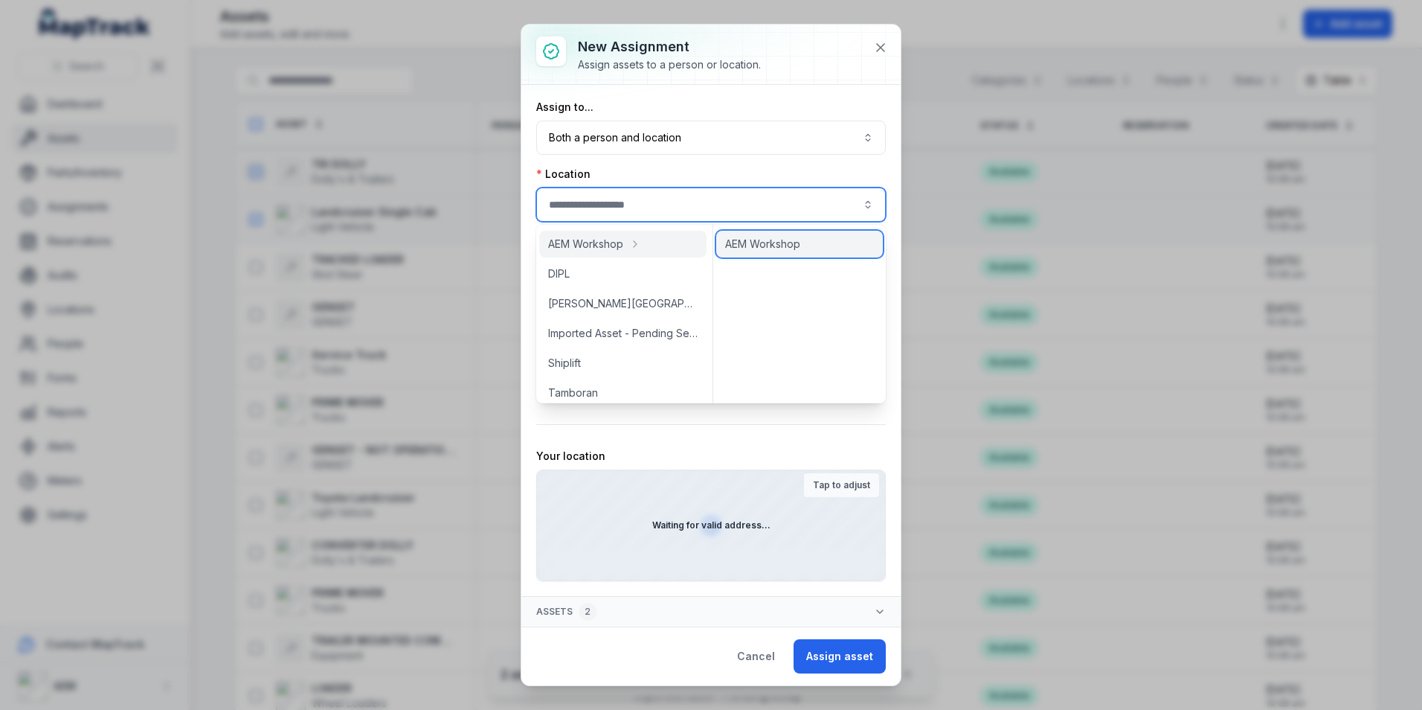
click at [792, 249] on span "AEM Workshop" at bounding box center [762, 244] width 75 height 15
type input "**********"
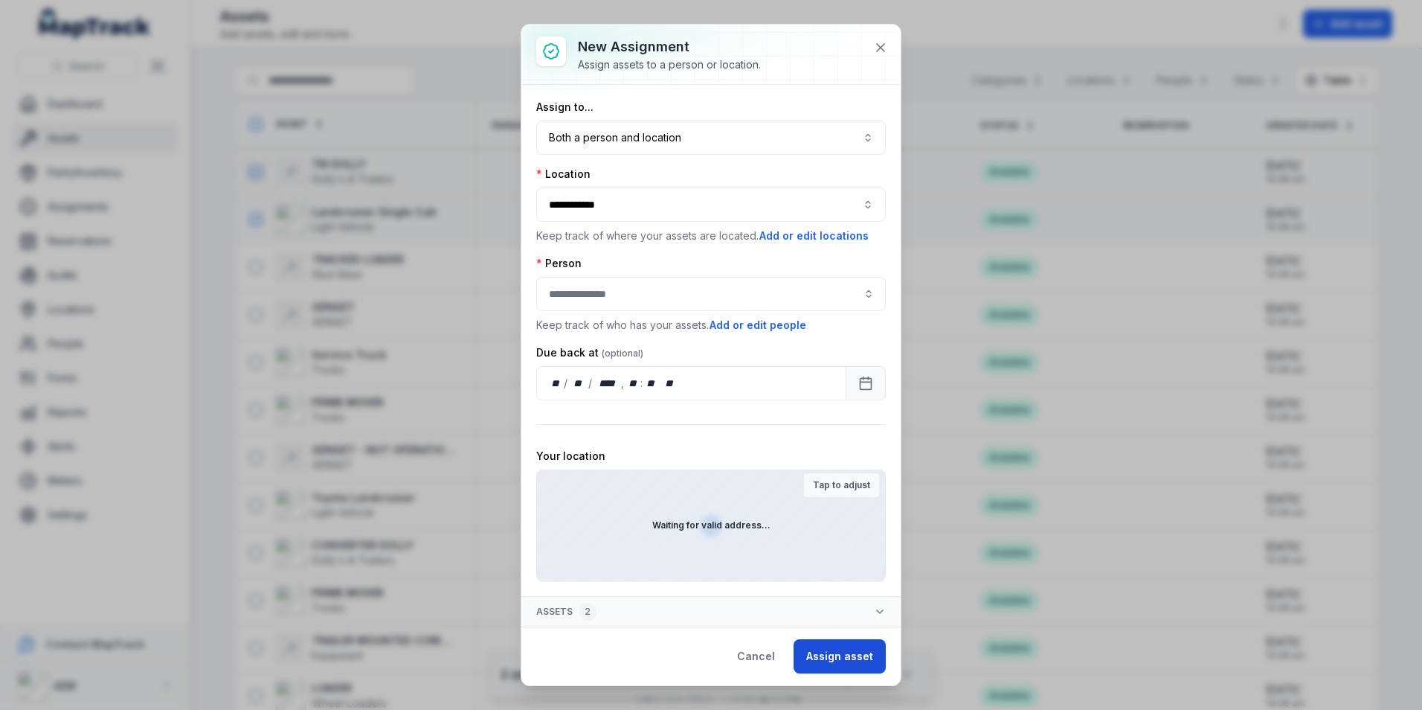
click at [818, 661] on button "Assign asset" at bounding box center [840, 656] width 92 height 34
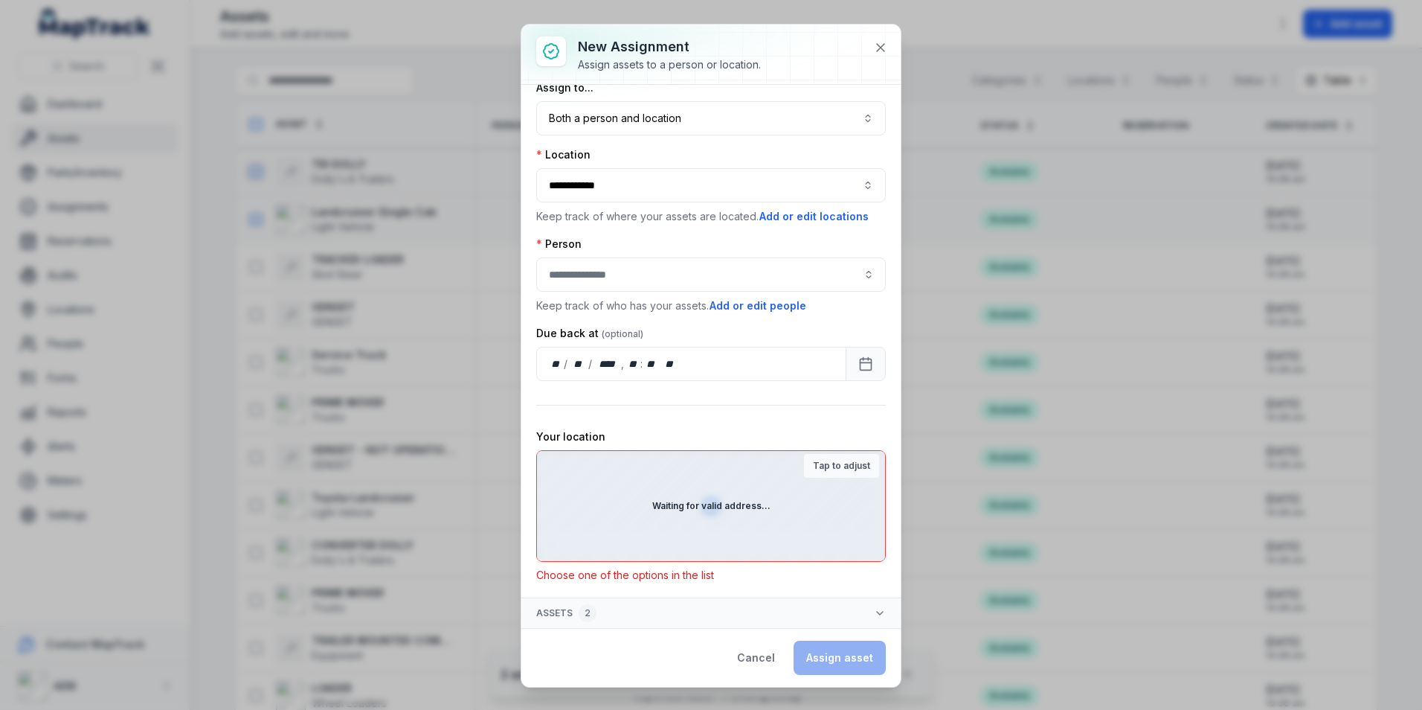
click at [718, 501] on strong "Waiting for valid address..." at bounding box center [711, 506] width 118 height 12
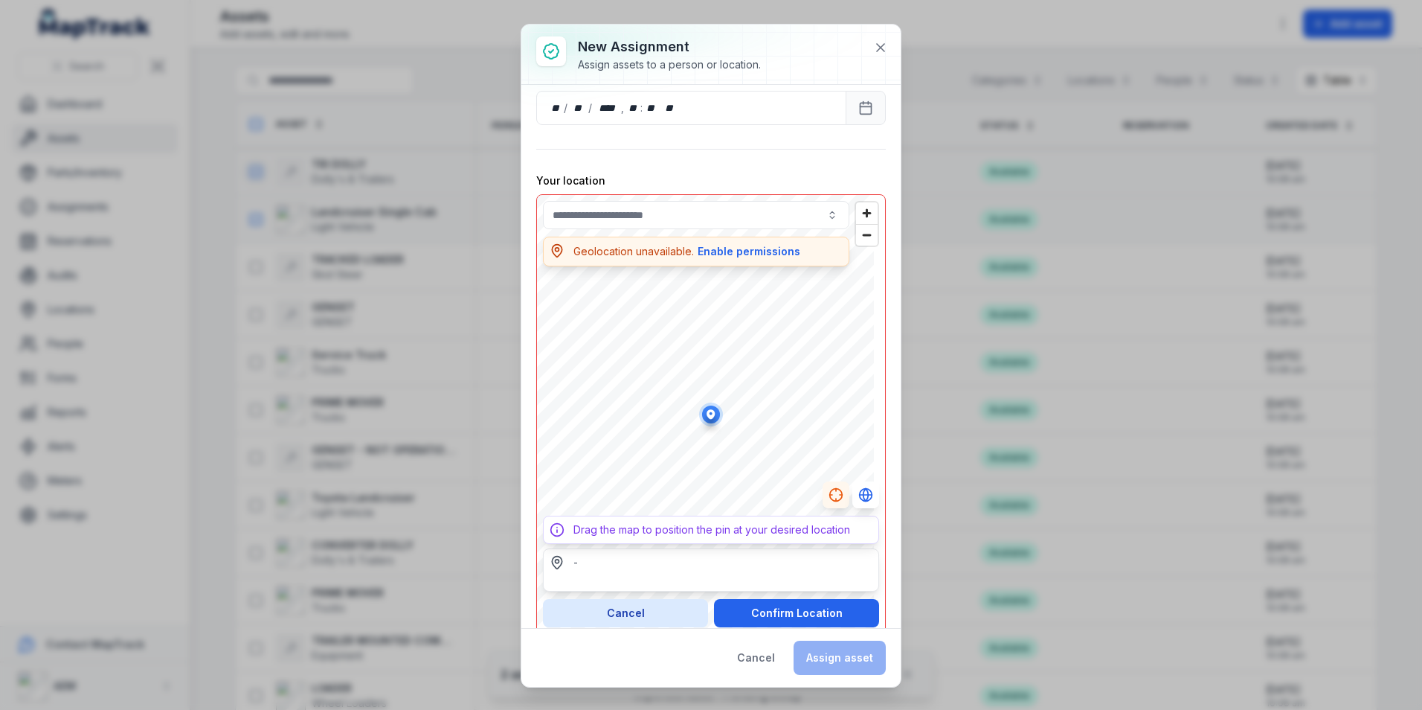
scroll to position [309, 0]
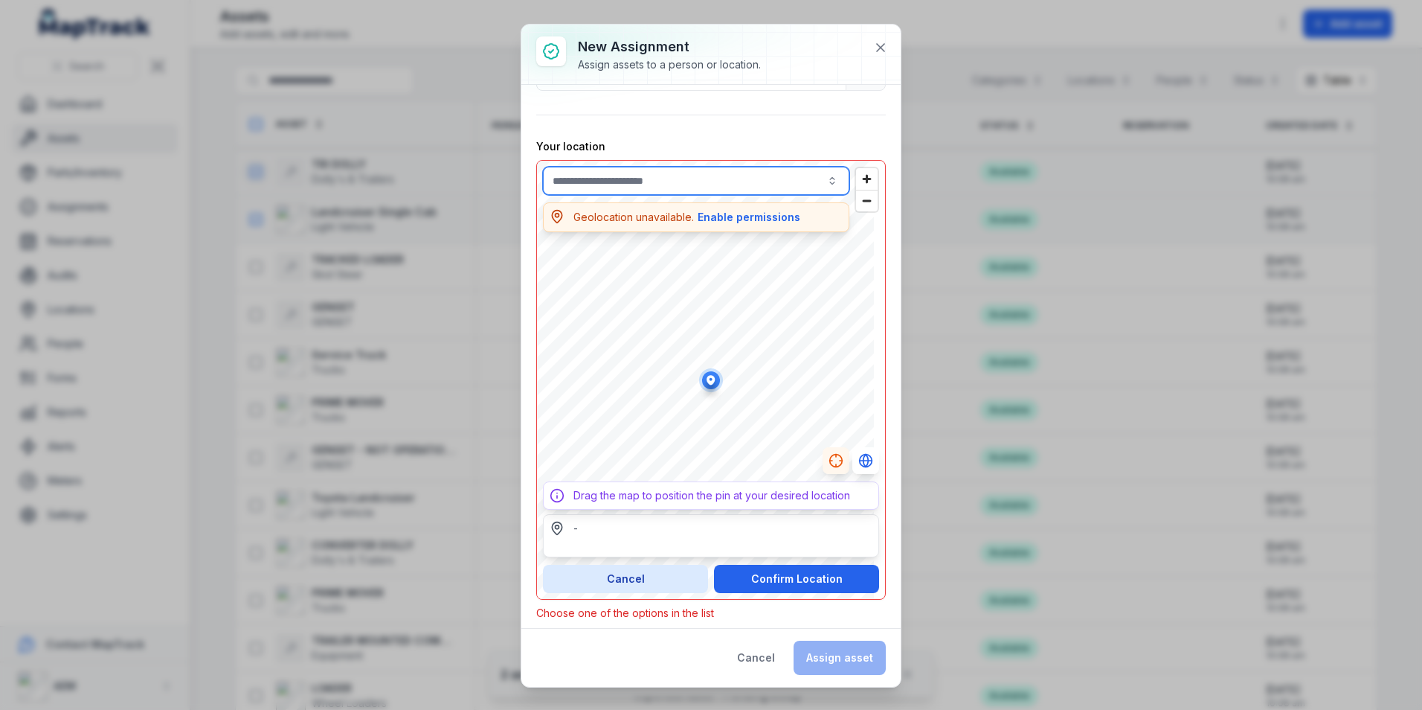
click at [678, 174] on input "text" at bounding box center [696, 181] width 306 height 28
type input "**********"
click at [751, 215] on div "- Drag the map to position the pin at your desired location Geolocation unavail…" at bounding box center [711, 380] width 350 height 440
click at [751, 215] on button "Enable permissions" at bounding box center [749, 217] width 104 height 16
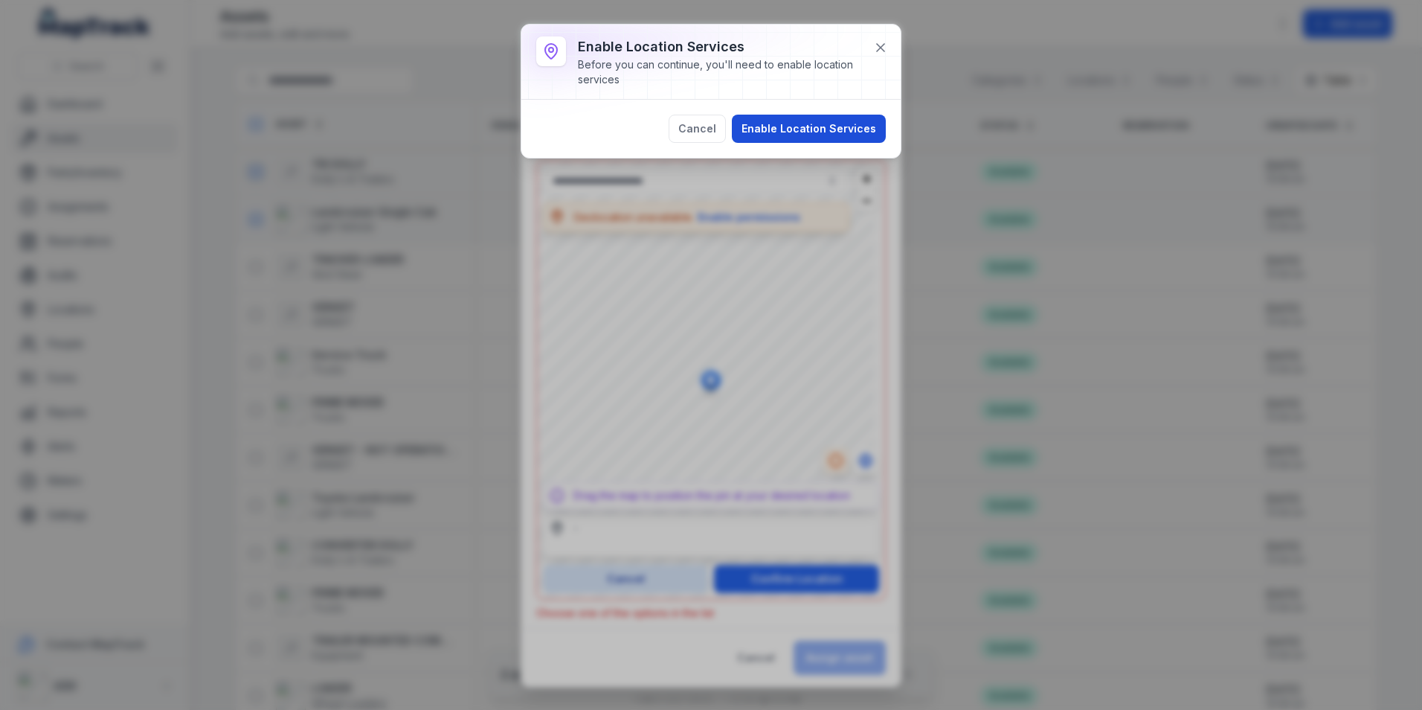
click at [770, 132] on button "Enable Location Services" at bounding box center [809, 129] width 154 height 28
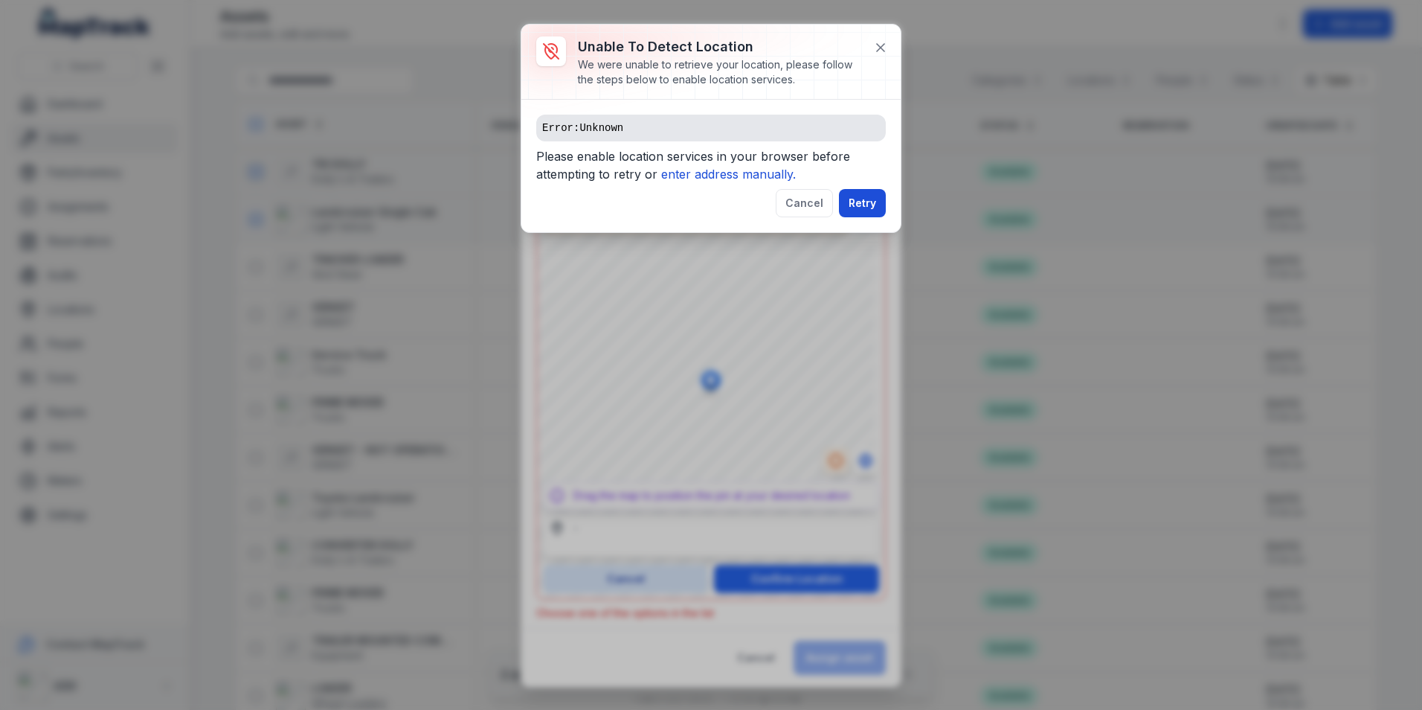
click at [848, 197] on button "Retry" at bounding box center [862, 203] width 47 height 28
click at [783, 199] on button "Cancel" at bounding box center [804, 203] width 57 height 28
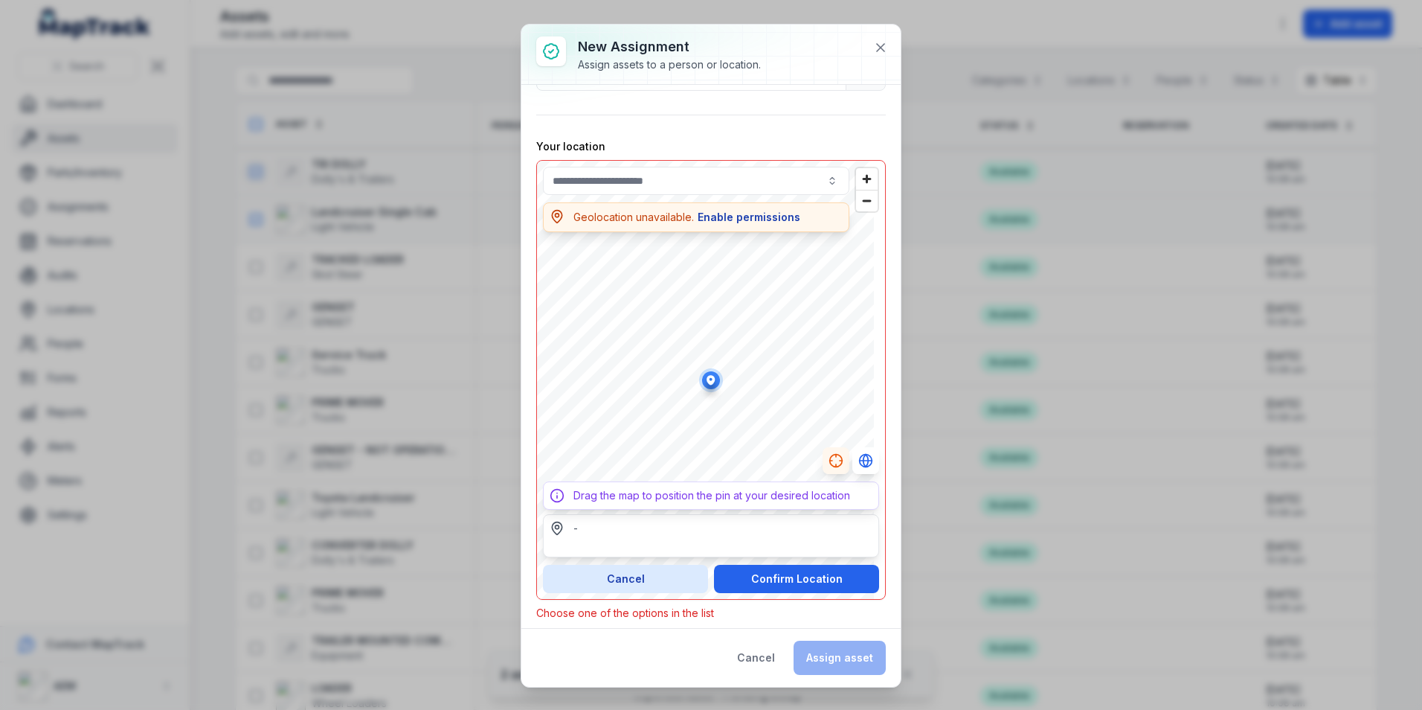
click at [774, 219] on button "Enable permissions" at bounding box center [749, 217] width 104 height 16
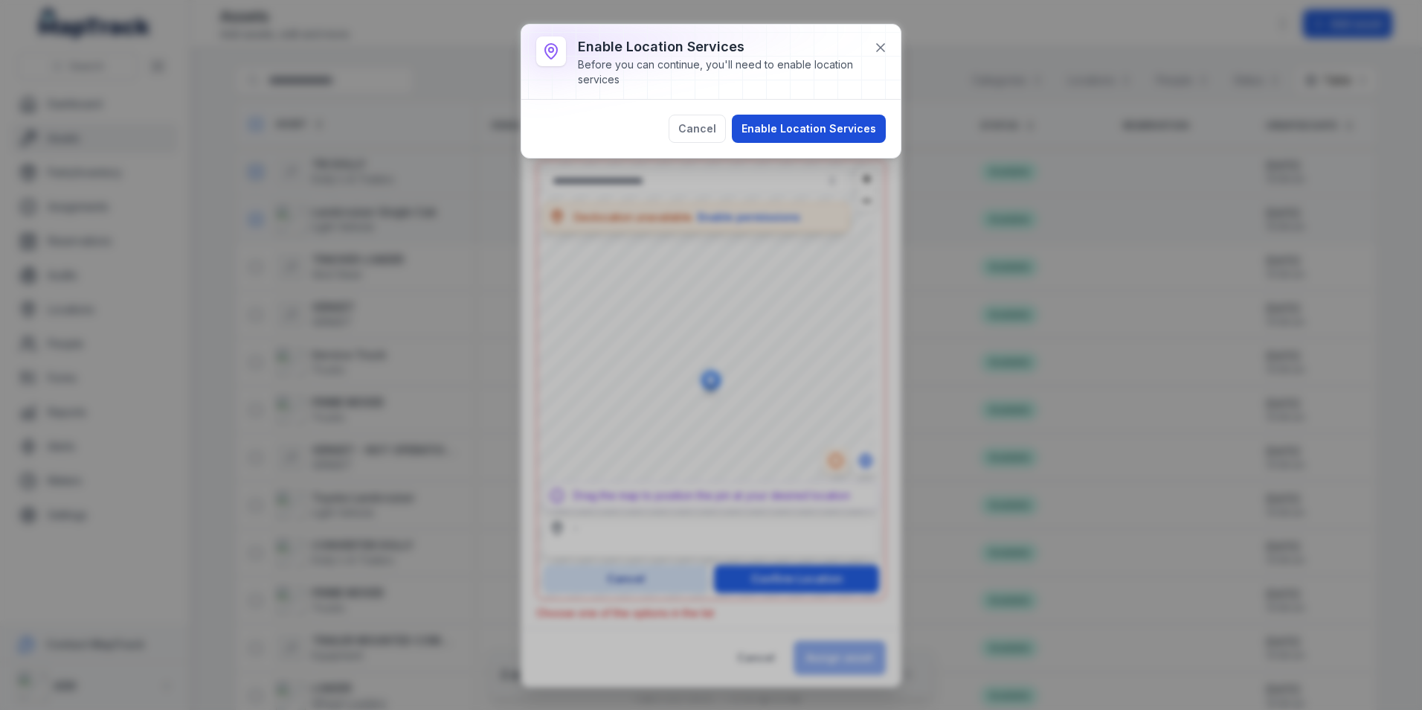
click at [809, 122] on button "Enable Location Services" at bounding box center [809, 129] width 154 height 28
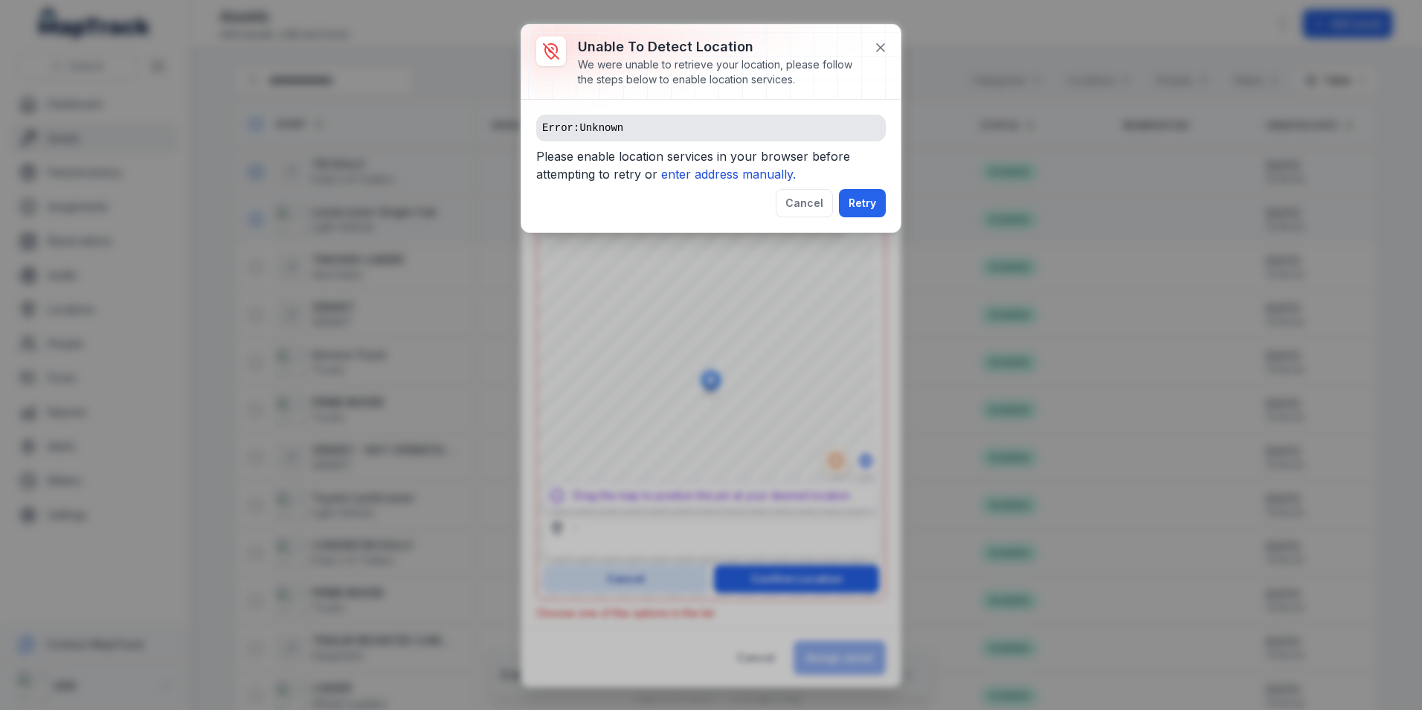
click at [745, 176] on icon "enter address manually." at bounding box center [728, 174] width 135 height 15
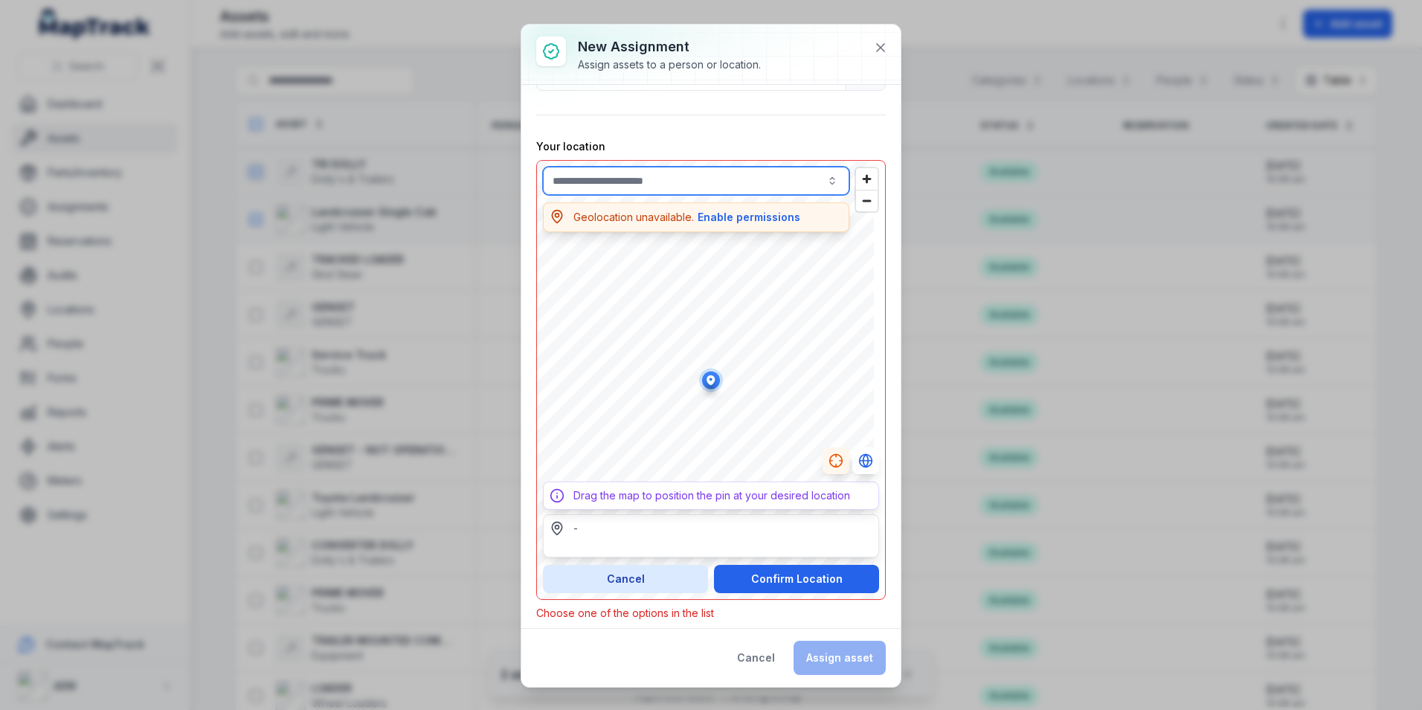
click at [700, 182] on input "text" at bounding box center [696, 181] width 306 height 28
type input "**********"
click at [658, 225] on span "[STREET_ADDRESS]" at bounding box center [609, 218] width 100 height 15
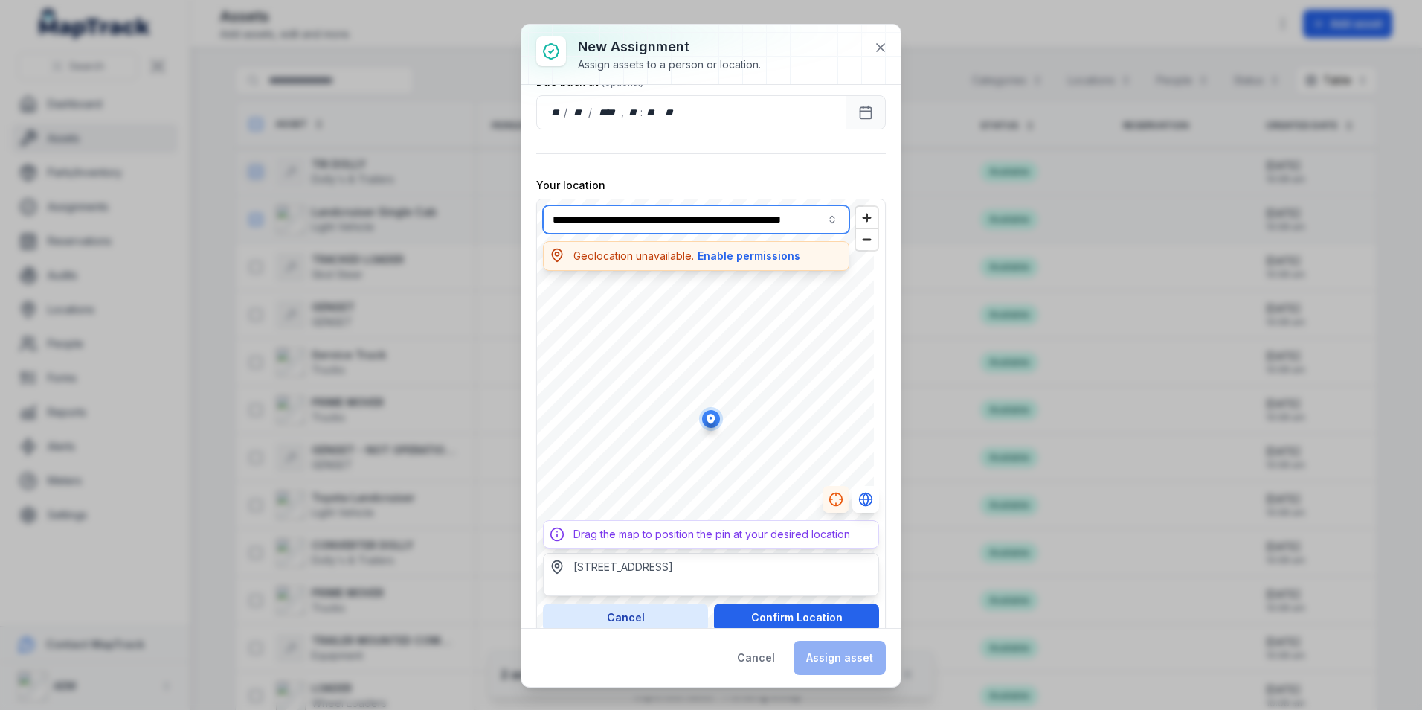
scroll to position [298, 0]
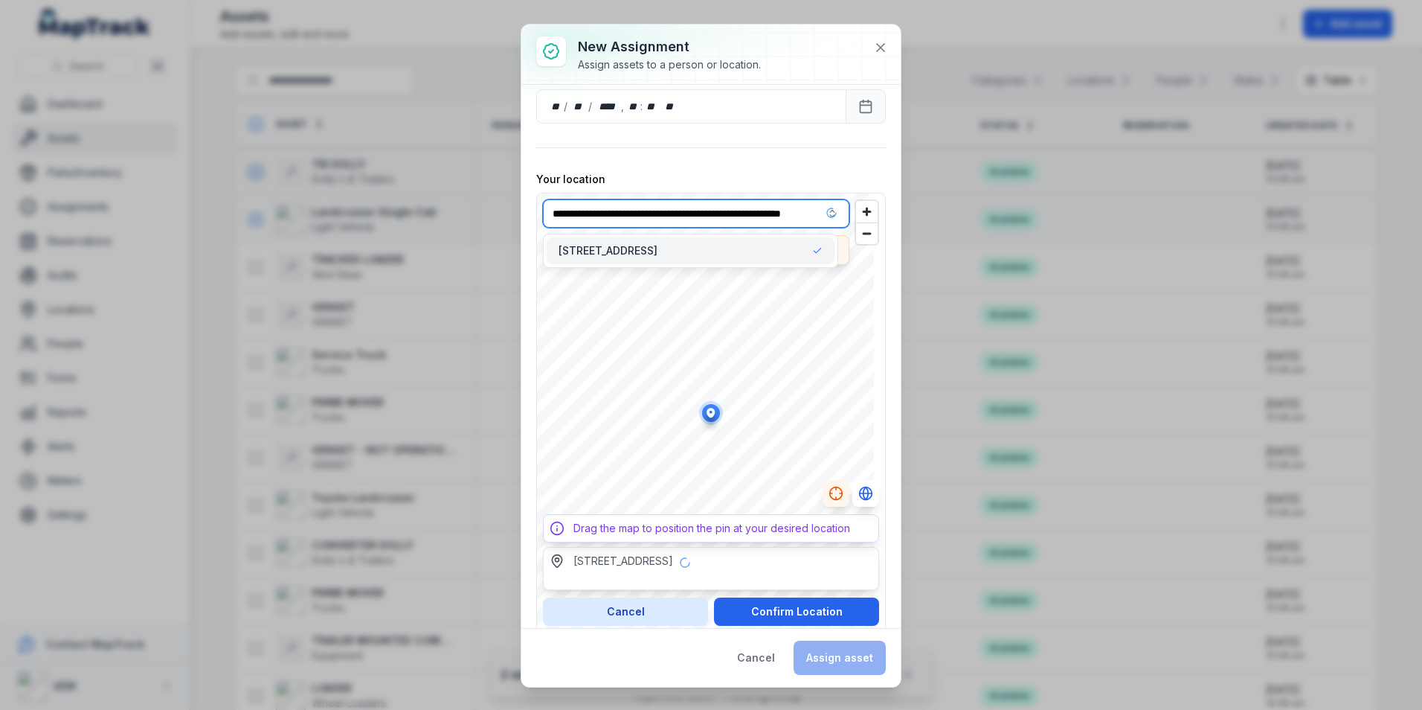
click at [552, 210] on input "**********" at bounding box center [696, 213] width 306 height 28
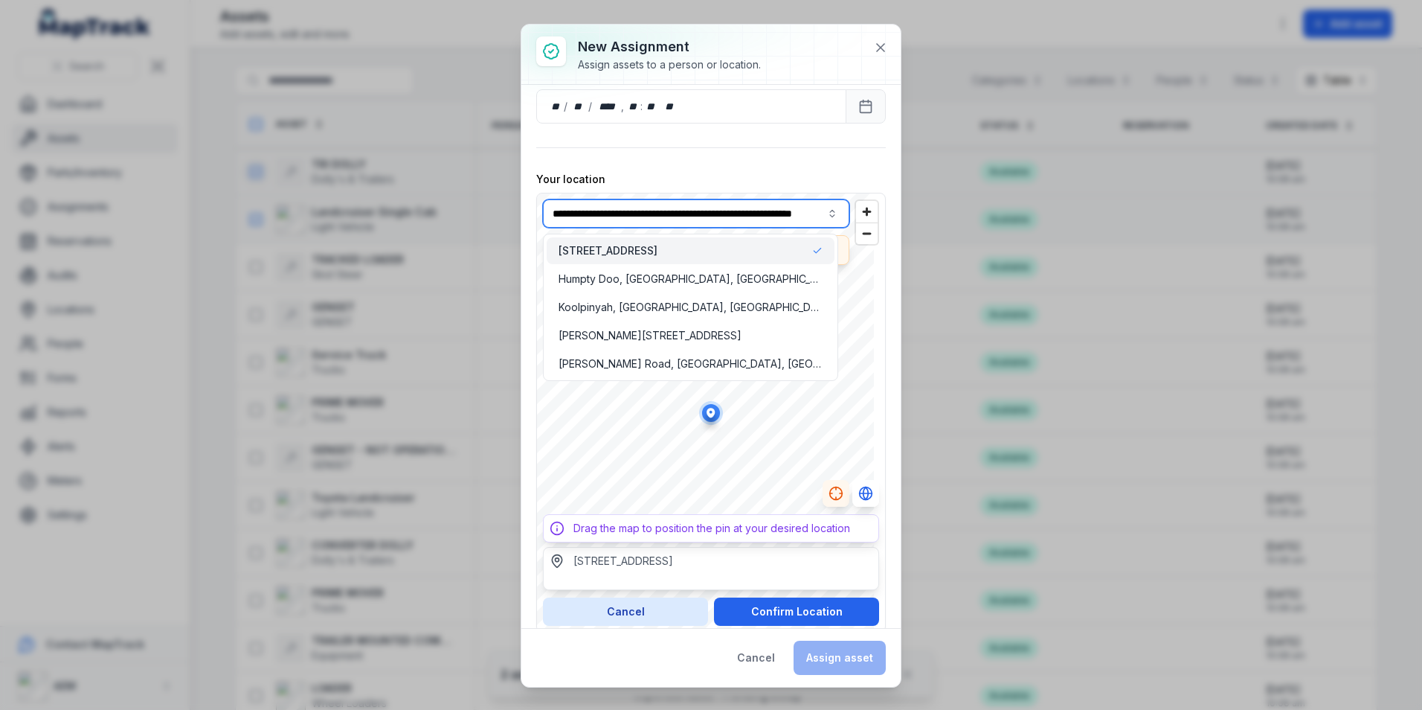
type input "**********"
click at [658, 251] on span "[STREET_ADDRESS]" at bounding box center [608, 250] width 99 height 15
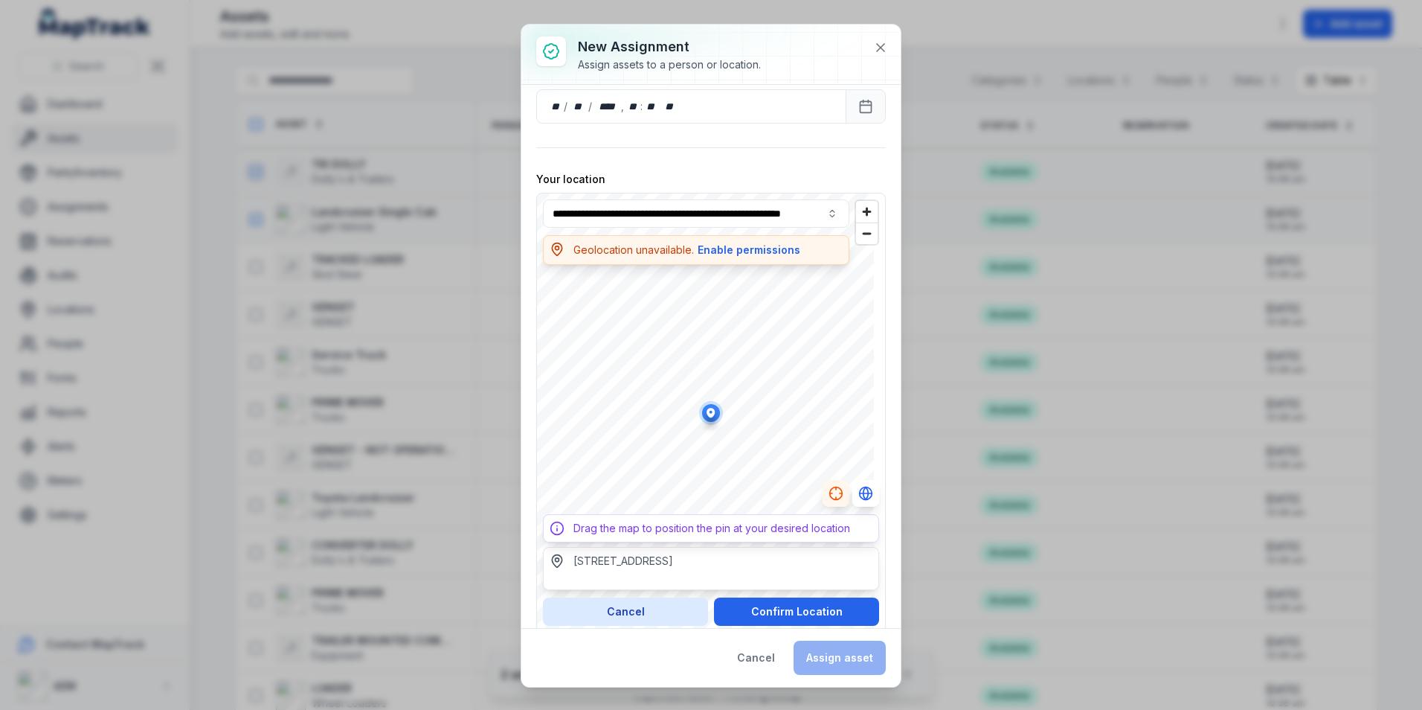
click at [730, 154] on div "**********" at bounding box center [711, 217] width 350 height 830
click at [884, 51] on icon at bounding box center [880, 47] width 7 height 7
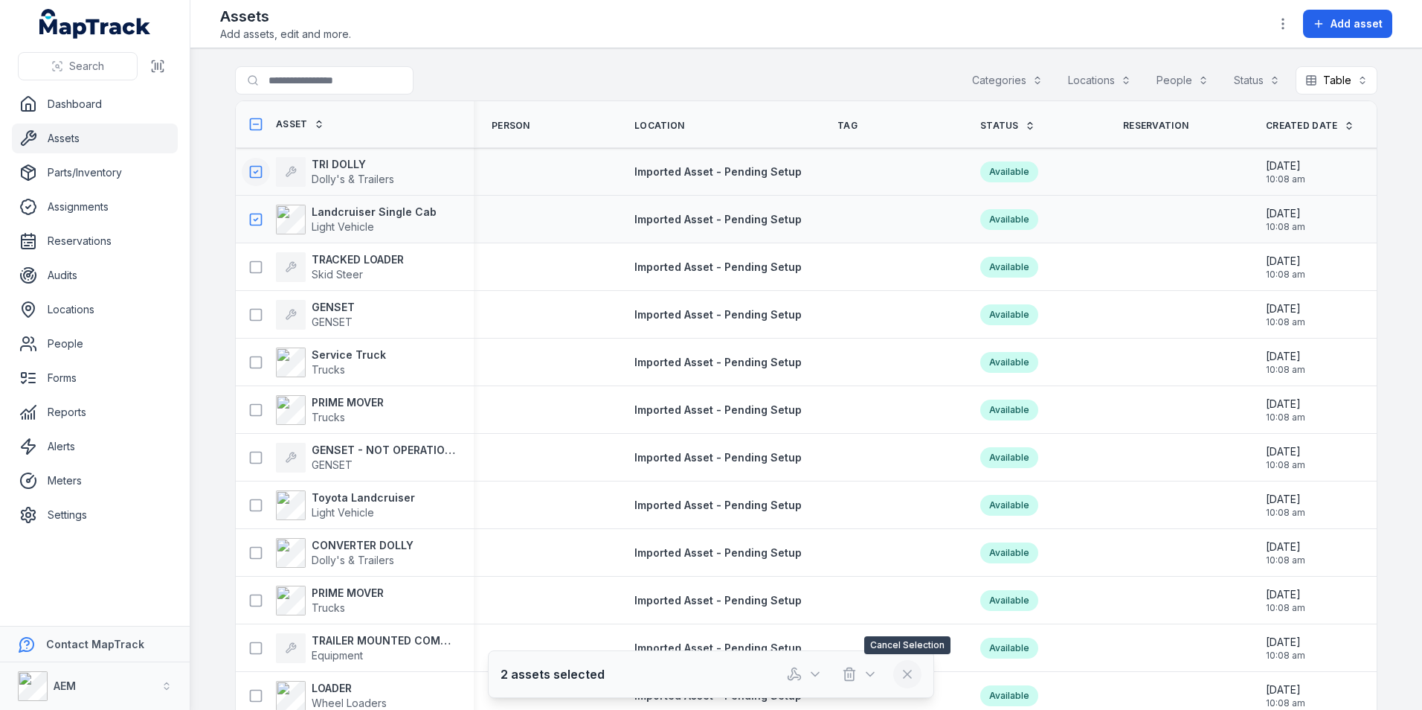
click at [916, 676] on button at bounding box center [907, 674] width 28 height 28
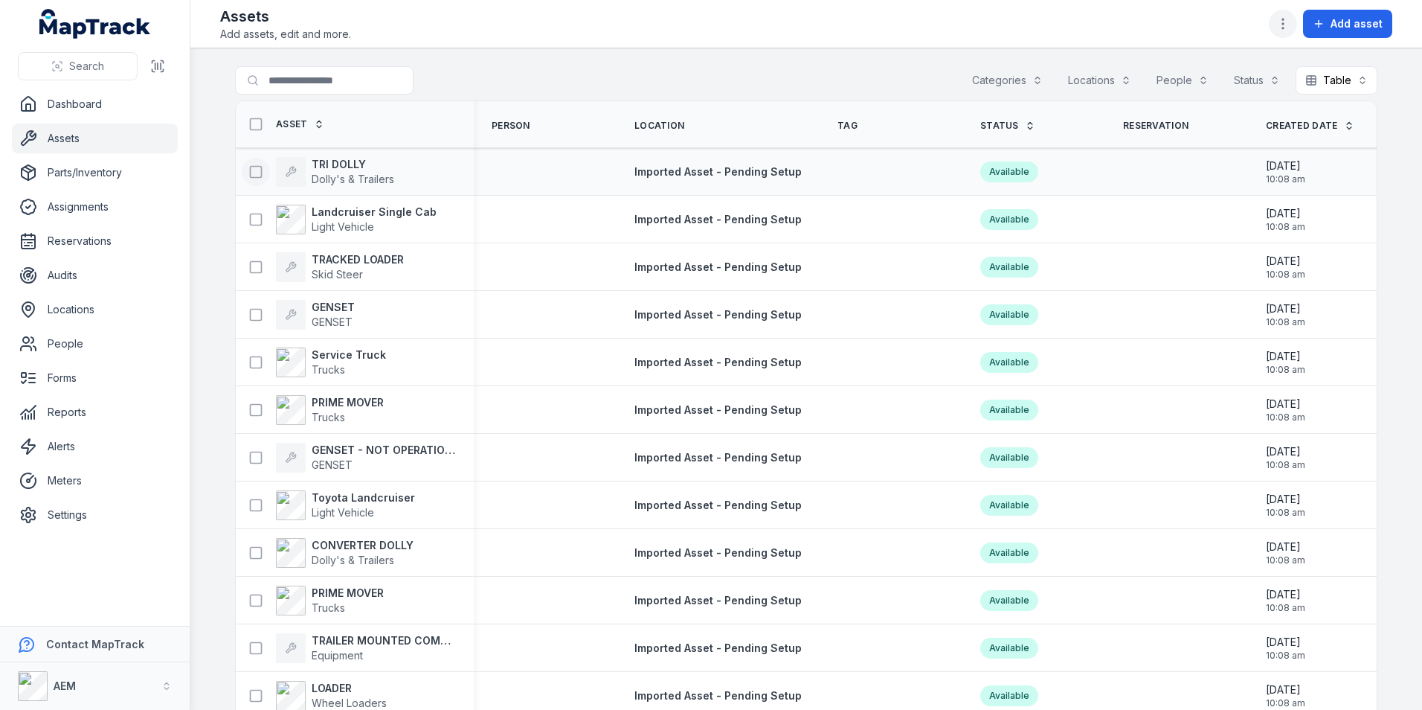
click at [1287, 24] on icon "button" at bounding box center [1283, 23] width 15 height 15
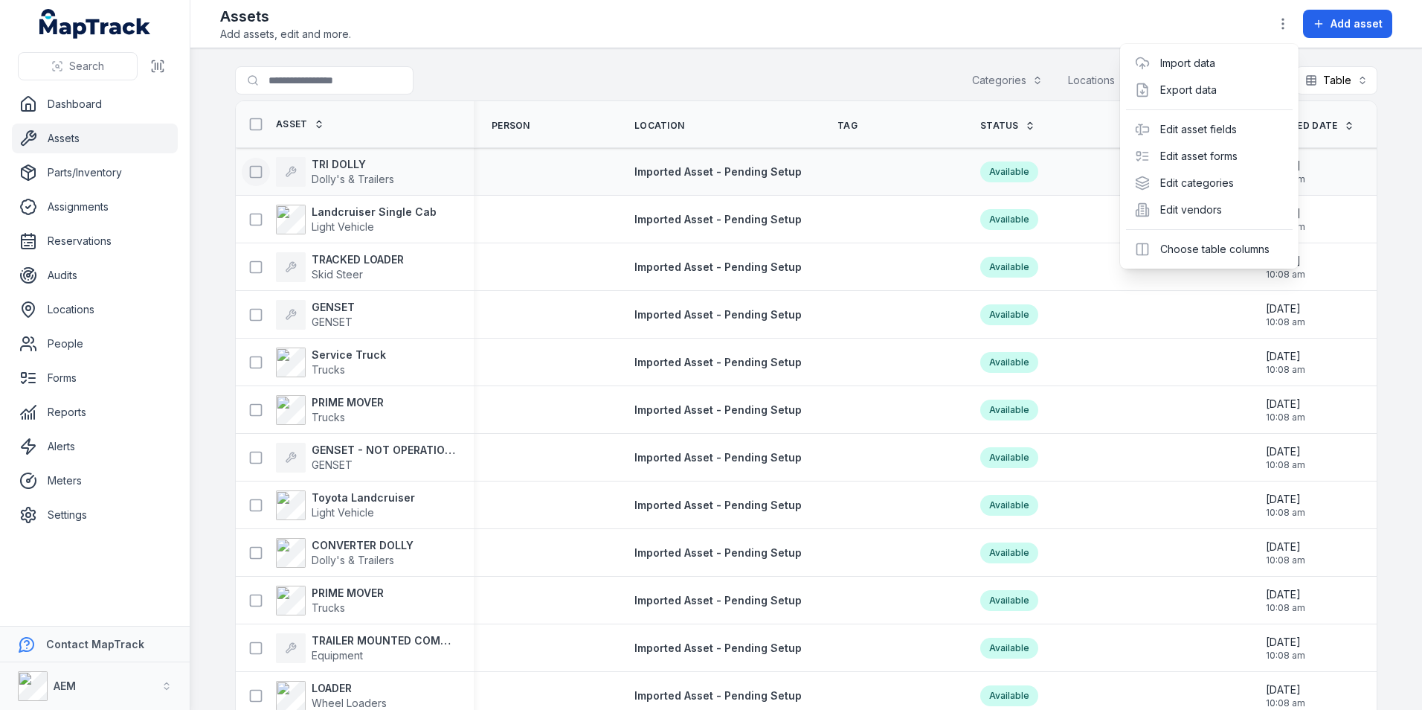
click at [337, 161] on div "Toggle Navigation Assets Add assets, edit and more. Add asset Search for assets…" at bounding box center [806, 355] width 1232 height 710
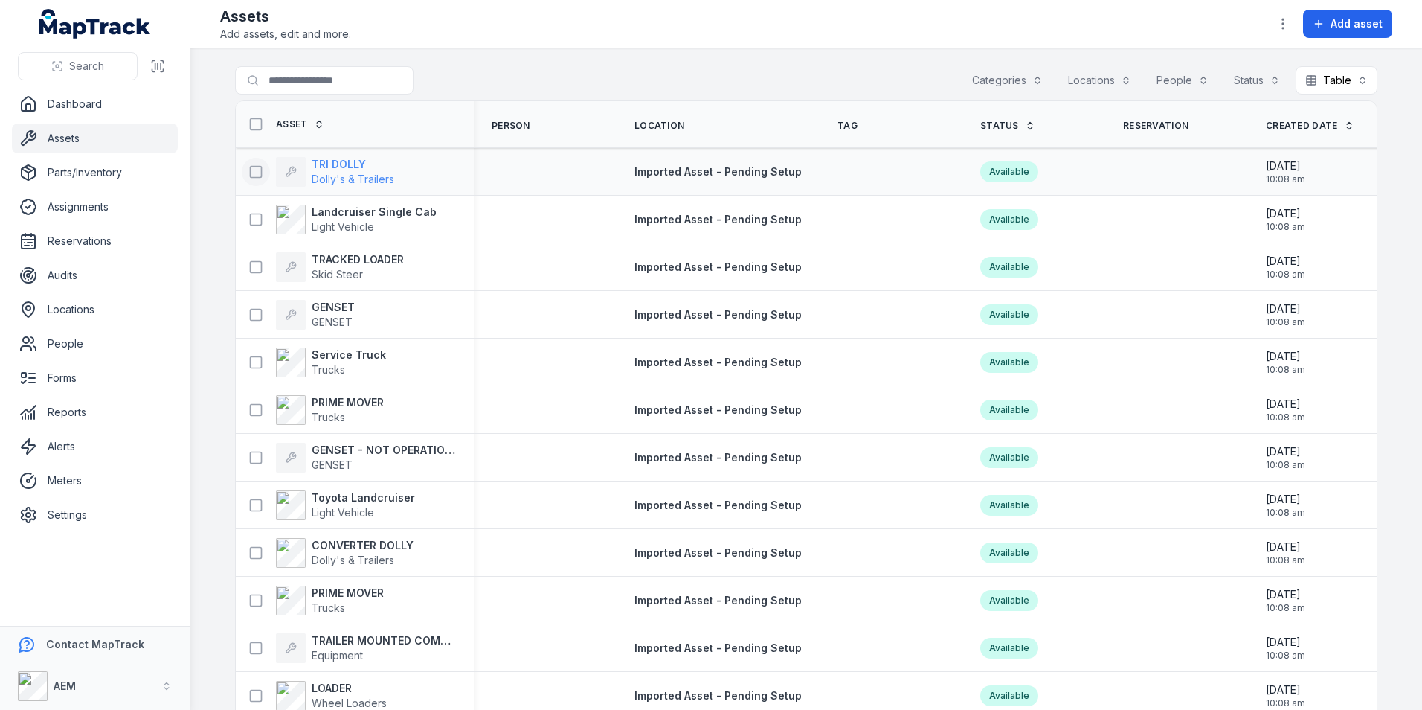
click at [337, 161] on strong "TRI DOLLY" at bounding box center [353, 164] width 83 height 15
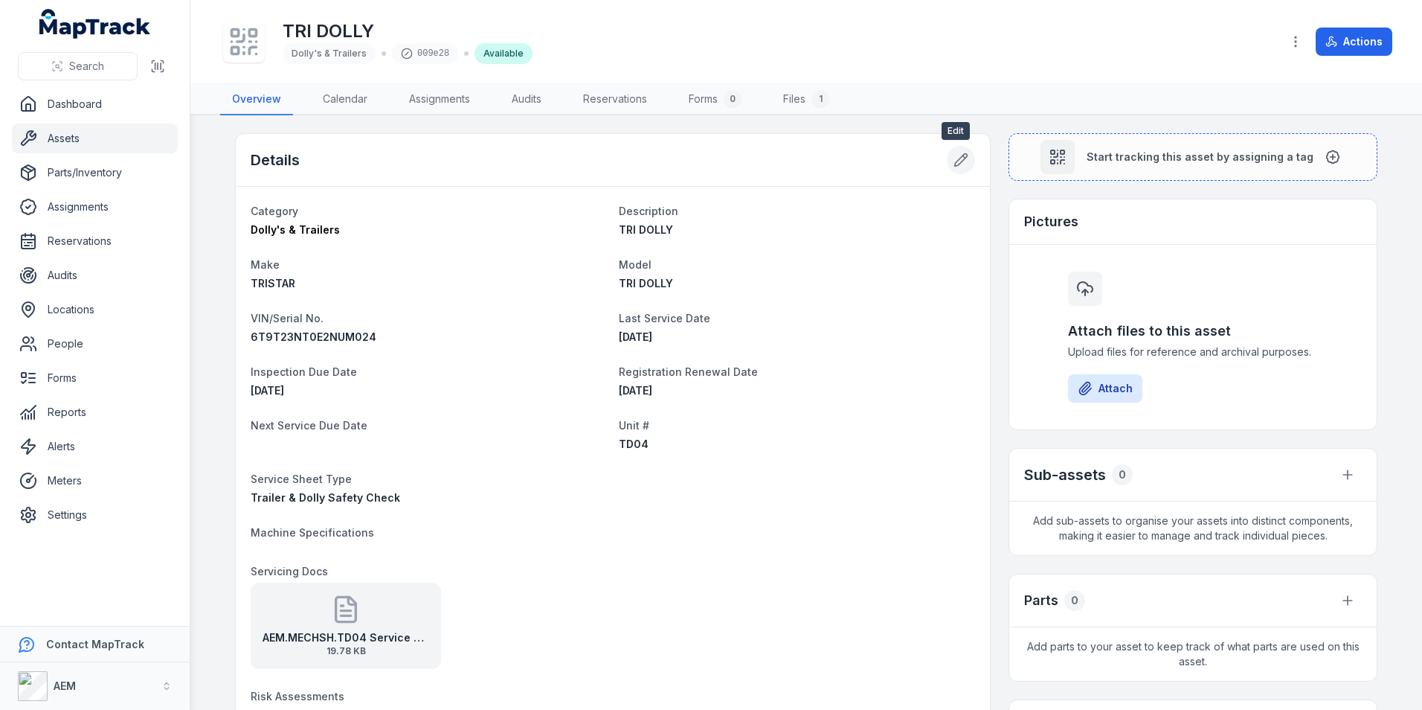
click at [969, 156] on button at bounding box center [961, 160] width 28 height 28
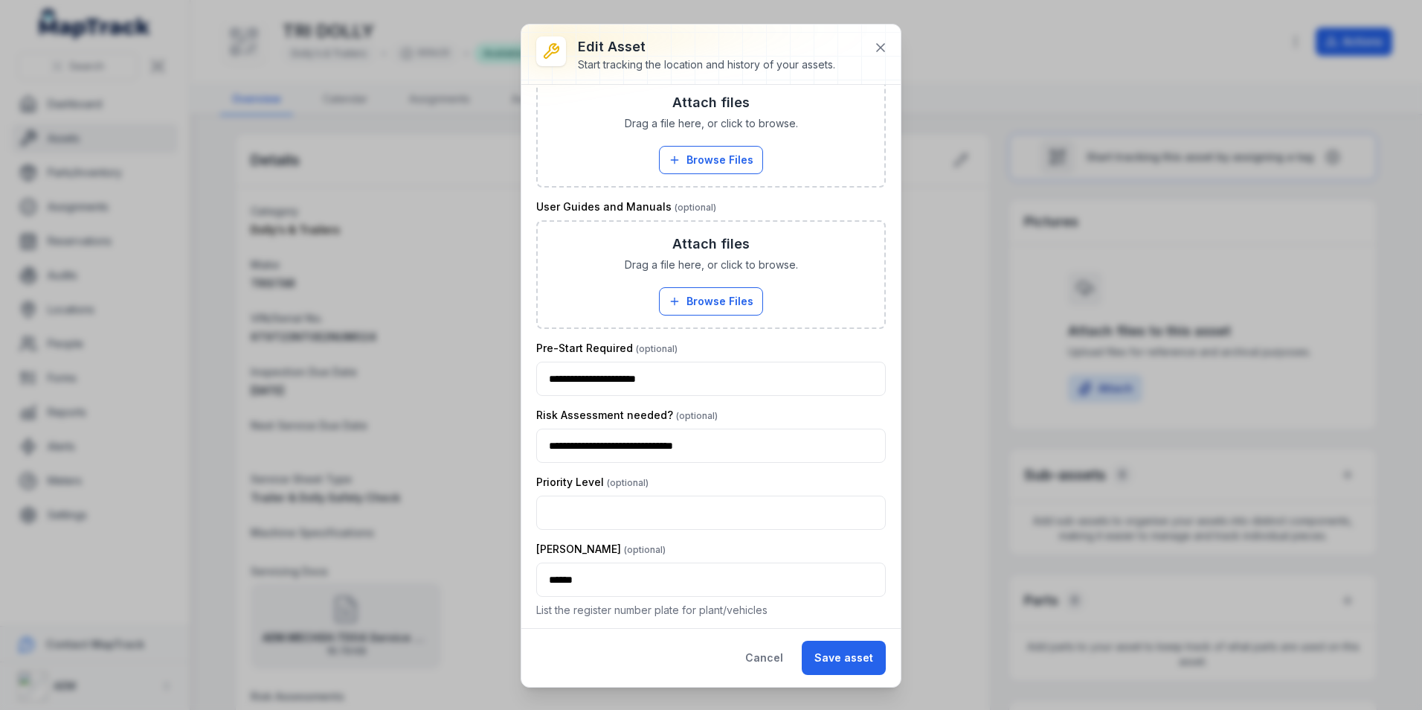
scroll to position [1198, 0]
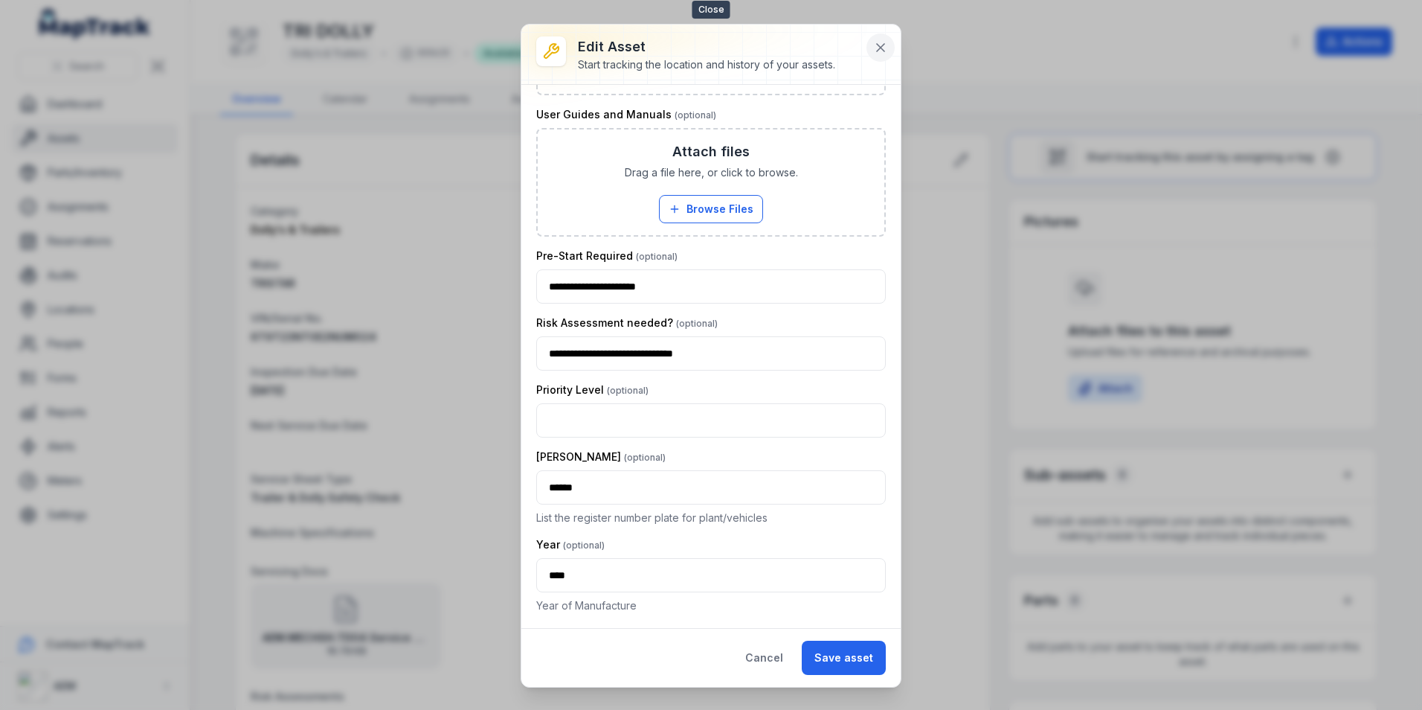
click at [870, 48] on button at bounding box center [881, 47] width 28 height 28
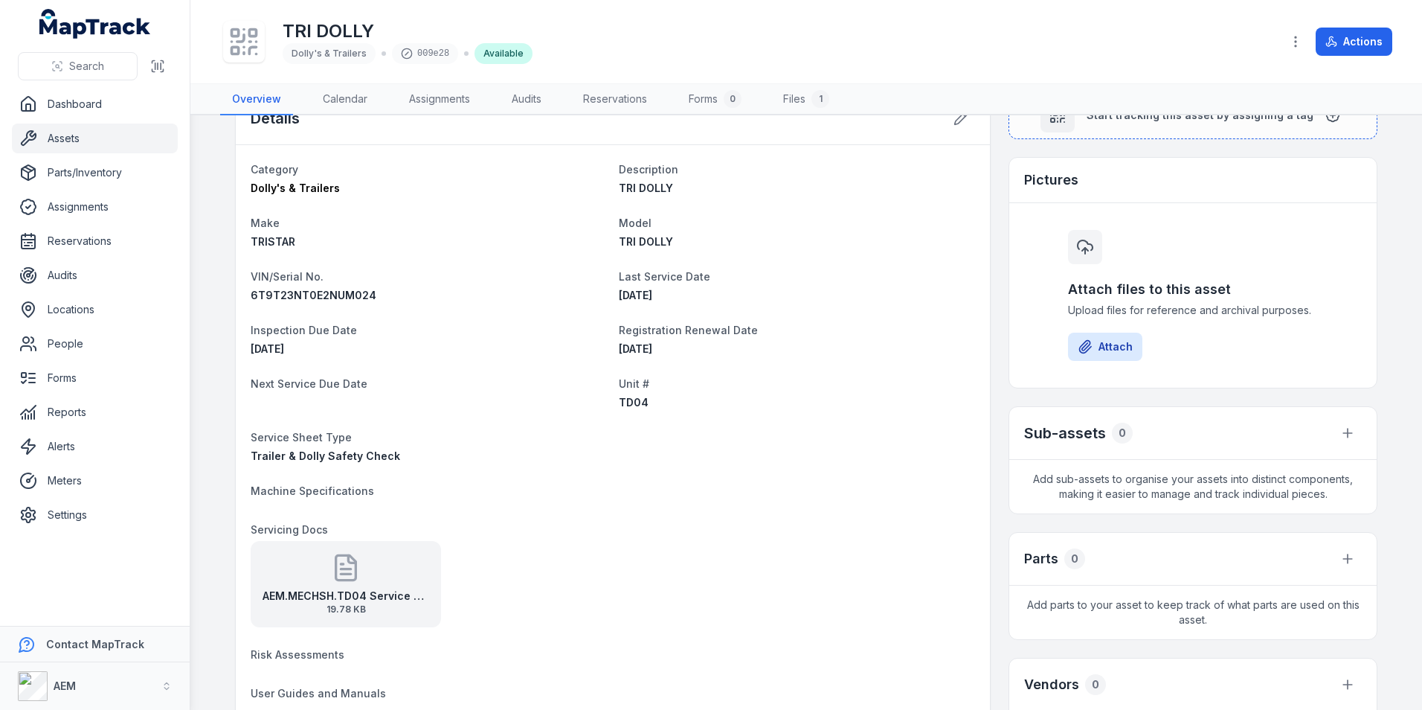
scroll to position [0, 0]
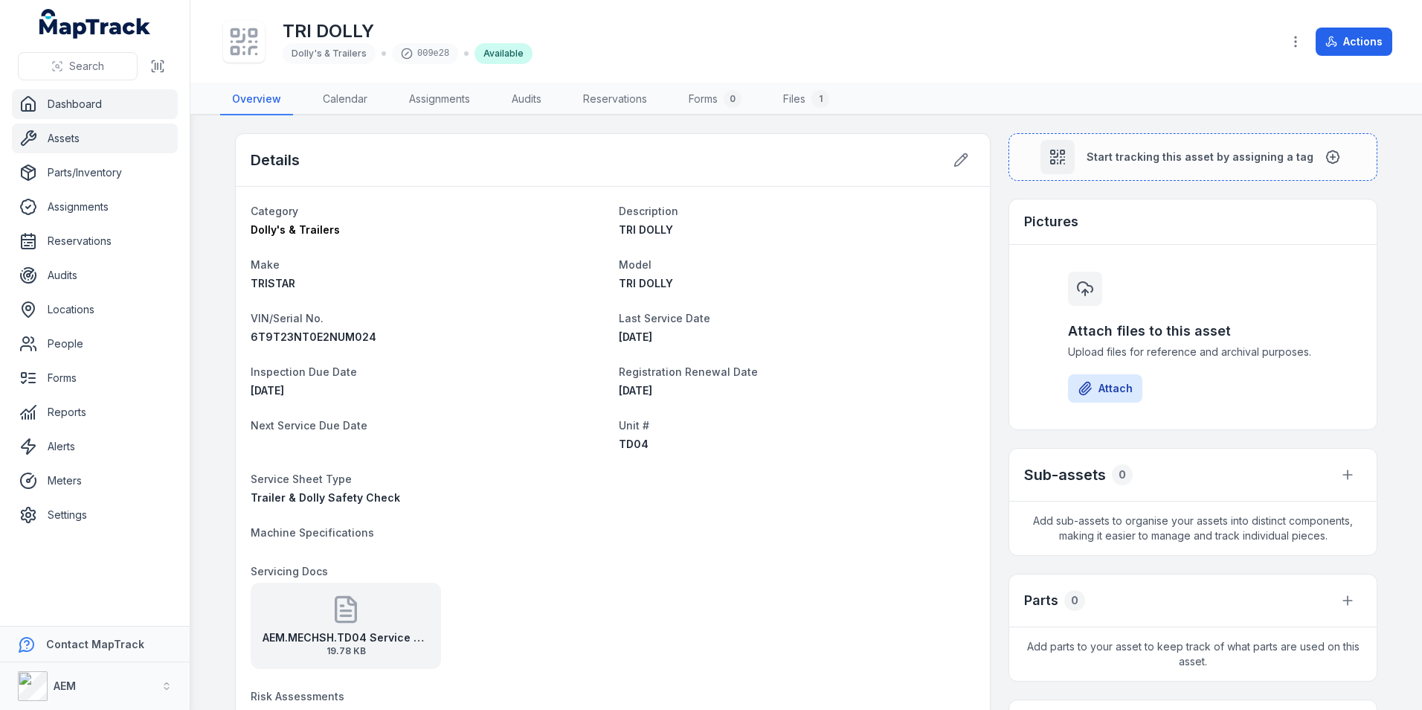
click at [125, 110] on link "Dashboard" at bounding box center [95, 104] width 166 height 30
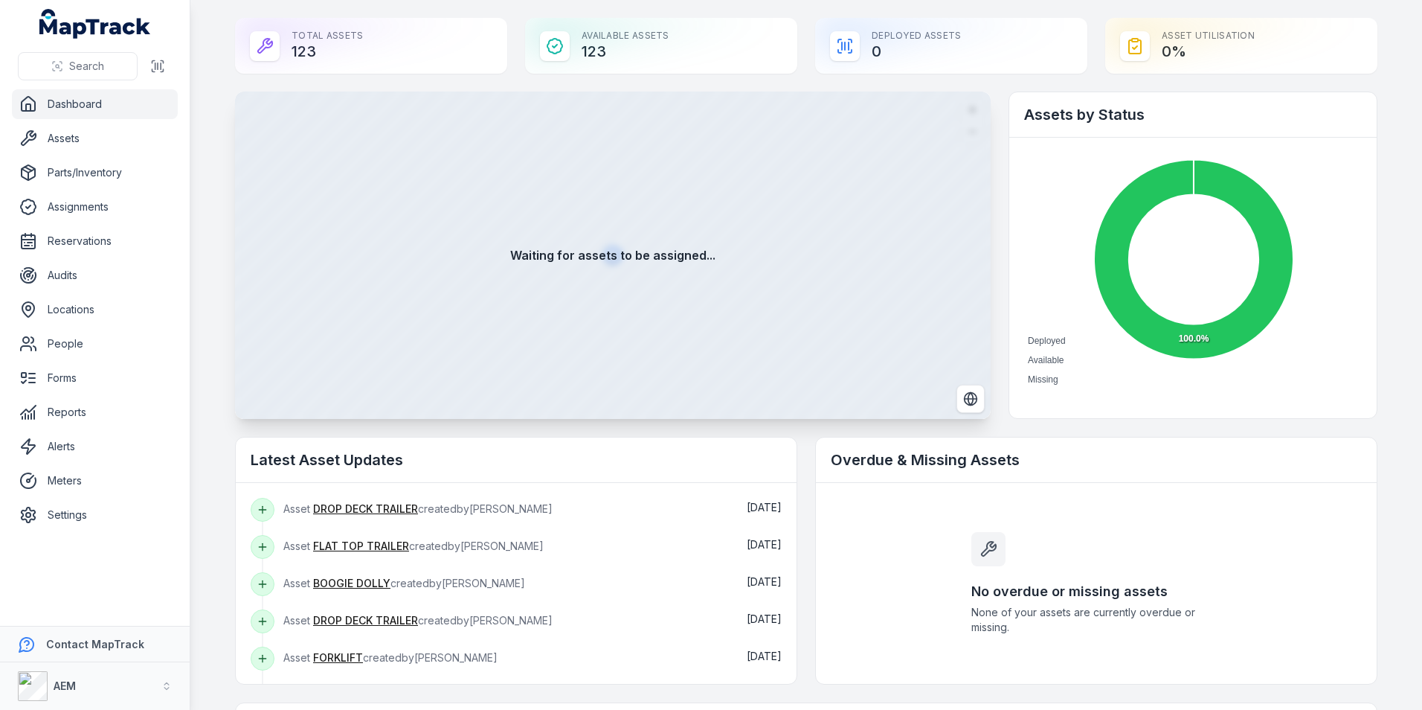
click at [696, 304] on div "Waiting for assets to be assigned..." at bounding box center [613, 254] width 756 height 327
click at [113, 326] on ul "Dashboard Assets Parts/Inventory Assignments Reservations Audits Locations Peop…" at bounding box center [95, 309] width 166 height 440
click at [112, 308] on link "Locations" at bounding box center [95, 310] width 166 height 30
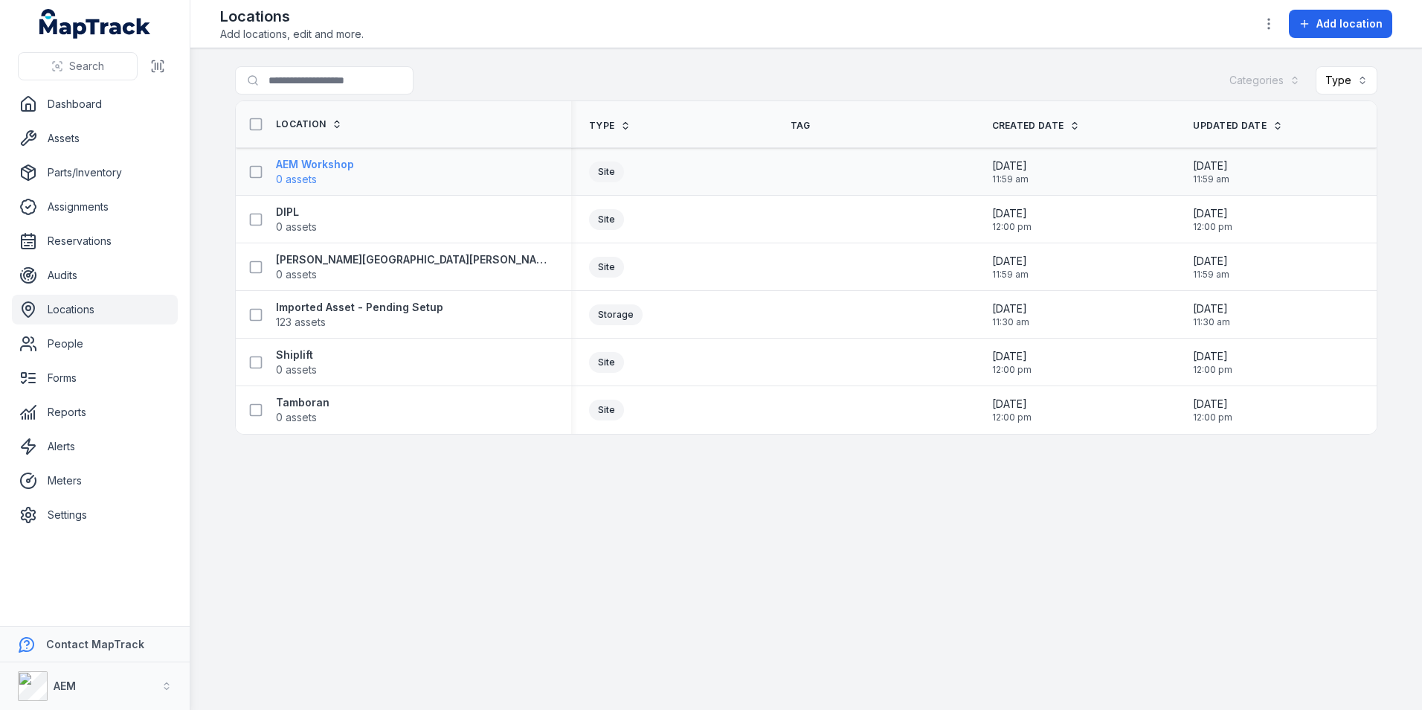
click at [315, 172] on span "0 assets" at bounding box center [296, 179] width 41 height 15
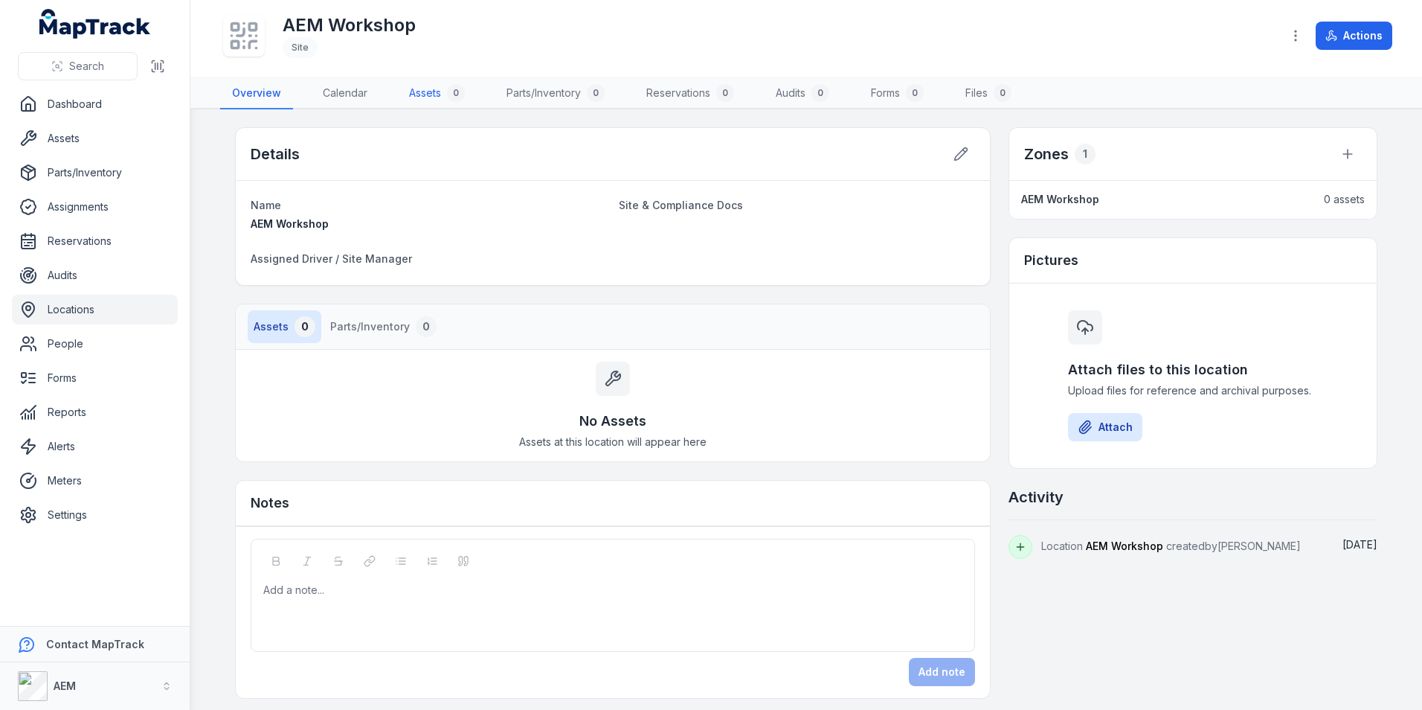
click at [402, 103] on link "Assets 0" at bounding box center [437, 93] width 80 height 31
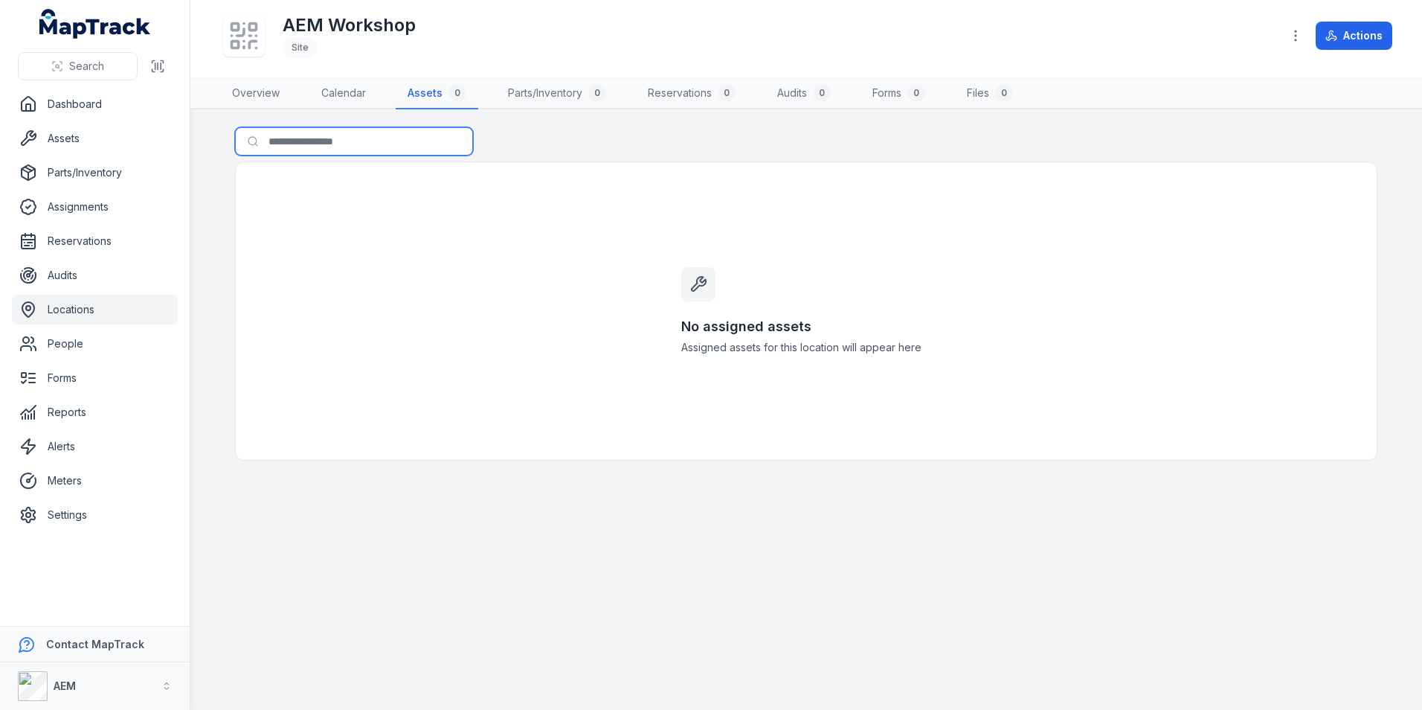
click at [359, 140] on input "Search for assets" at bounding box center [354, 141] width 238 height 28
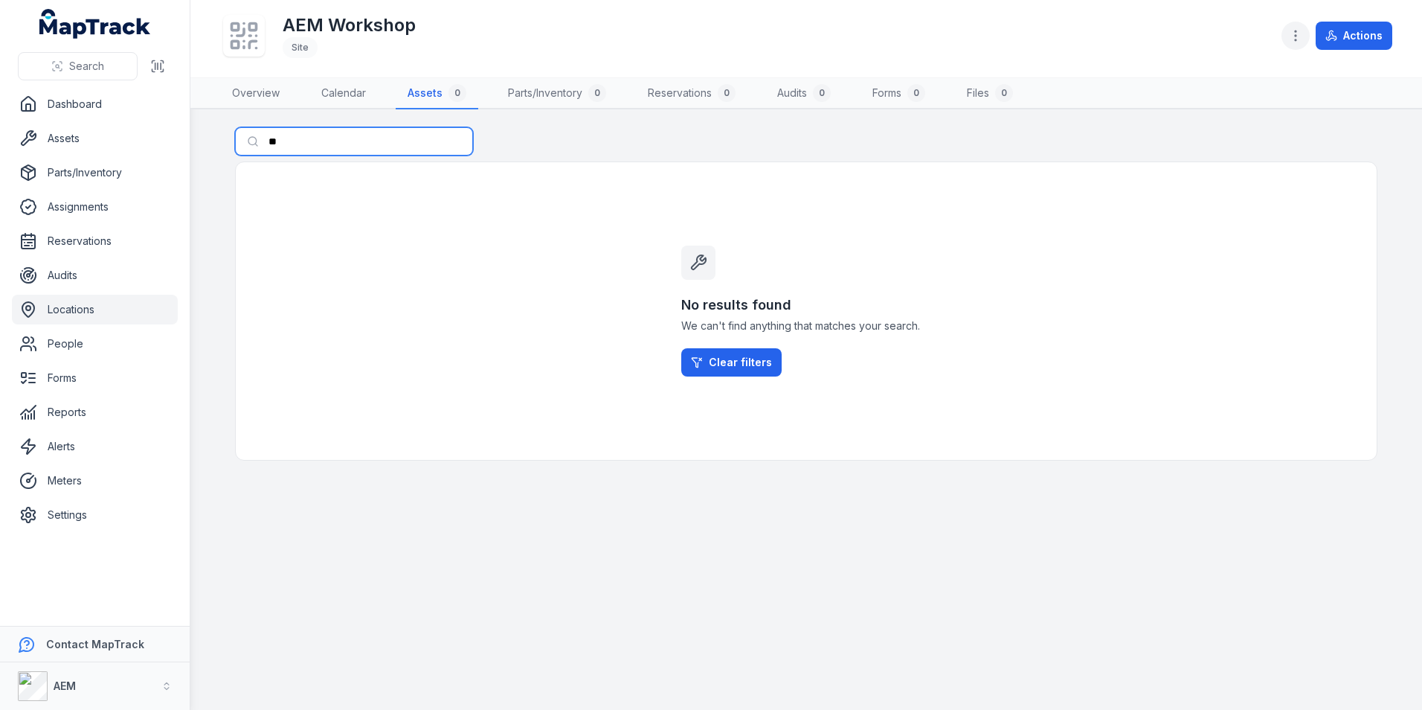
type input "**"
click at [1294, 35] on icon "button" at bounding box center [1295, 35] width 15 height 15
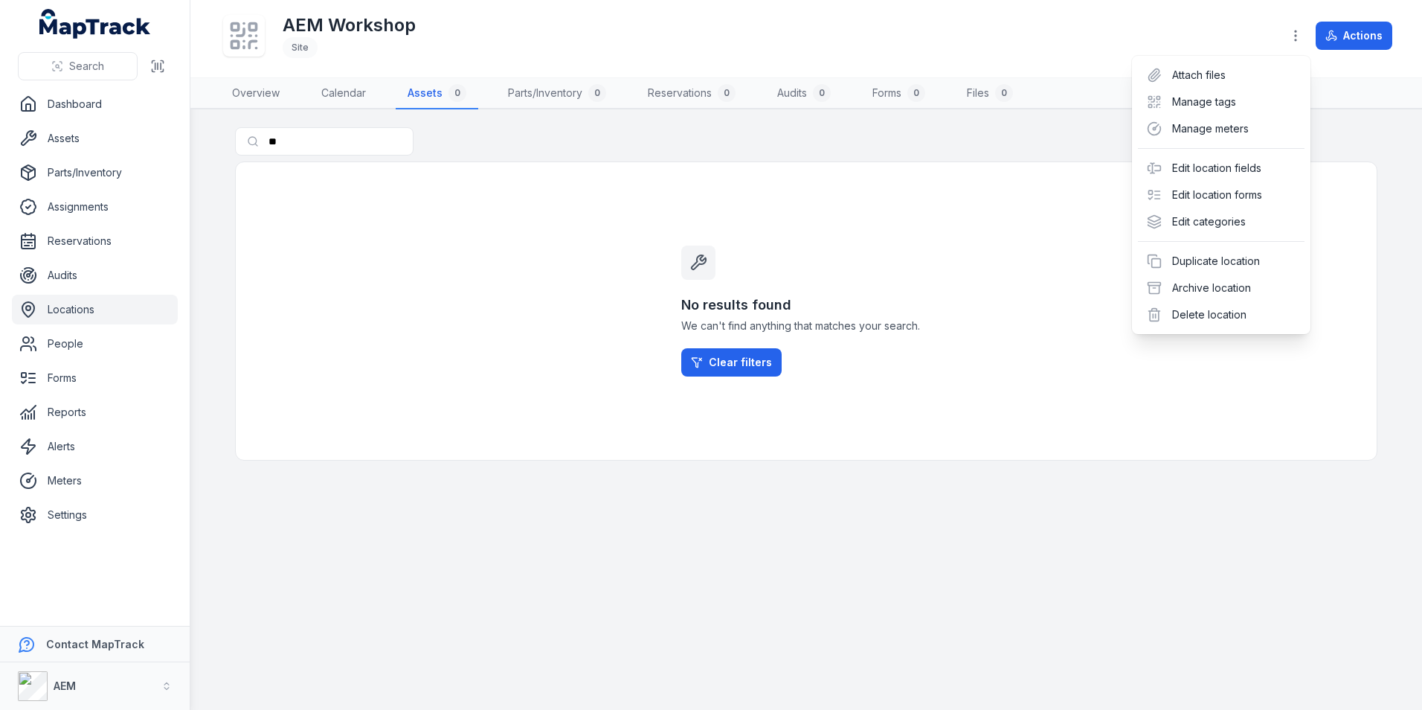
click at [1081, 209] on div "Toggle Navigation AEM Workshop Site Actions Overview Calendar Assets 0 Parts/In…" at bounding box center [806, 355] width 1232 height 710
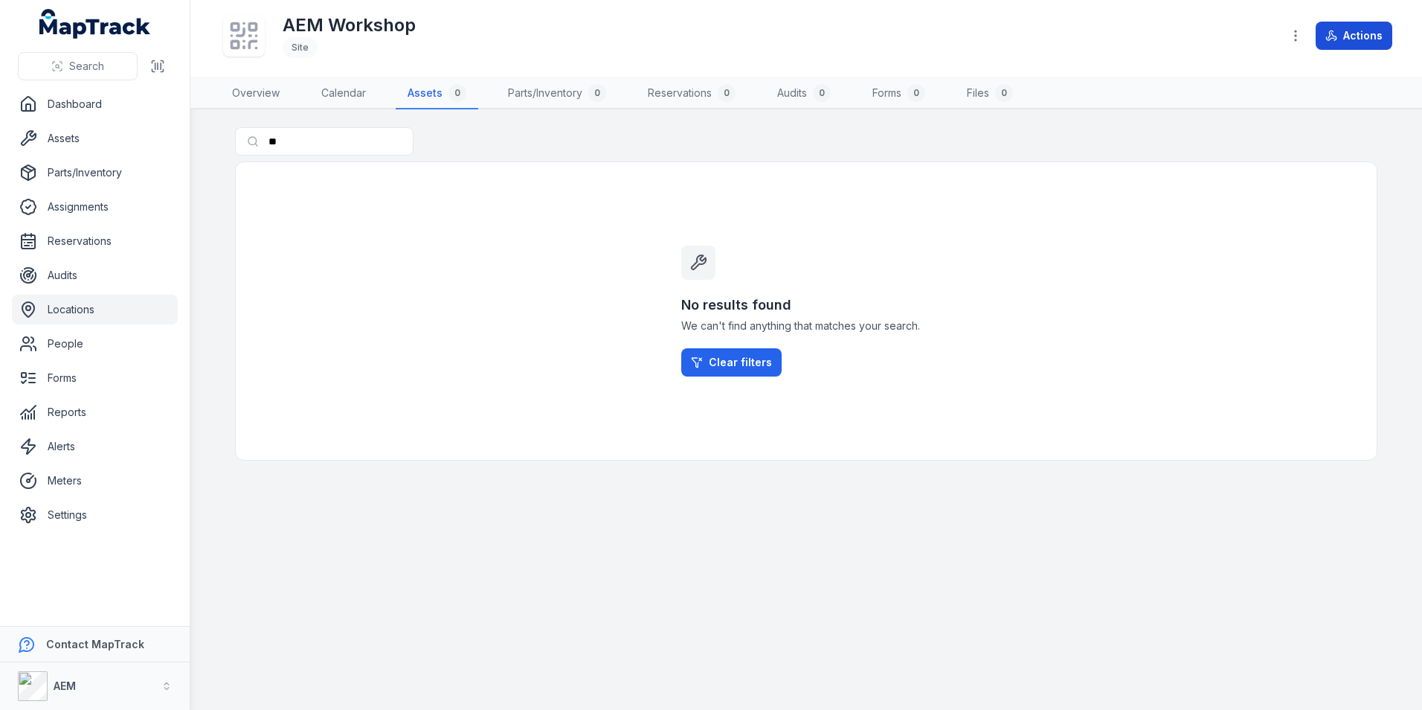
click at [1374, 25] on button "Actions" at bounding box center [1354, 36] width 77 height 28
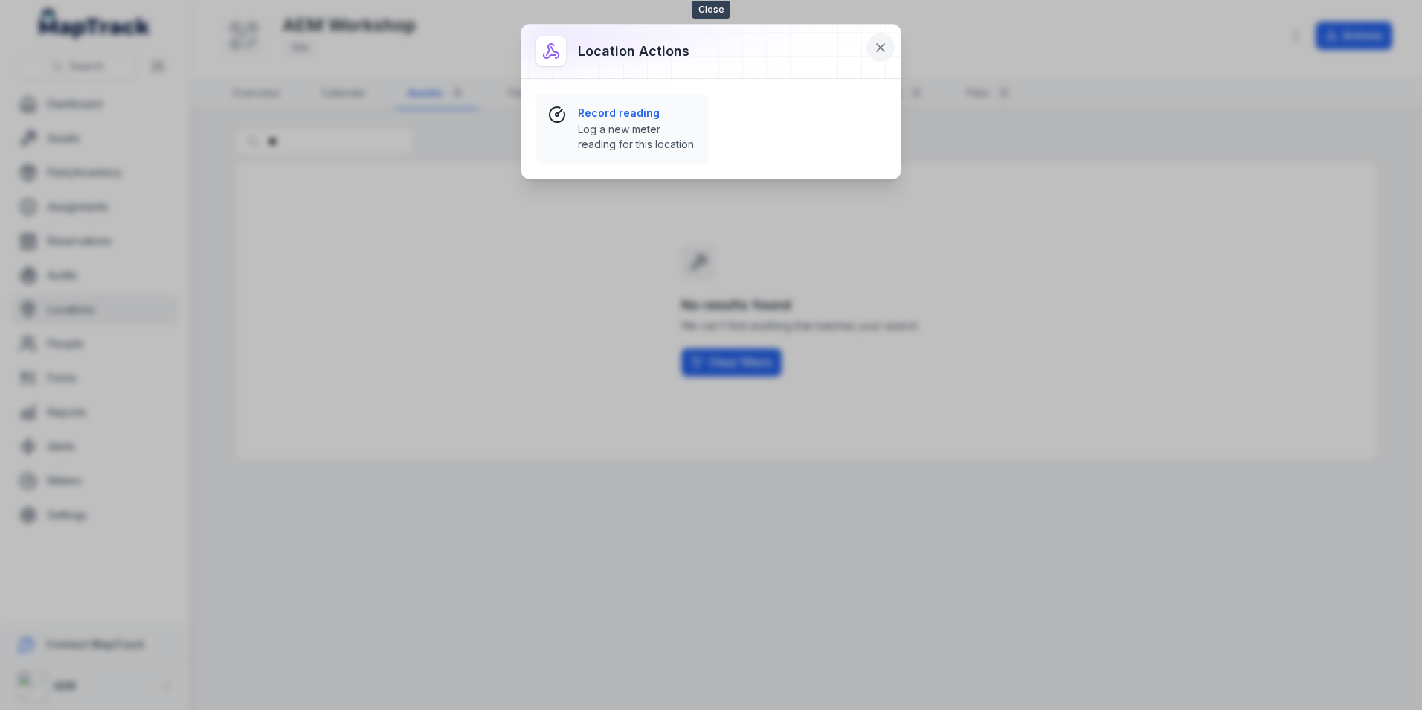
click at [888, 46] on button at bounding box center [881, 47] width 28 height 28
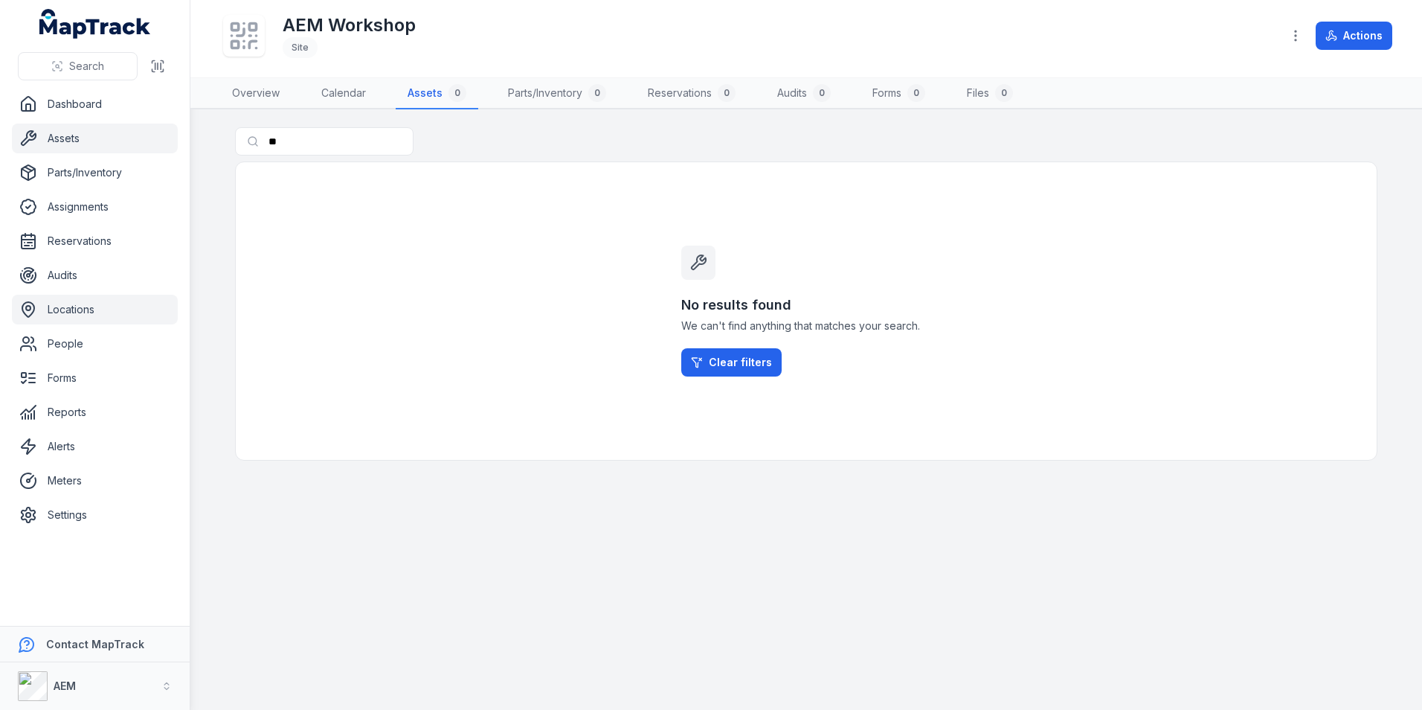
click at [103, 134] on link "Assets" at bounding box center [95, 138] width 166 height 30
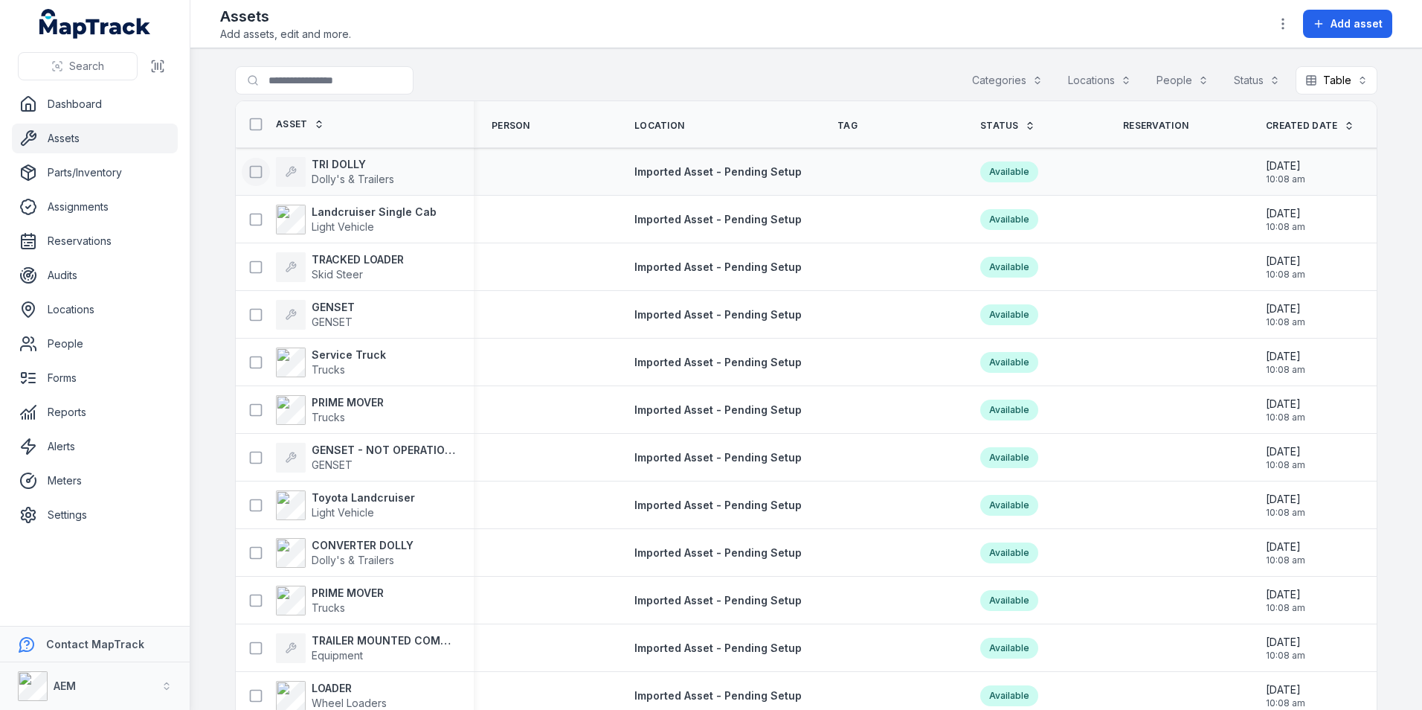
click at [248, 165] on icon at bounding box center [255, 171] width 15 height 15
click at [247, 207] on button at bounding box center [256, 219] width 28 height 28
click at [800, 677] on icon "button" at bounding box center [797, 675] width 6 height 10
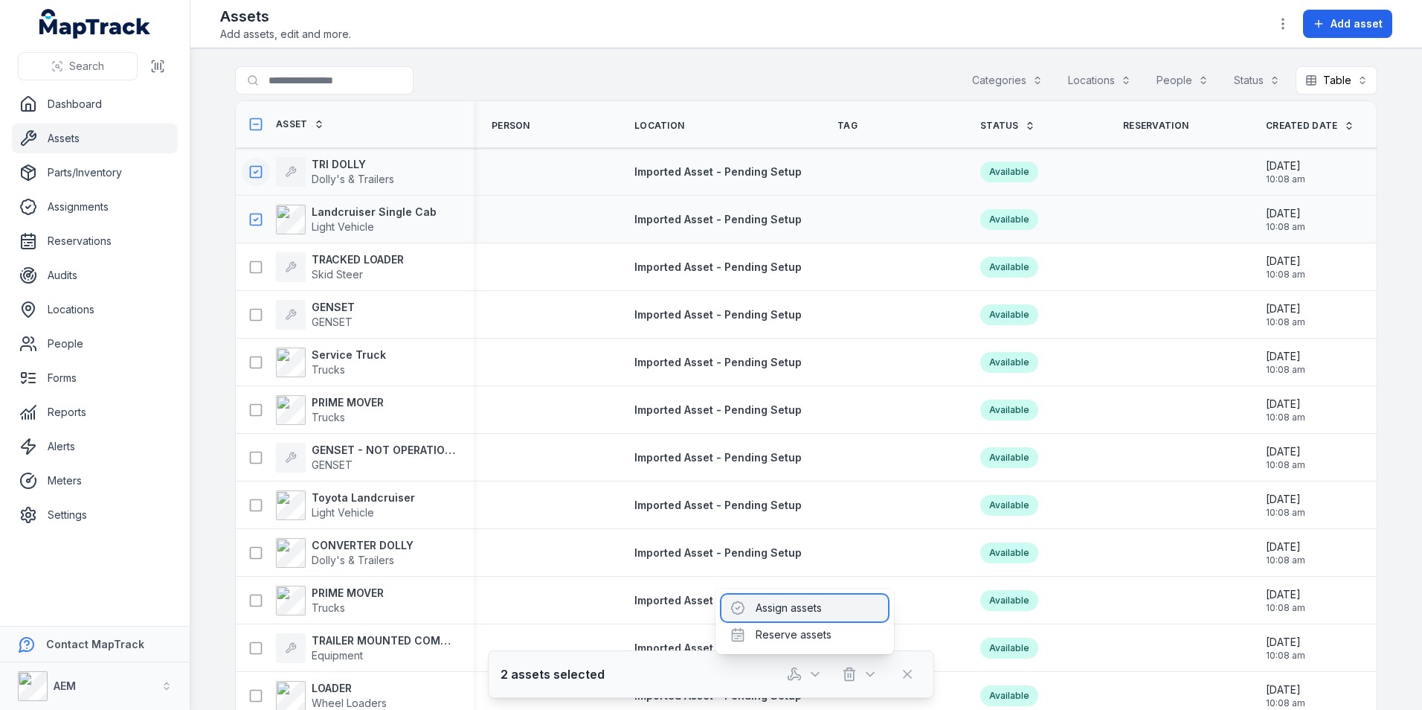
click at [797, 619] on div "Assign assets" at bounding box center [805, 607] width 167 height 27
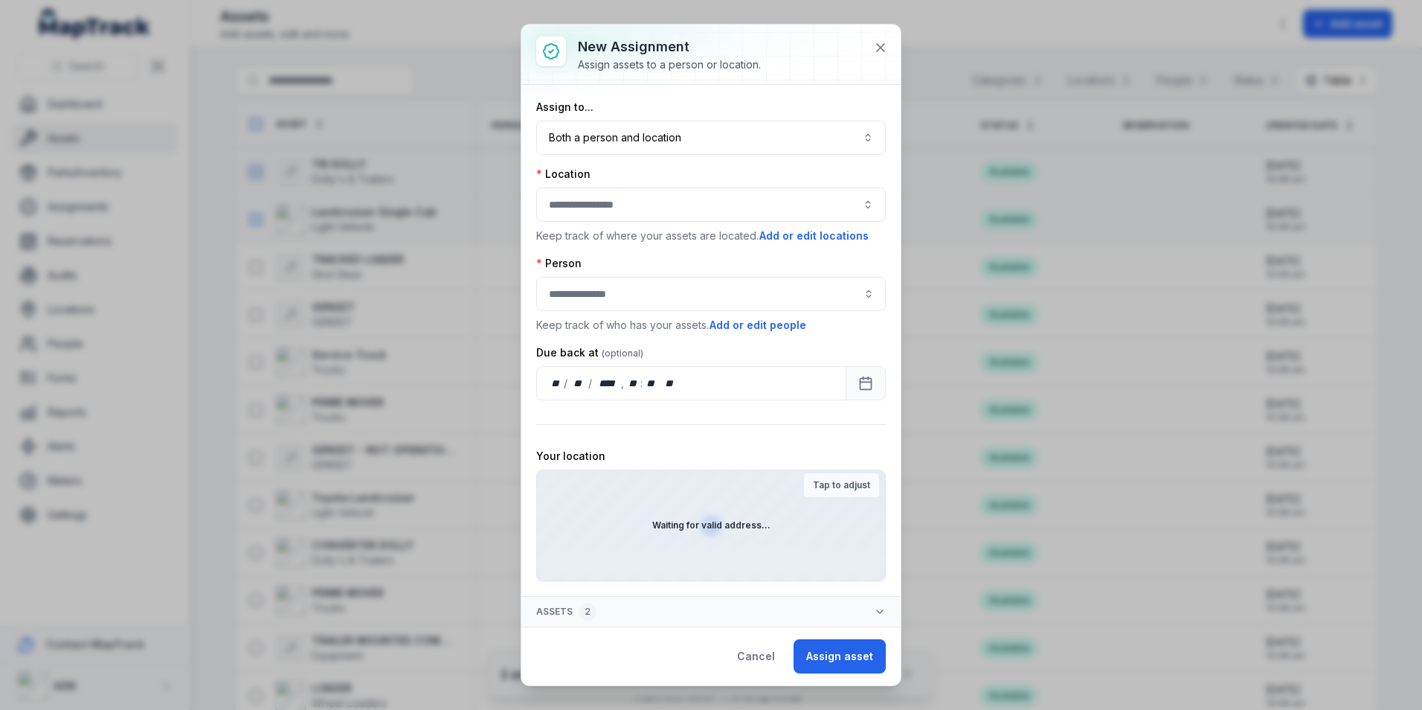
click at [636, 205] on div at bounding box center [711, 204] width 350 height 34
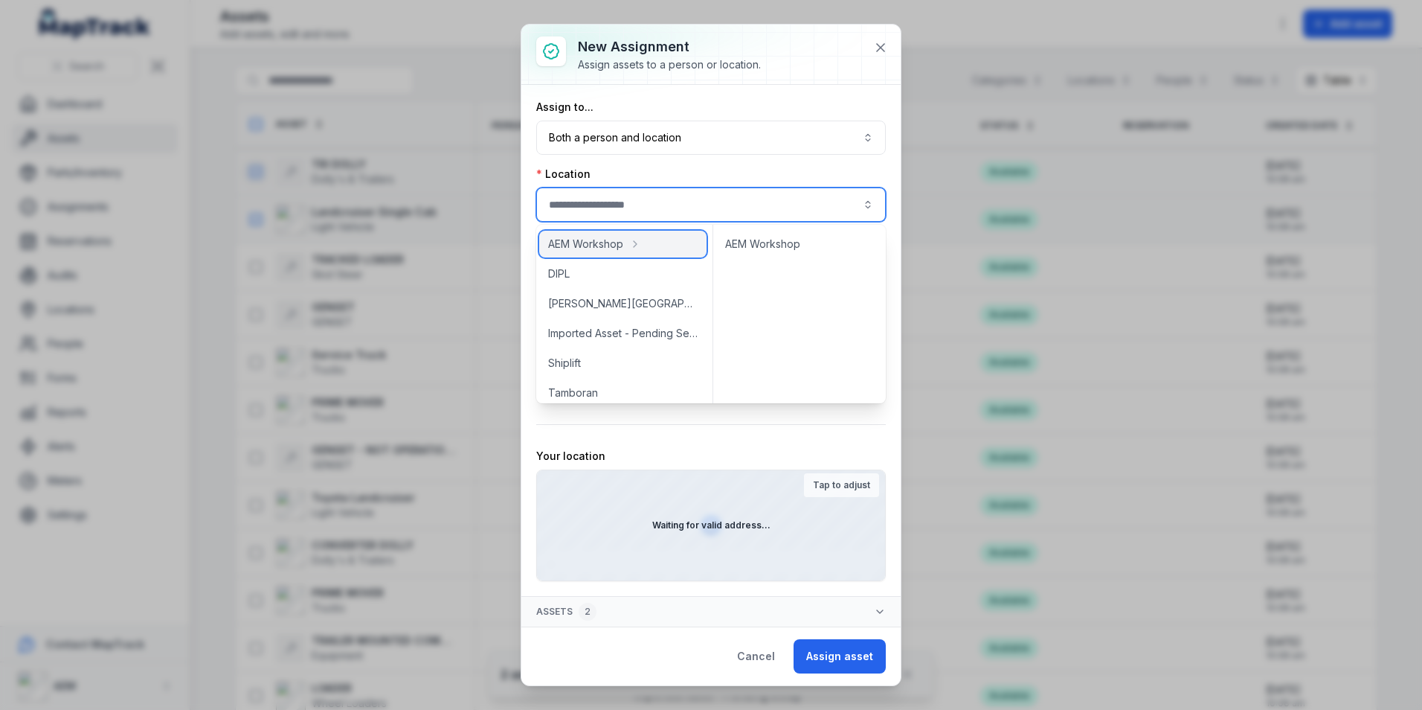
click at [617, 234] on div "AEM Workshop" at bounding box center [622, 244] width 167 height 27
type input "**********"
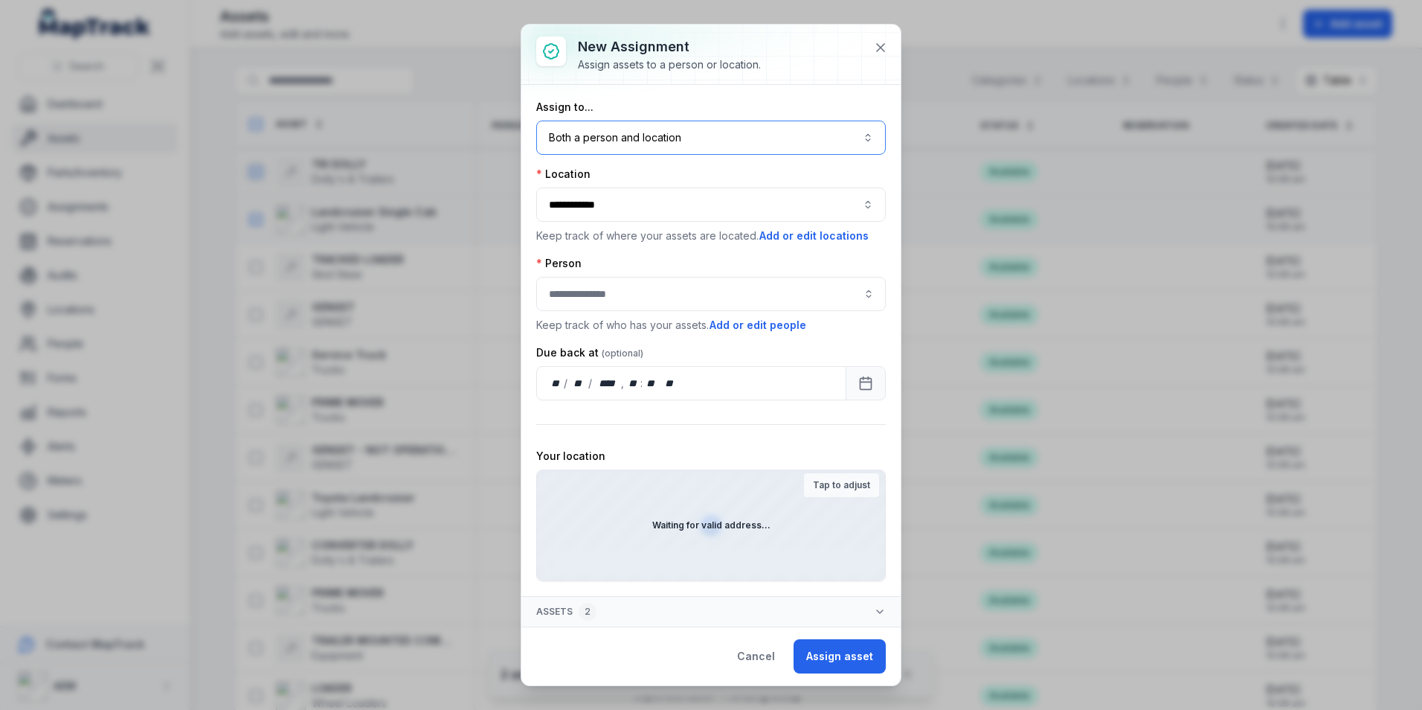
click at [701, 132] on button "Both a person and location ****" at bounding box center [711, 138] width 350 height 34
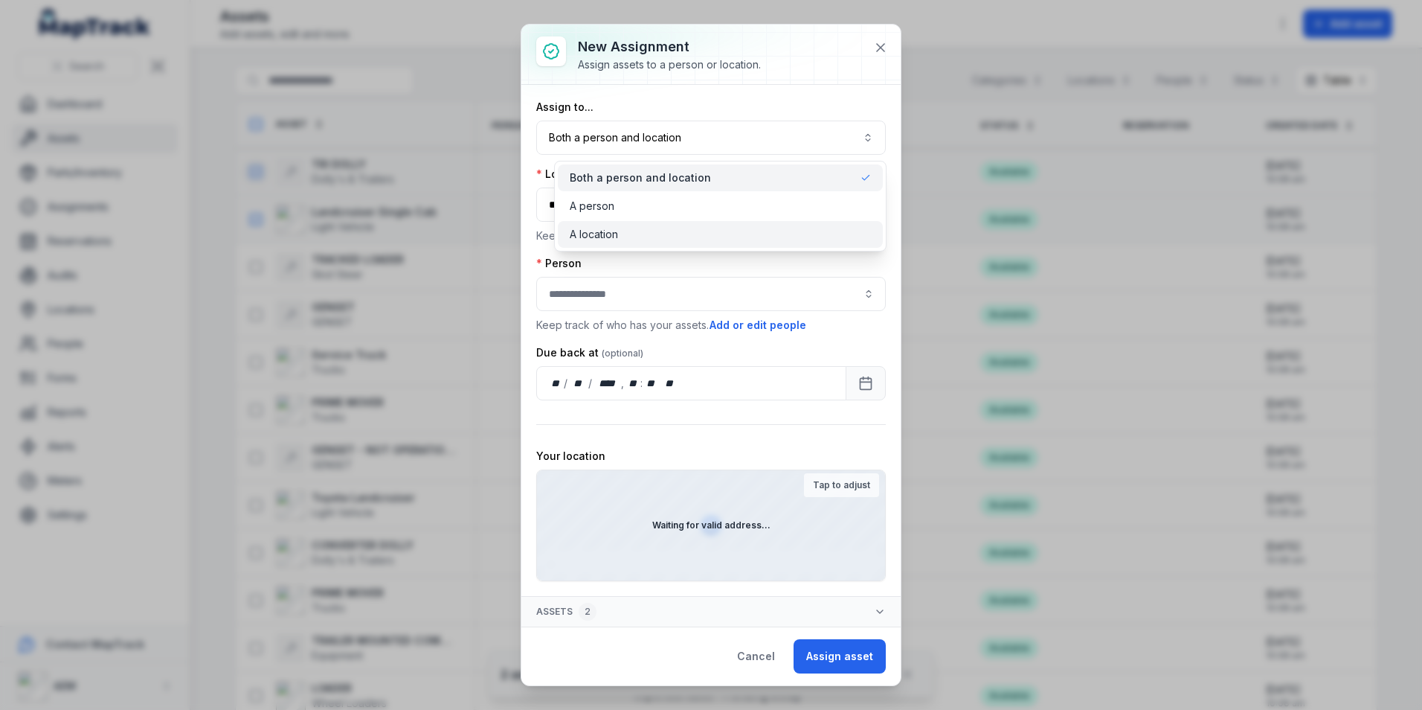
click at [620, 228] on div "A location" at bounding box center [720, 234] width 301 height 15
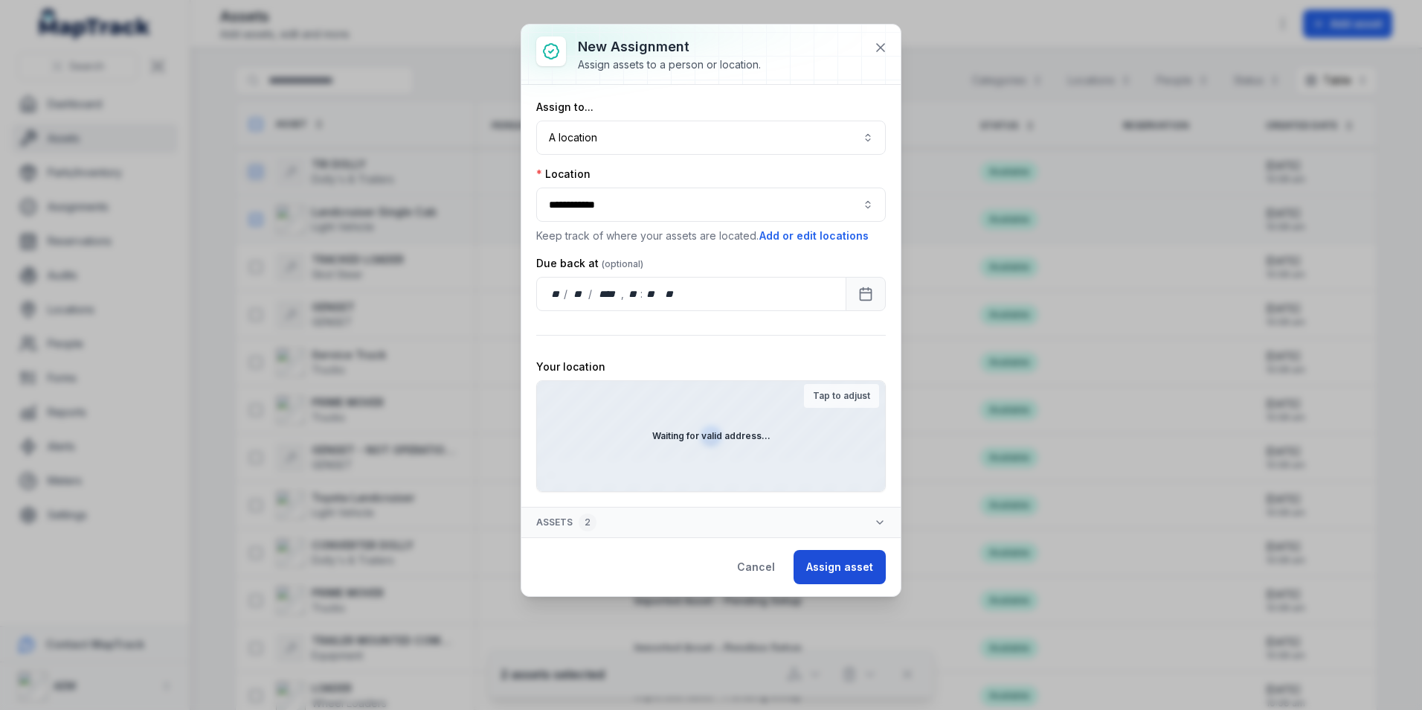
click at [845, 550] on button "Assign asset" at bounding box center [840, 567] width 92 height 34
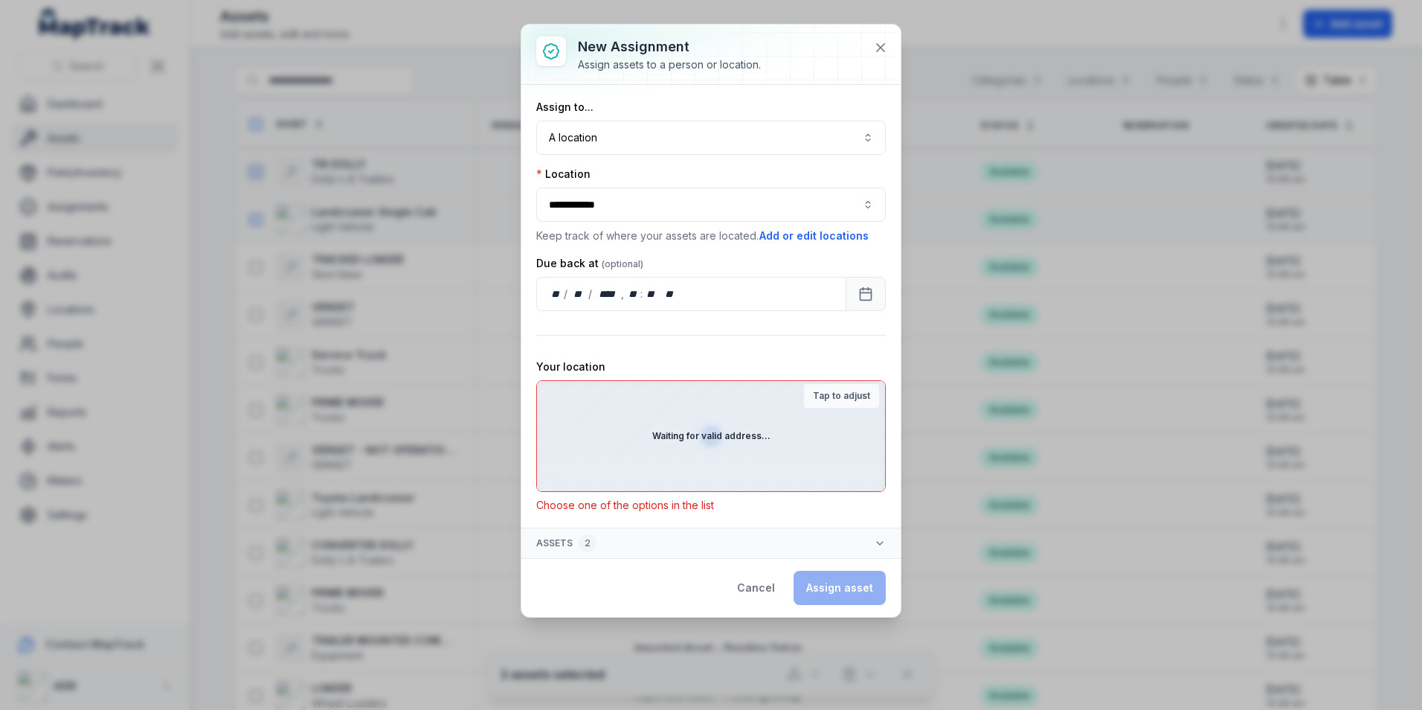
click at [853, 388] on div "Tap to adjust" at bounding box center [841, 396] width 75 height 24
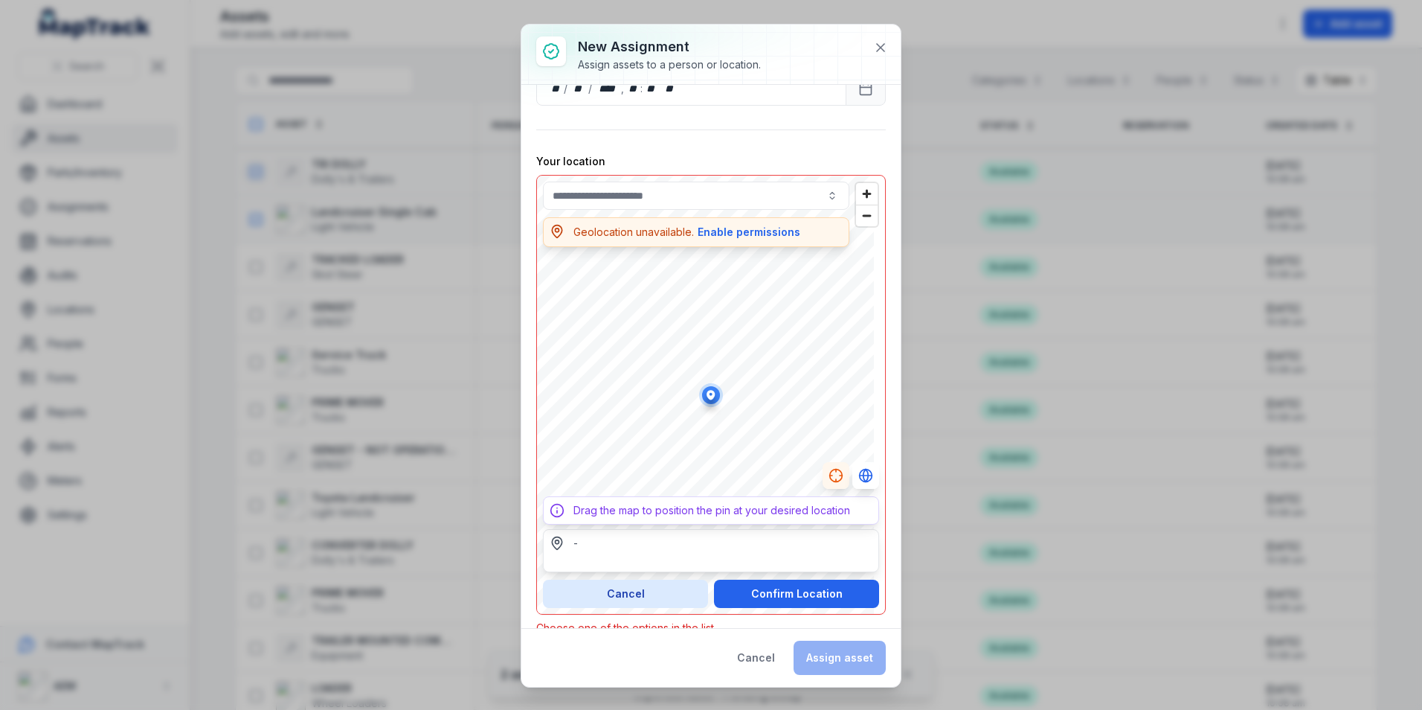
scroll to position [221, 0]
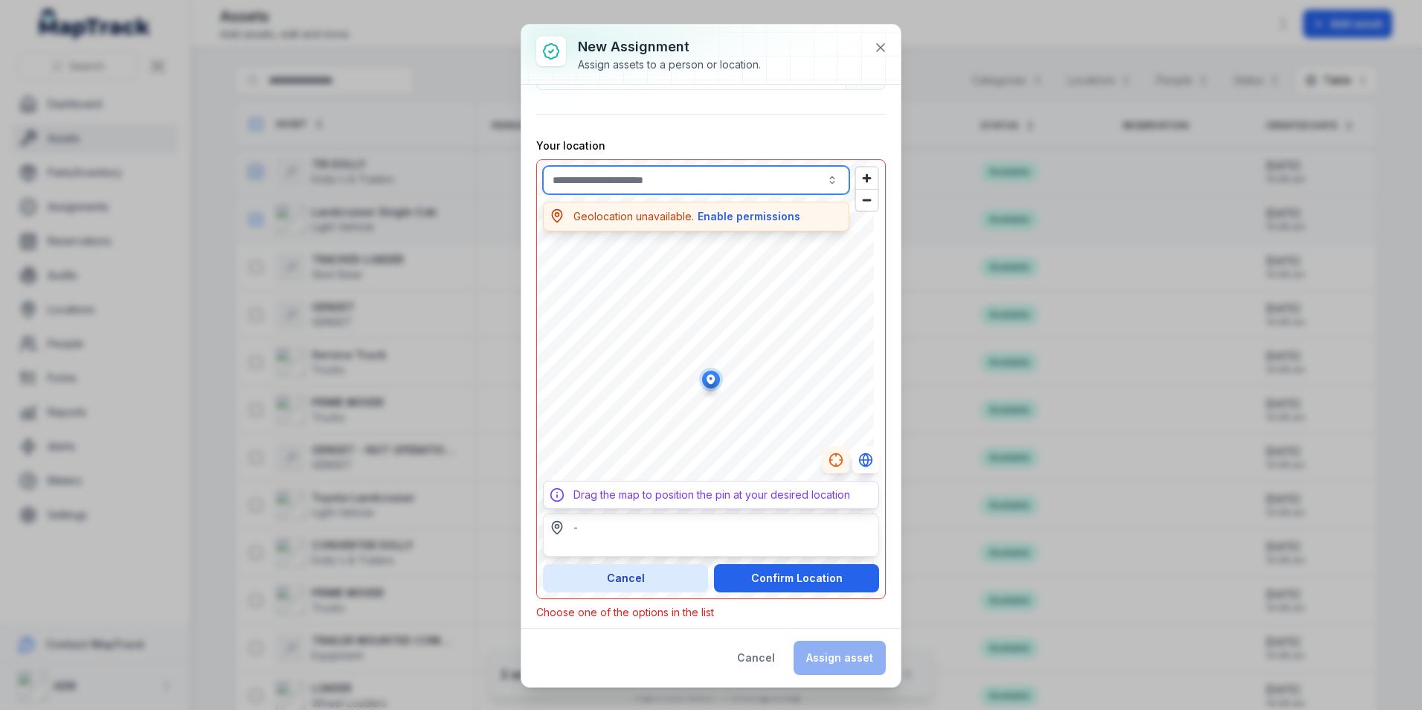
click at [651, 179] on input "text" at bounding box center [696, 180] width 306 height 28
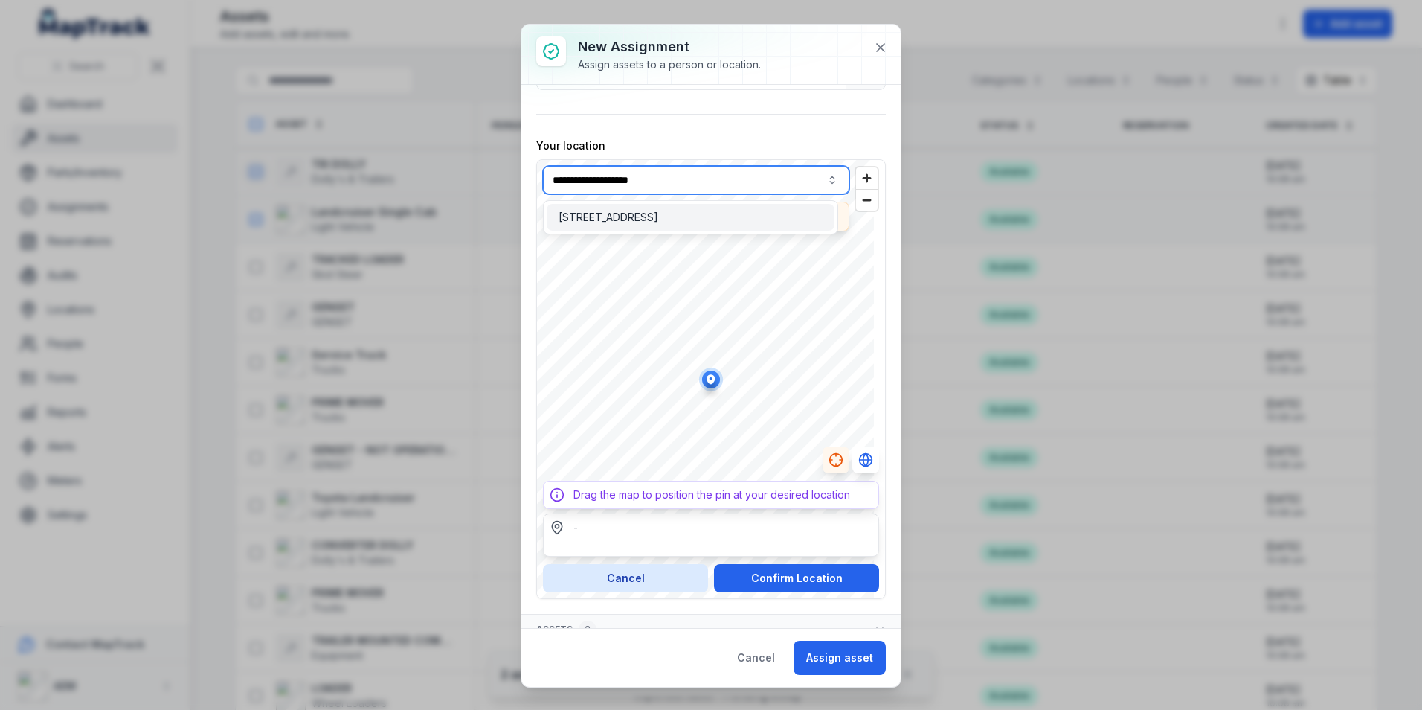
type input "**********"
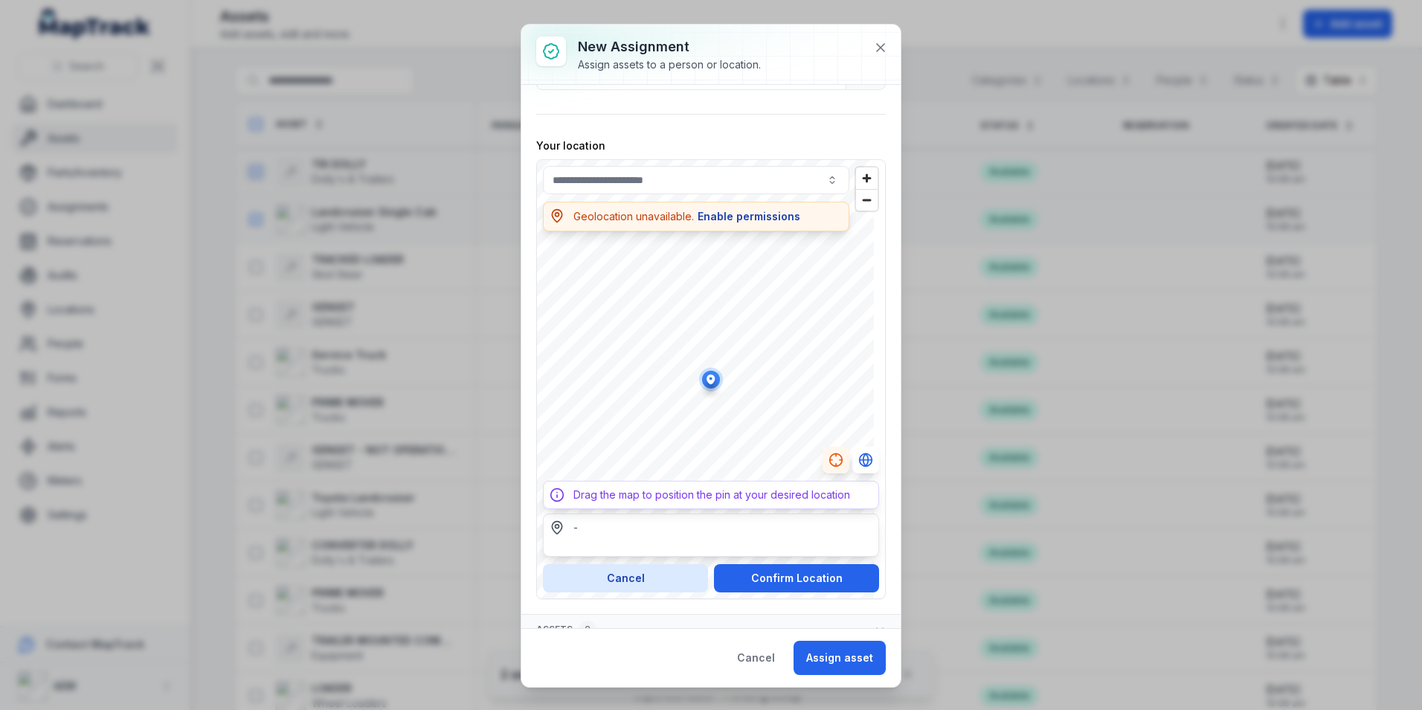
click at [755, 218] on button "Enable permissions" at bounding box center [749, 216] width 104 height 16
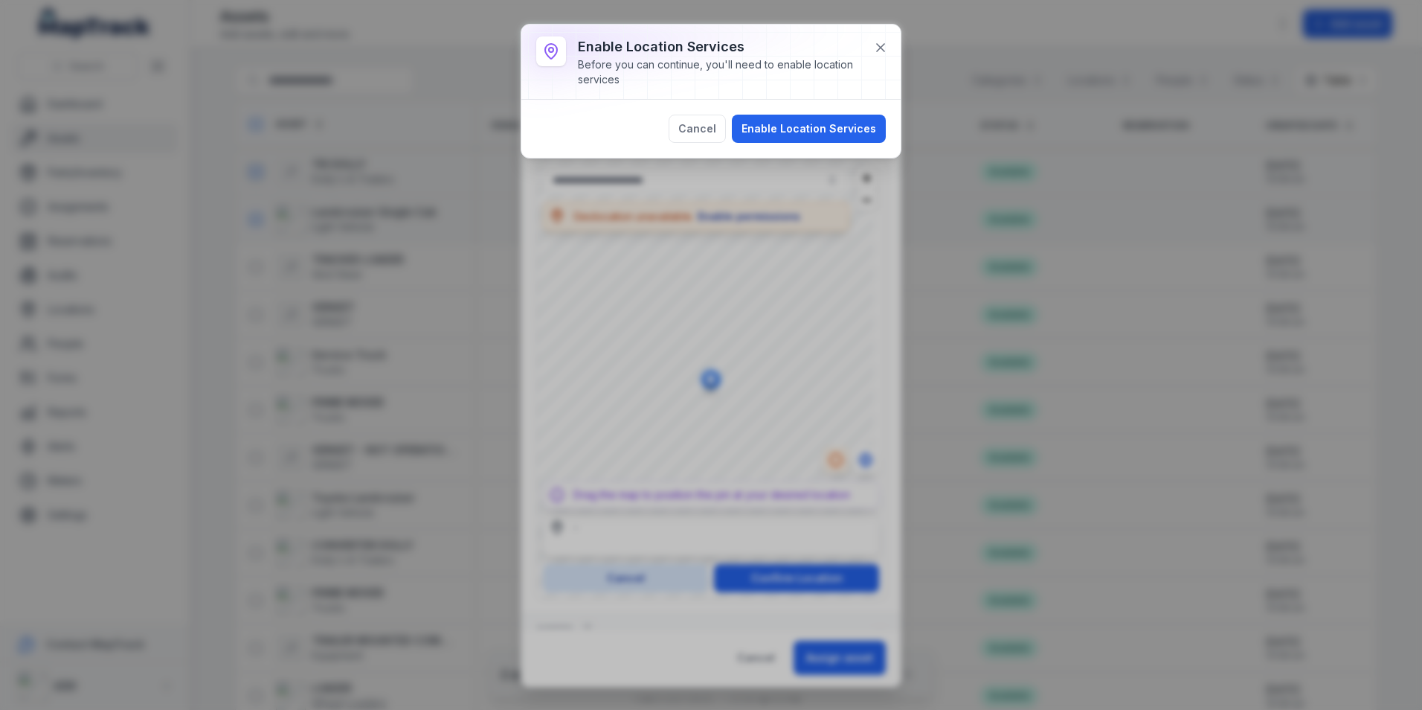
type input "**********"
click at [805, 123] on button "Enable Location Services" at bounding box center [809, 129] width 154 height 28
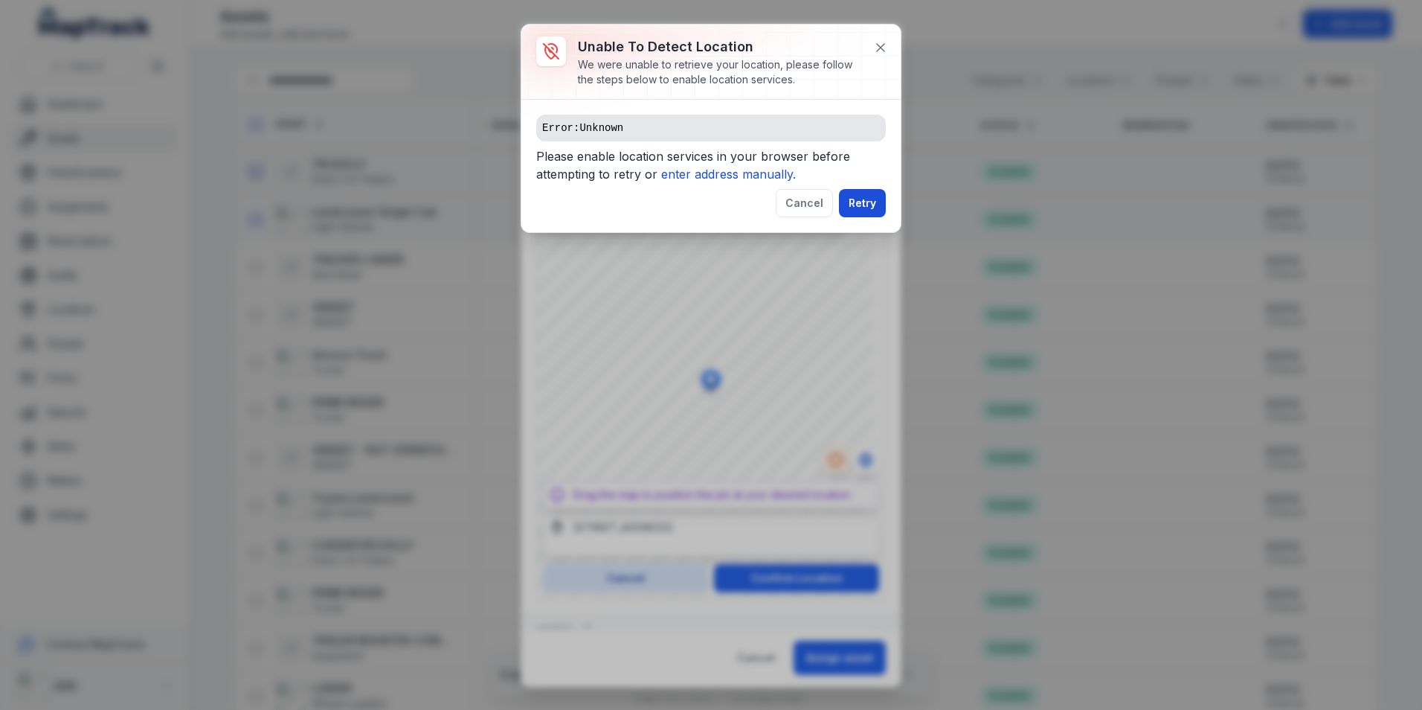
click at [864, 207] on button "Retry" at bounding box center [862, 203] width 47 height 28
click at [820, 202] on button "Cancel" at bounding box center [804, 203] width 57 height 28
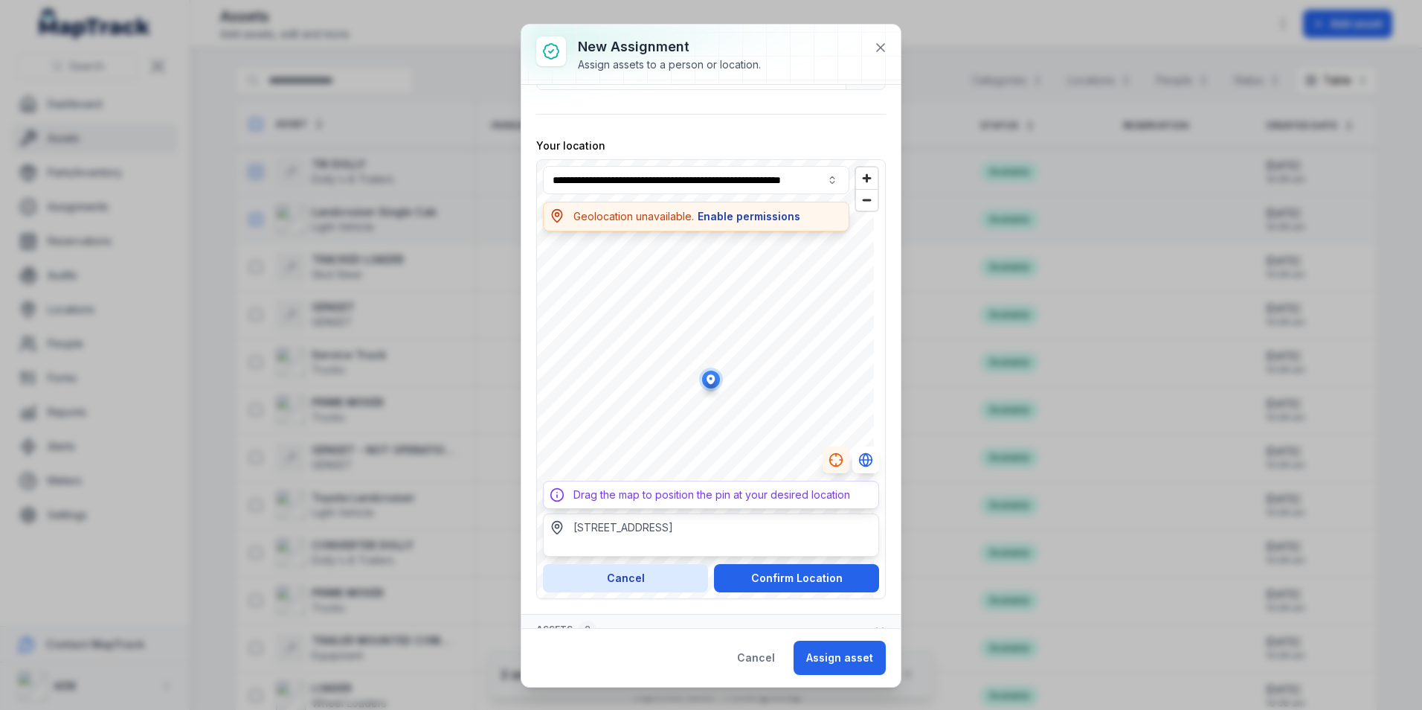
click at [738, 221] on div "**********" at bounding box center [711, 379] width 350 height 440
click at [853, 585] on button "Confirm Location" at bounding box center [796, 578] width 165 height 28
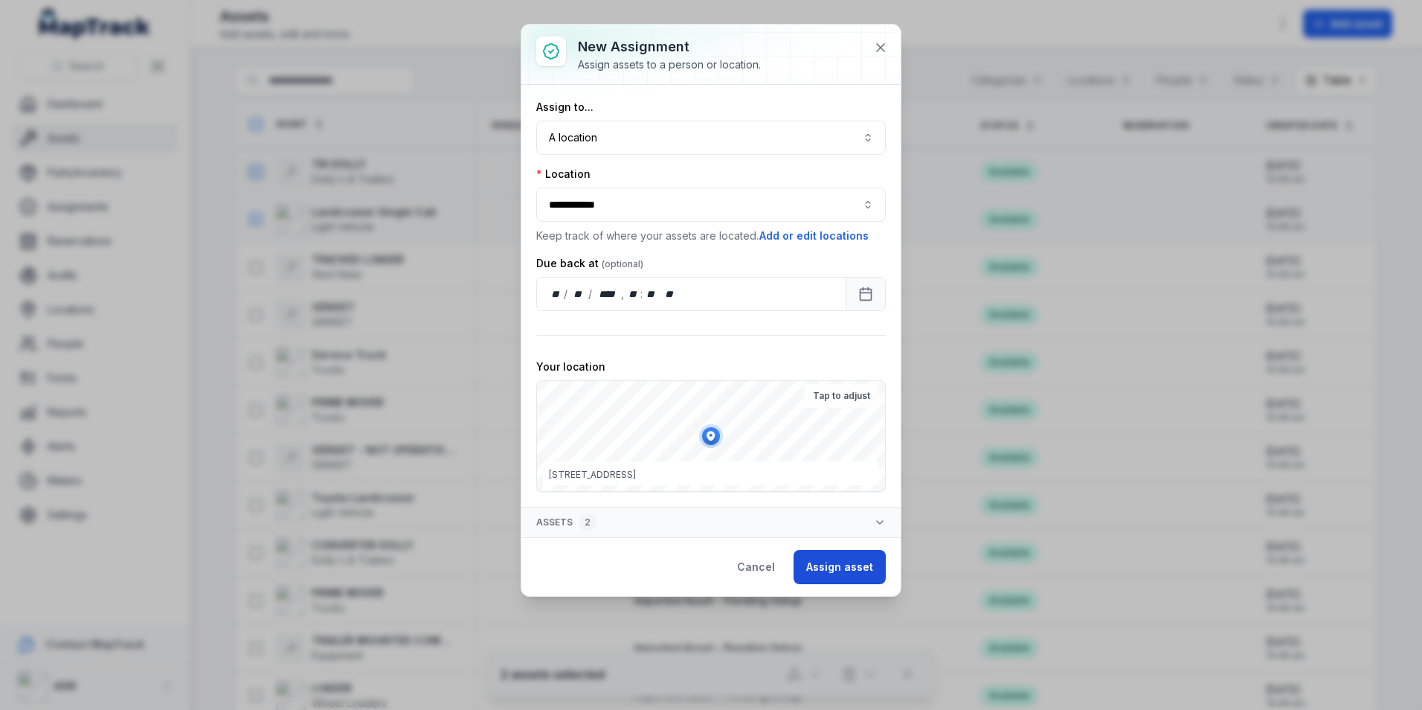
click at [836, 564] on button "Assign asset" at bounding box center [840, 567] width 92 height 34
